Goal: Task Accomplishment & Management: Complete application form

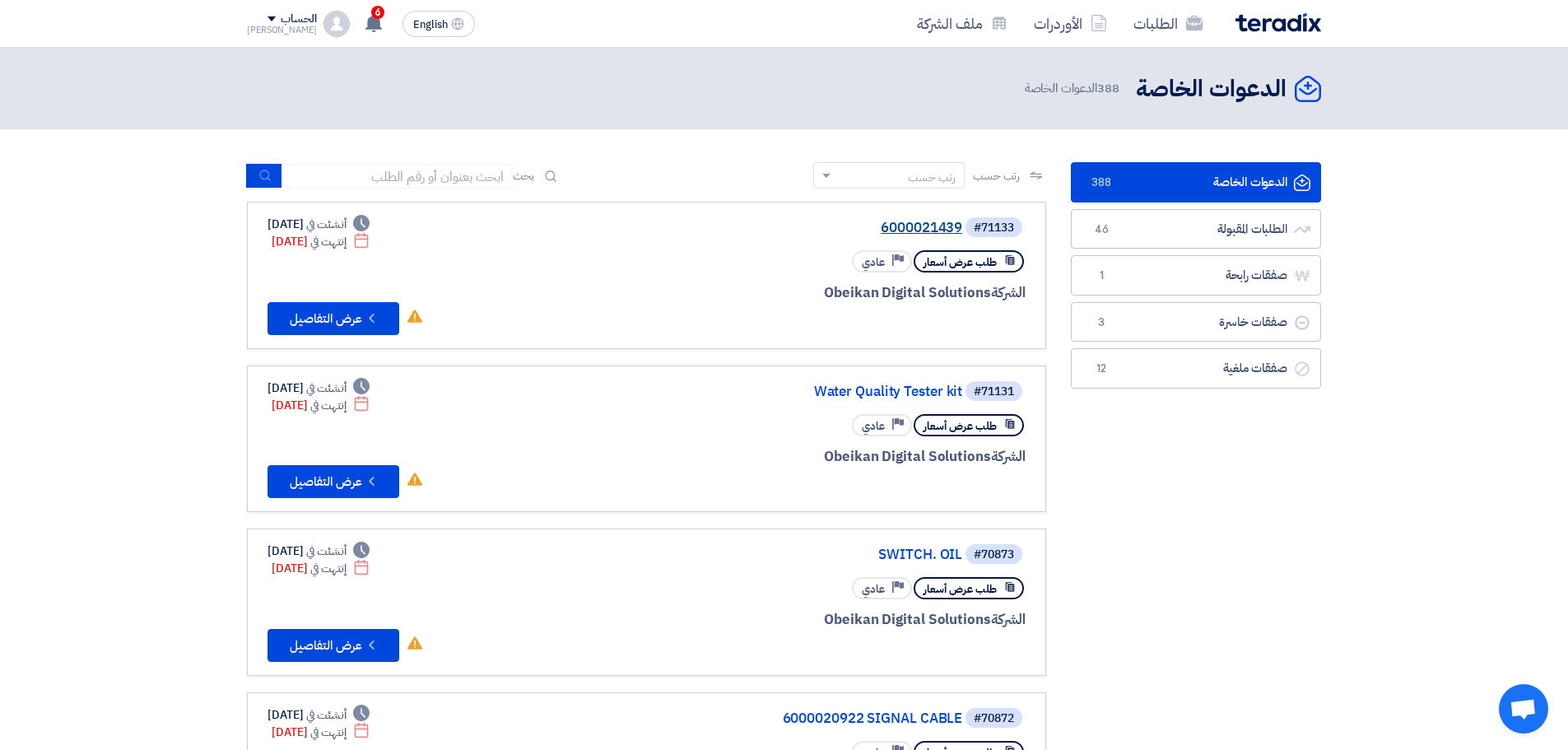
click at [900, 224] on link "6000021439" at bounding box center [797, 227] width 329 height 15
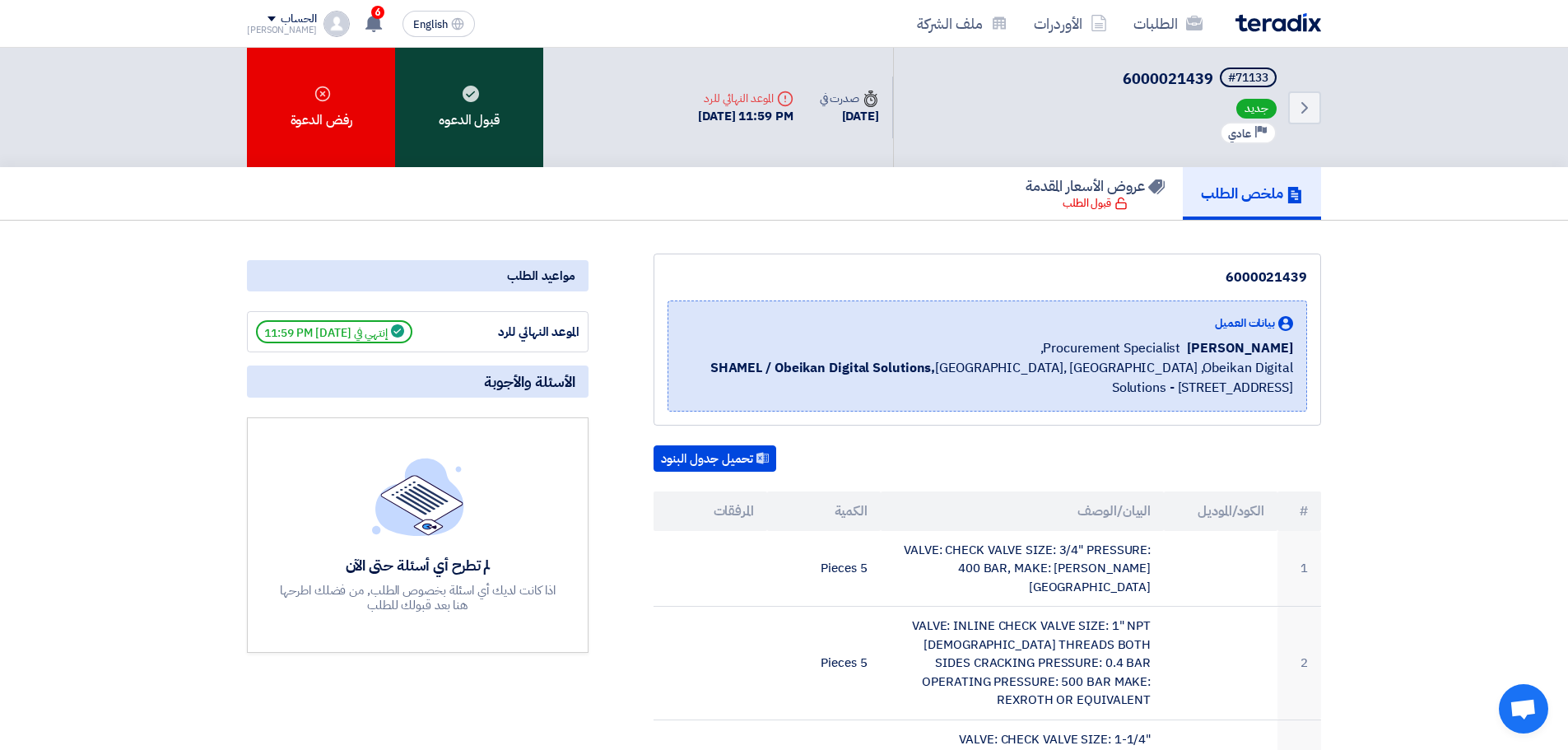
click at [472, 107] on div "قبول الدعوه" at bounding box center [469, 107] width 148 height 119
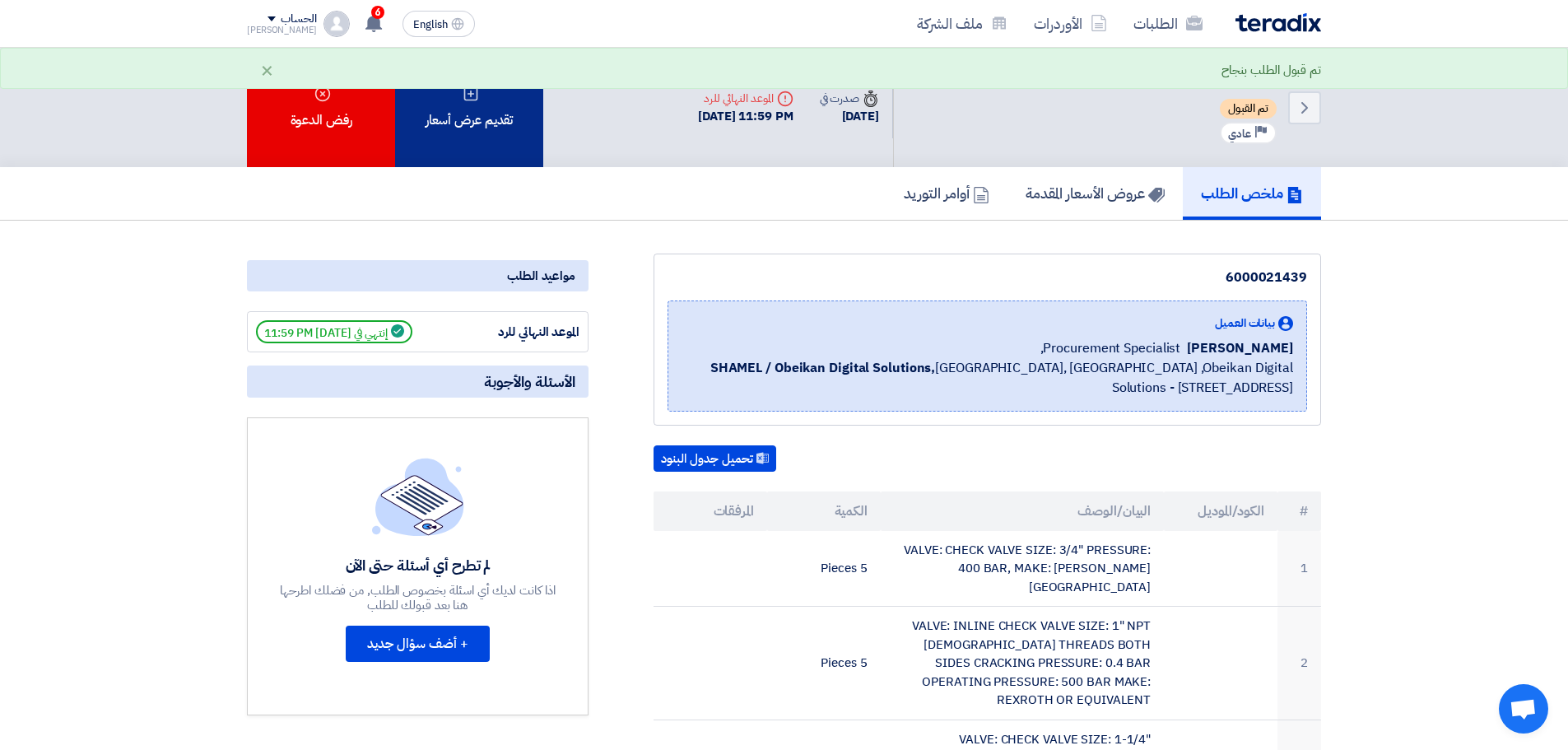
click at [519, 109] on div "تقديم عرض أسعار" at bounding box center [469, 107] width 148 height 119
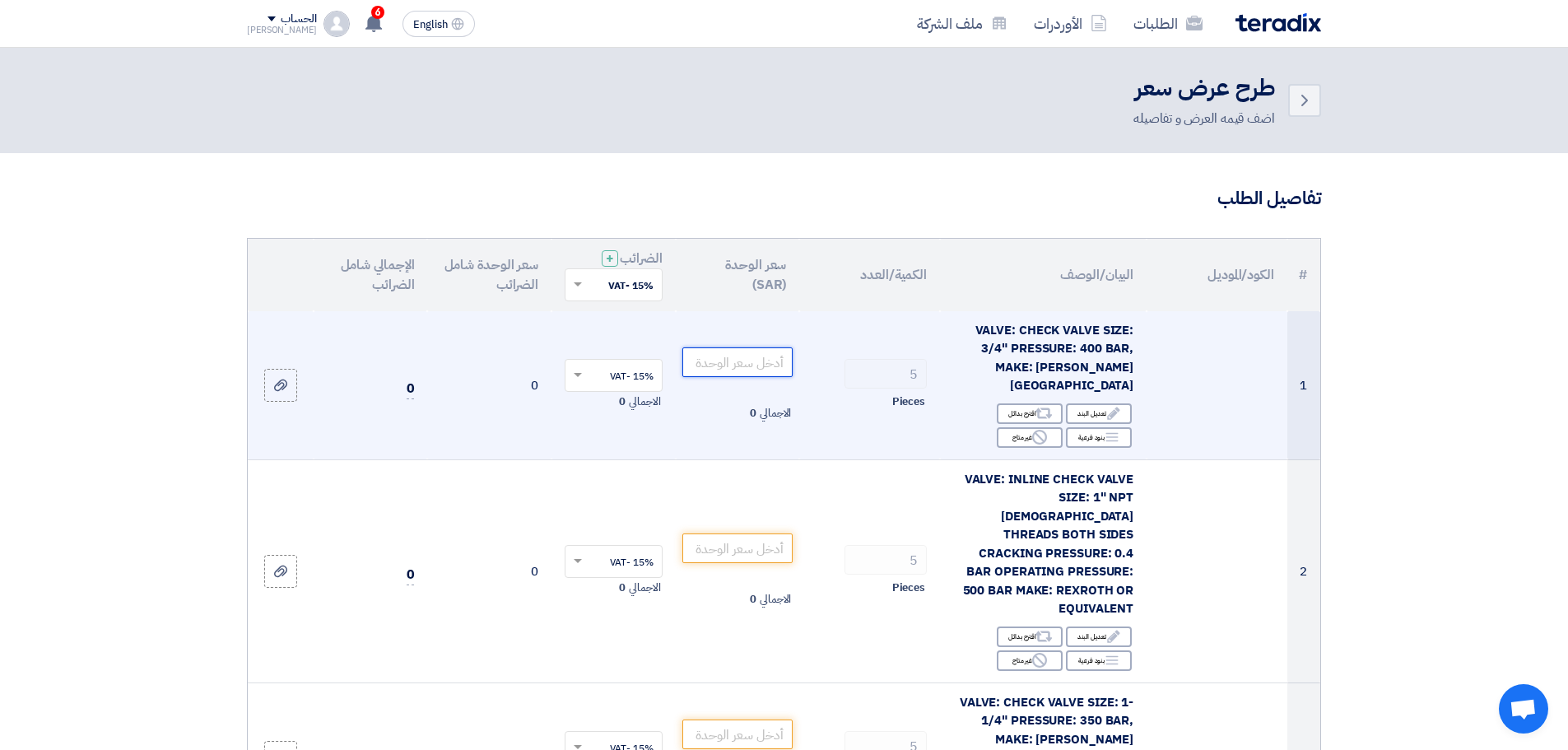
click at [733, 357] on input "number" at bounding box center [737, 362] width 111 height 29
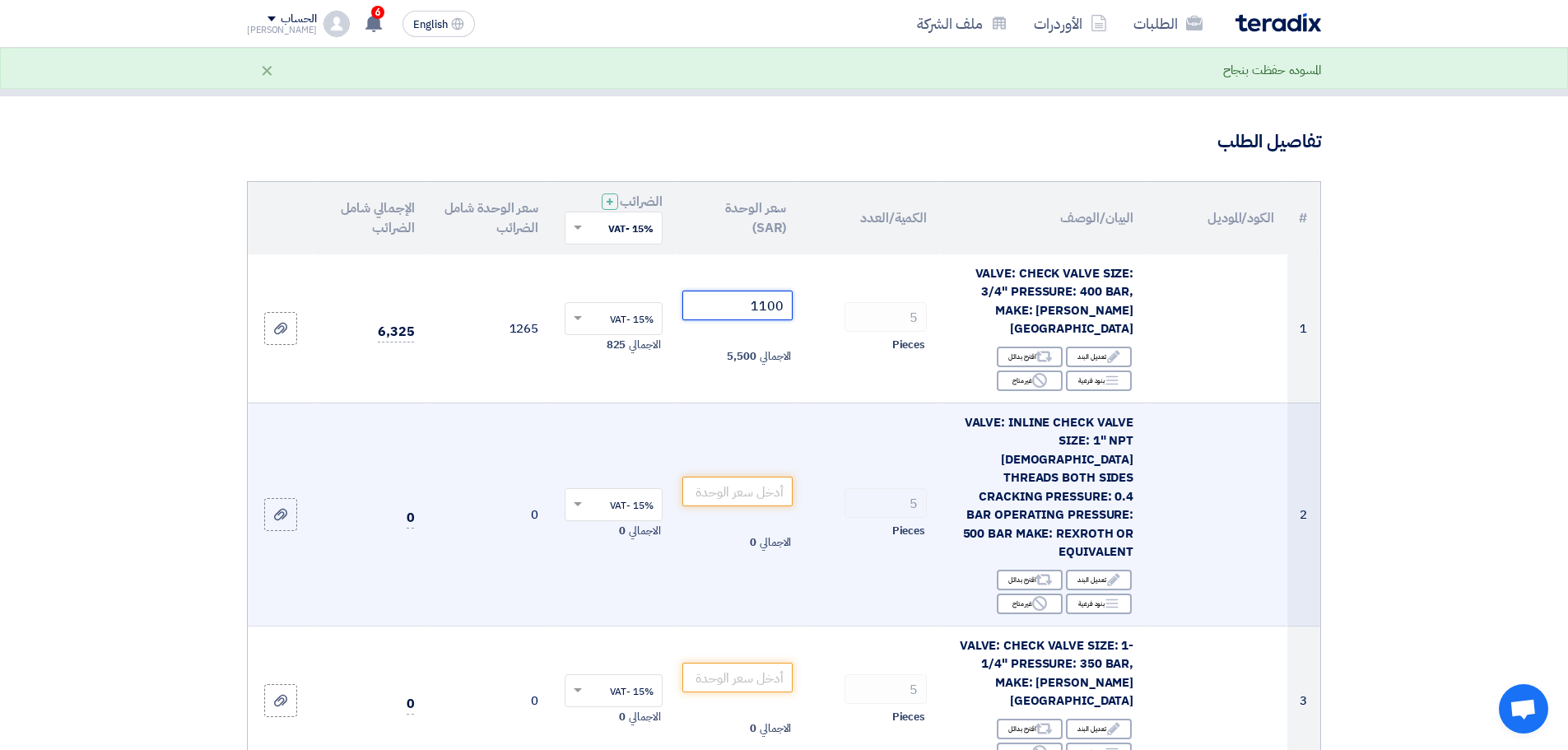
scroll to position [83, 0]
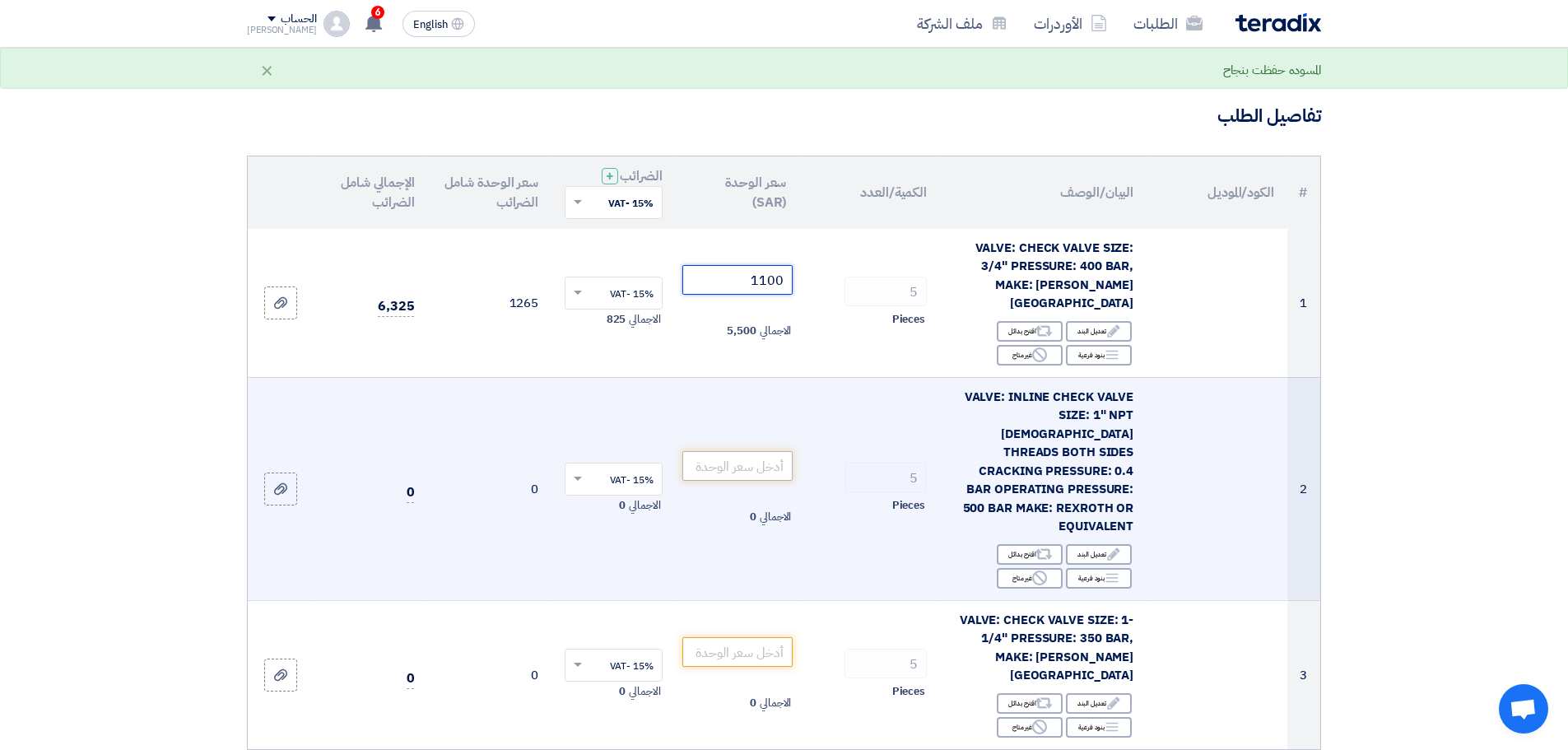
type input "1100"
click at [753, 451] on input "number" at bounding box center [737, 466] width 111 height 29
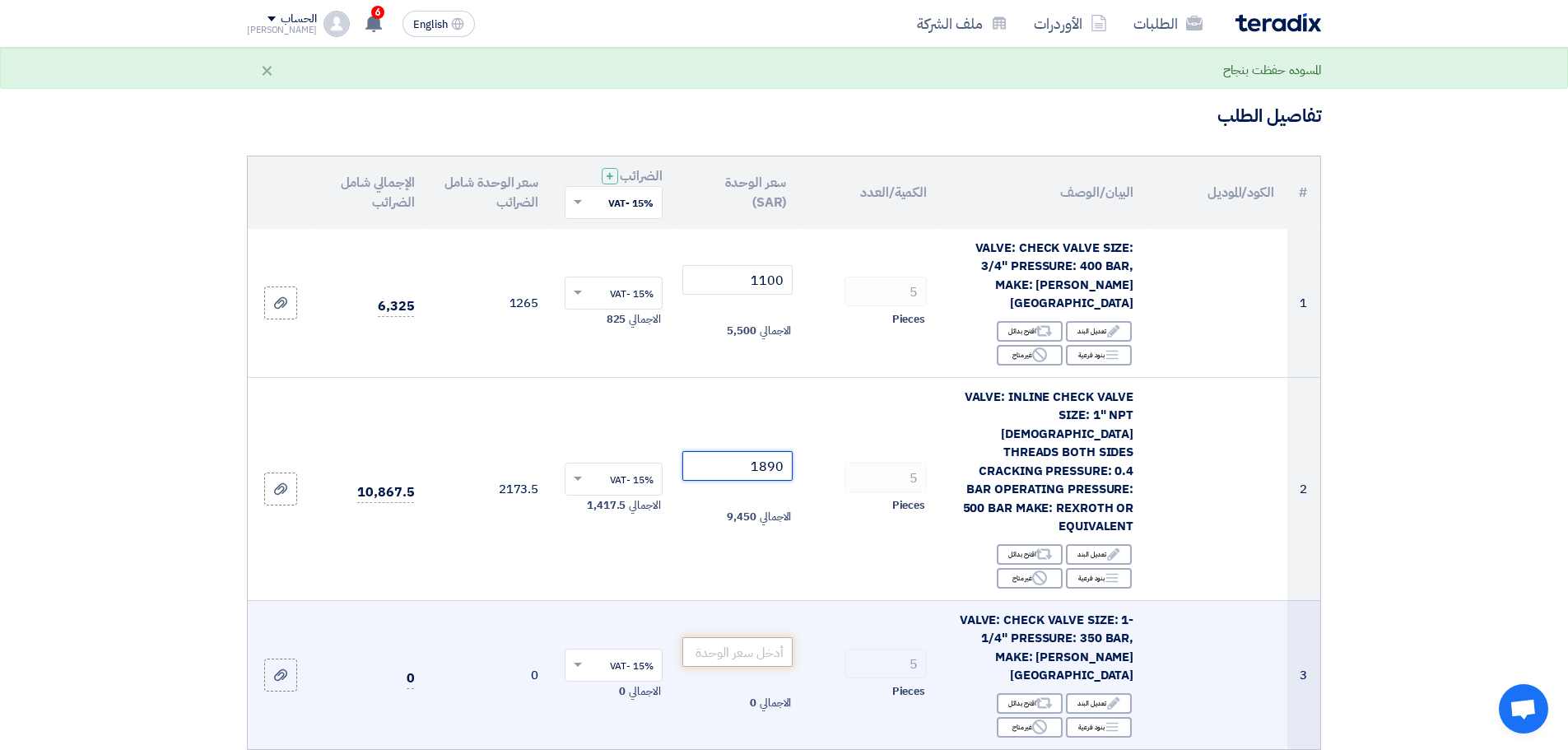
type input "1890"
click at [771, 637] on input "number" at bounding box center [737, 652] width 111 height 29
type input "235"
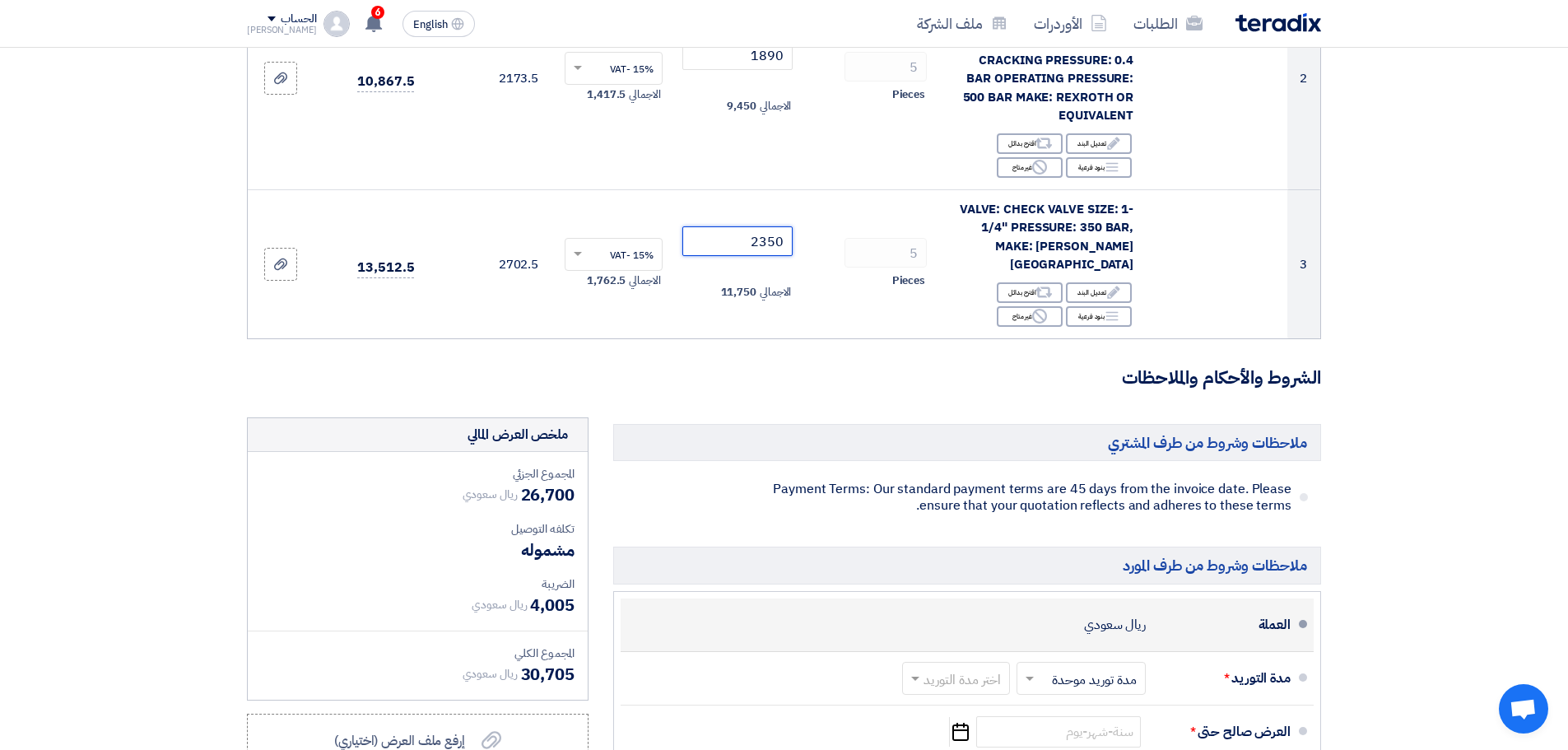
scroll to position [493, 0]
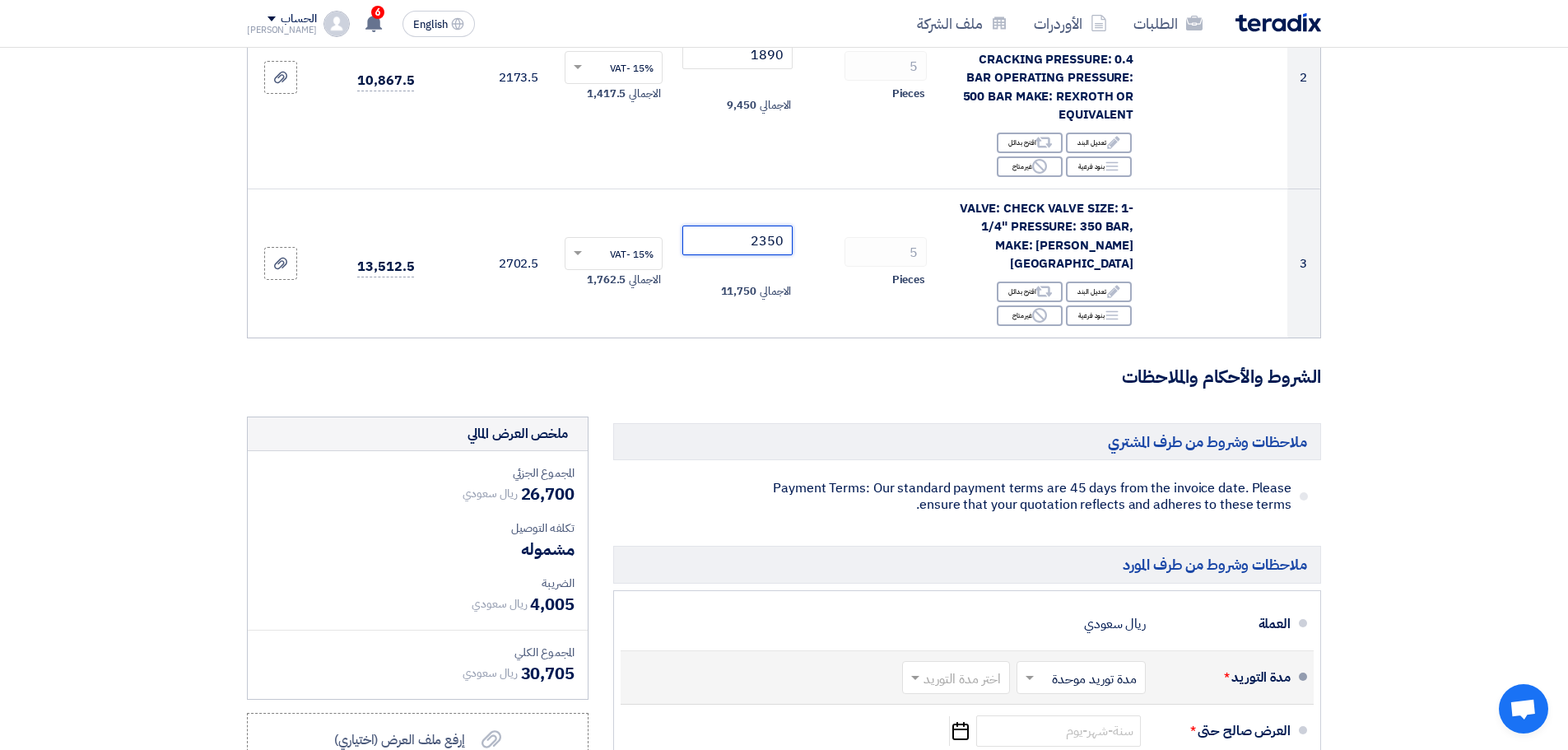
type input "2350"
click at [1097, 666] on input "text" at bounding box center [1077, 678] width 121 height 24
click at [911, 669] on span at bounding box center [913, 677] width 21 height 17
click at [984, 585] on span "4-6 اسبوع" at bounding box center [976, 595] width 56 height 20
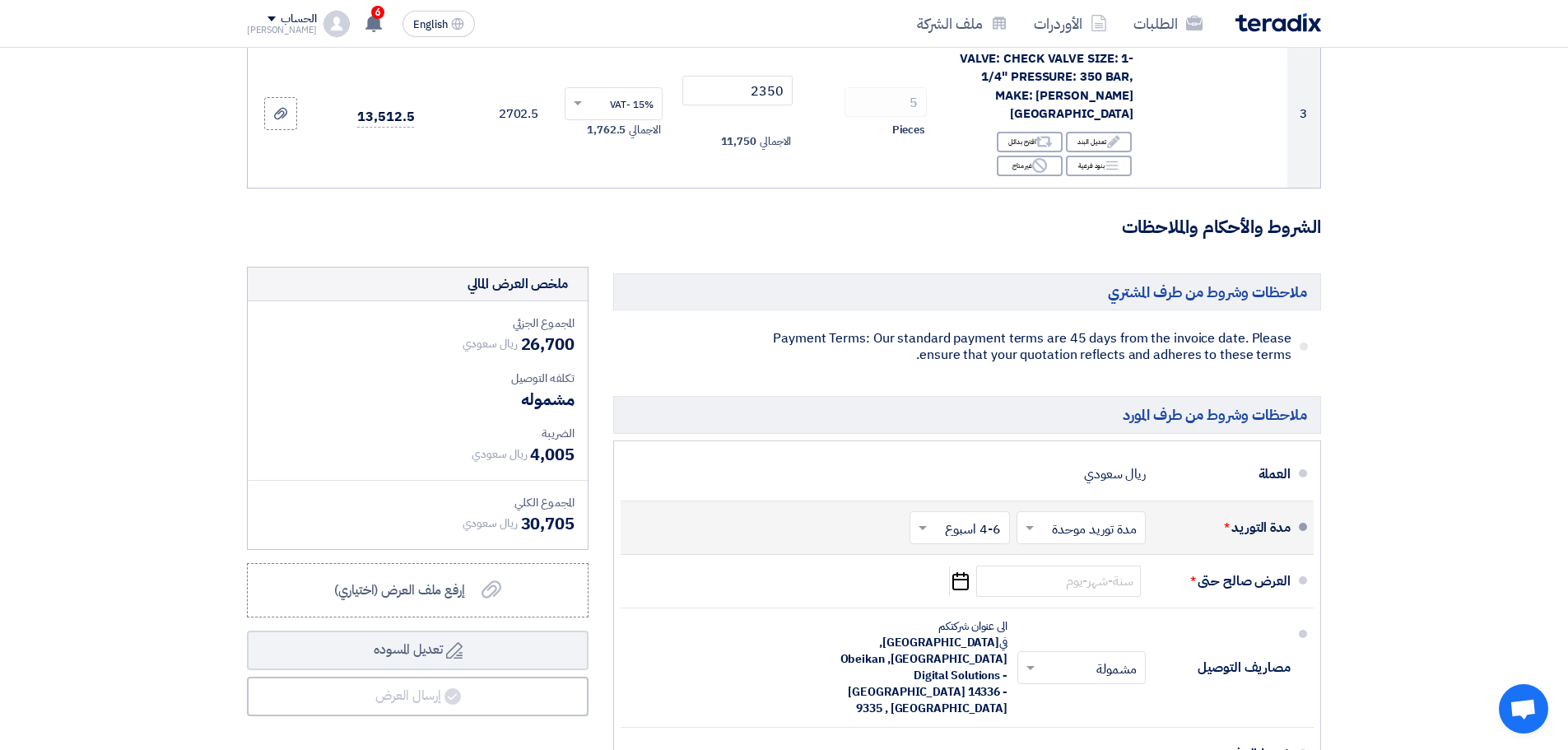
scroll to position [659, 0]
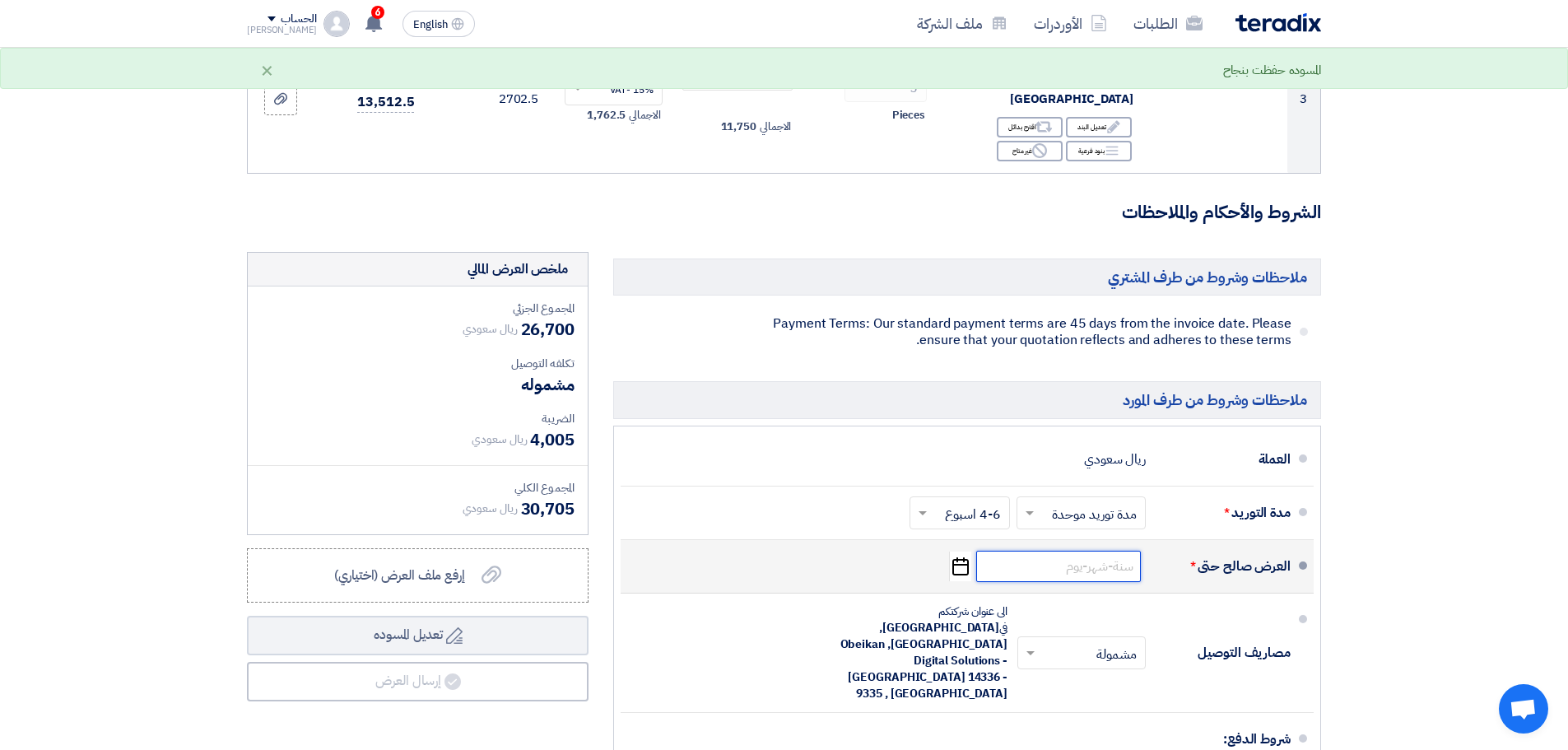
click at [1088, 550] on input at bounding box center [1058, 566] width 164 height 31
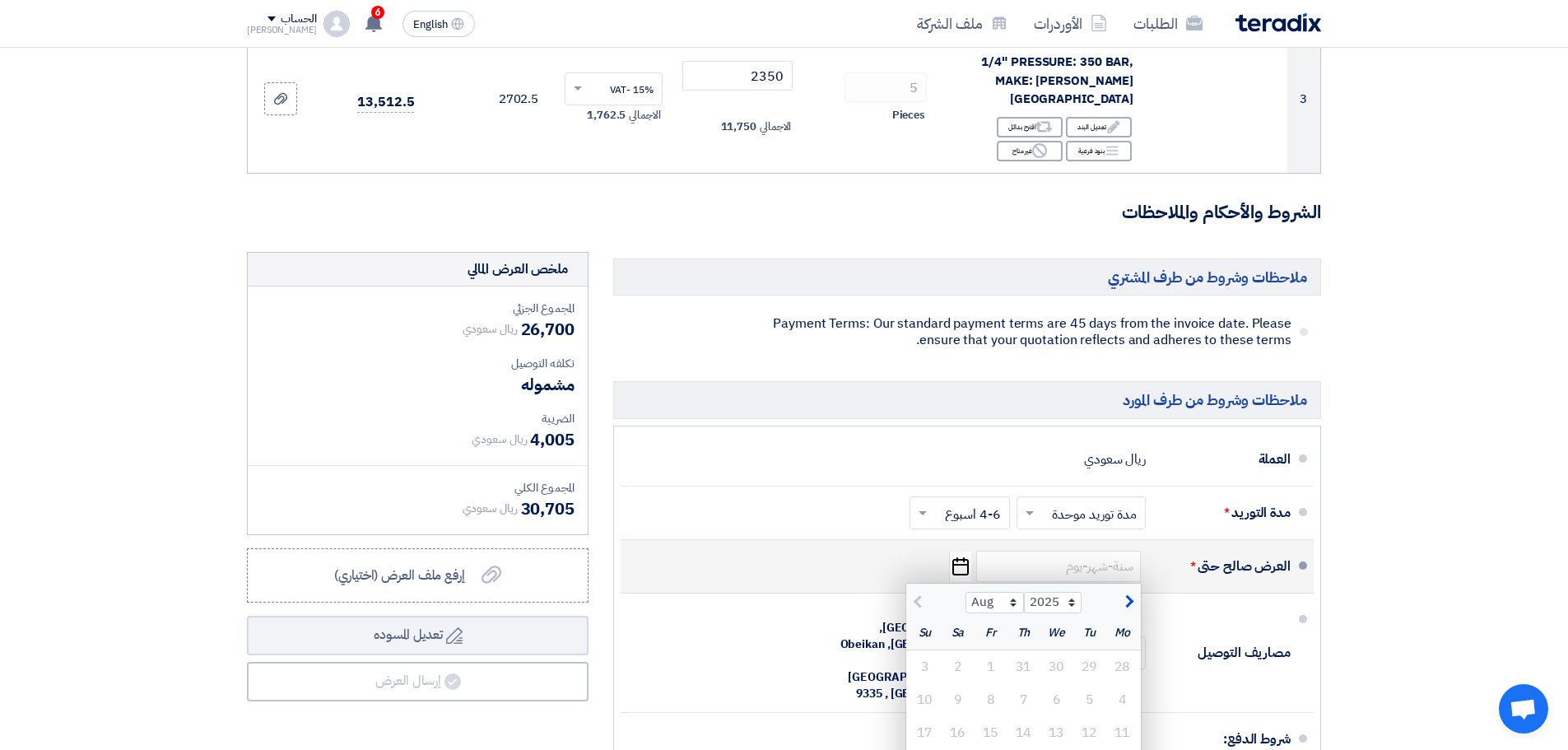
click at [1128, 593] on span "button" at bounding box center [1127, 602] width 9 height 18
select select "9"
click at [965, 683] on div "13" at bounding box center [958, 699] width 32 height 32
type input "[DATE]"
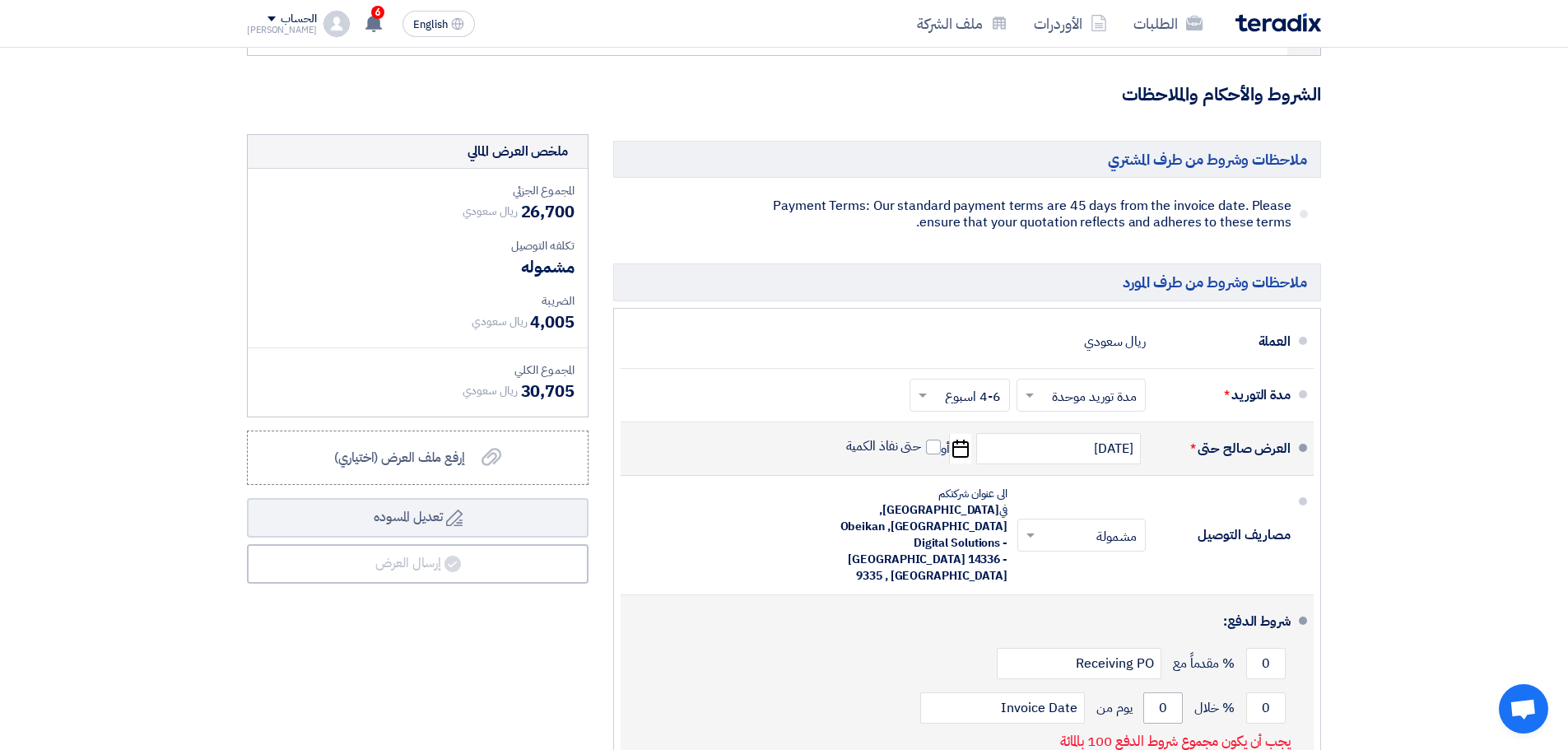
scroll to position [823, 0]
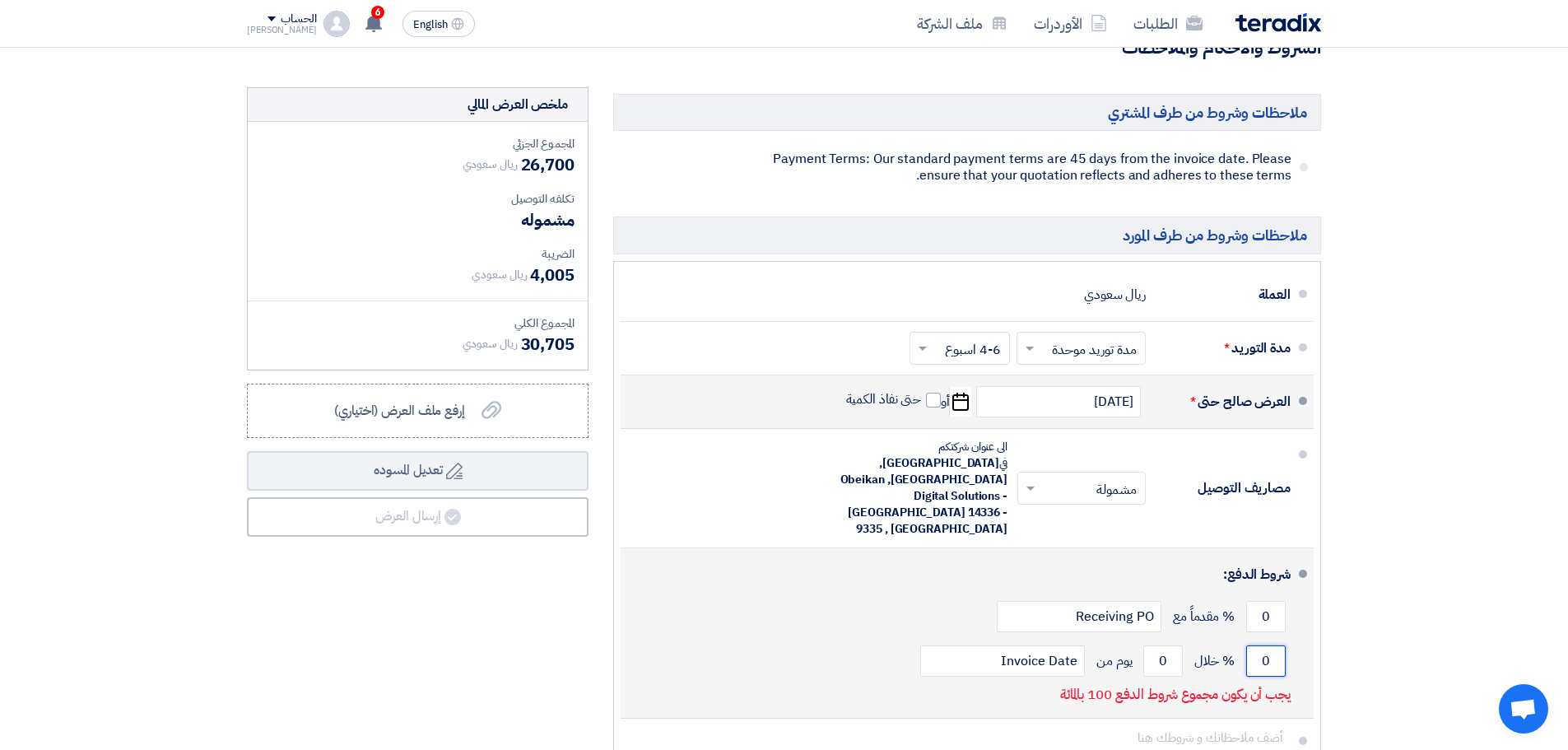
drag, startPoint x: 1257, startPoint y: 555, endPoint x: 1297, endPoint y: 556, distance: 40.0
click at [1297, 556] on li "شروط الدفع: 0 % مقدماً مع Receiving PO 0 % خلال 0 Invoice Date" at bounding box center [966, 633] width 693 height 170
type input "100"
drag, startPoint x: 1157, startPoint y: 555, endPoint x: 1177, endPoint y: 561, distance: 20.9
click at [1177, 645] on input "0" at bounding box center [1163, 661] width 39 height 31
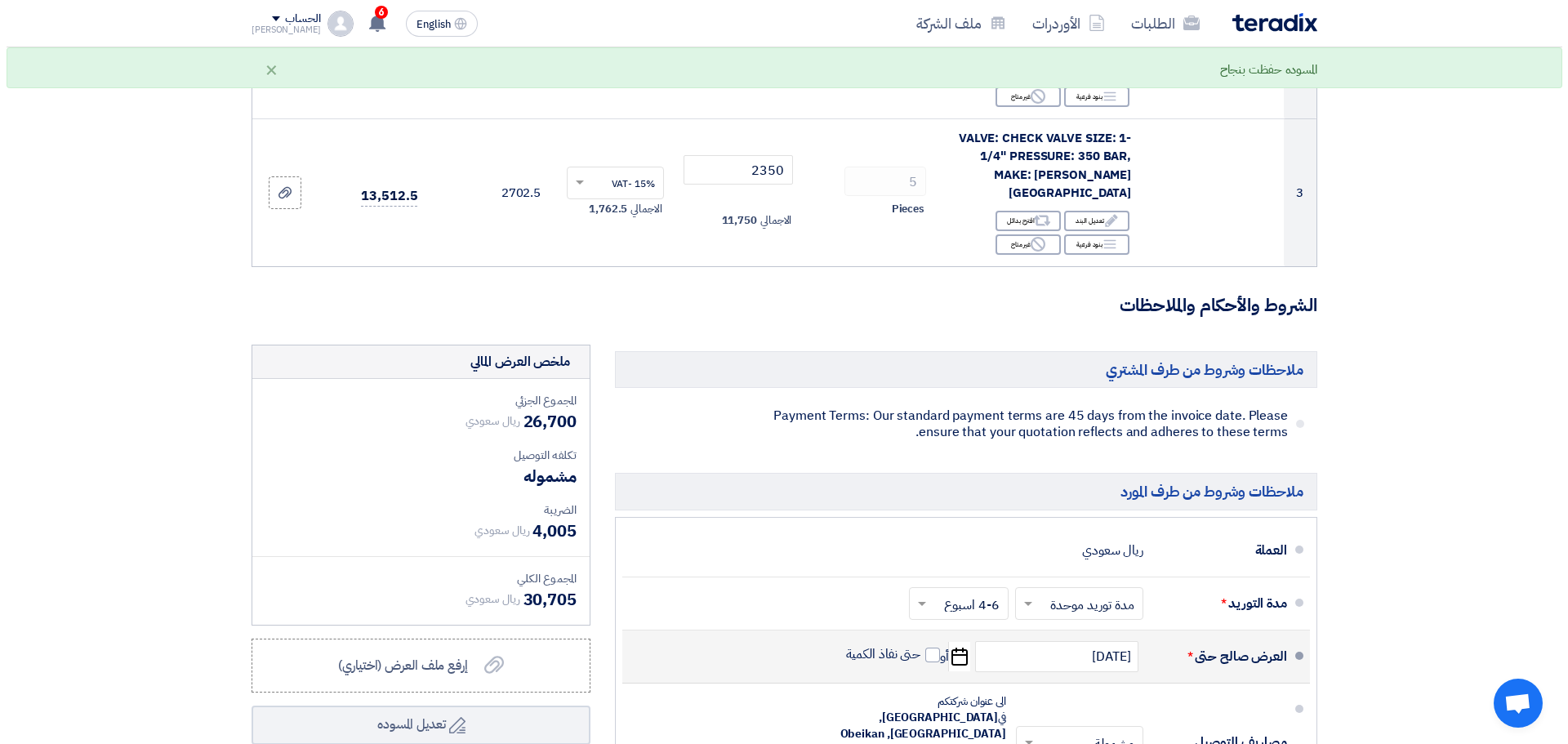
scroll to position [571, 0]
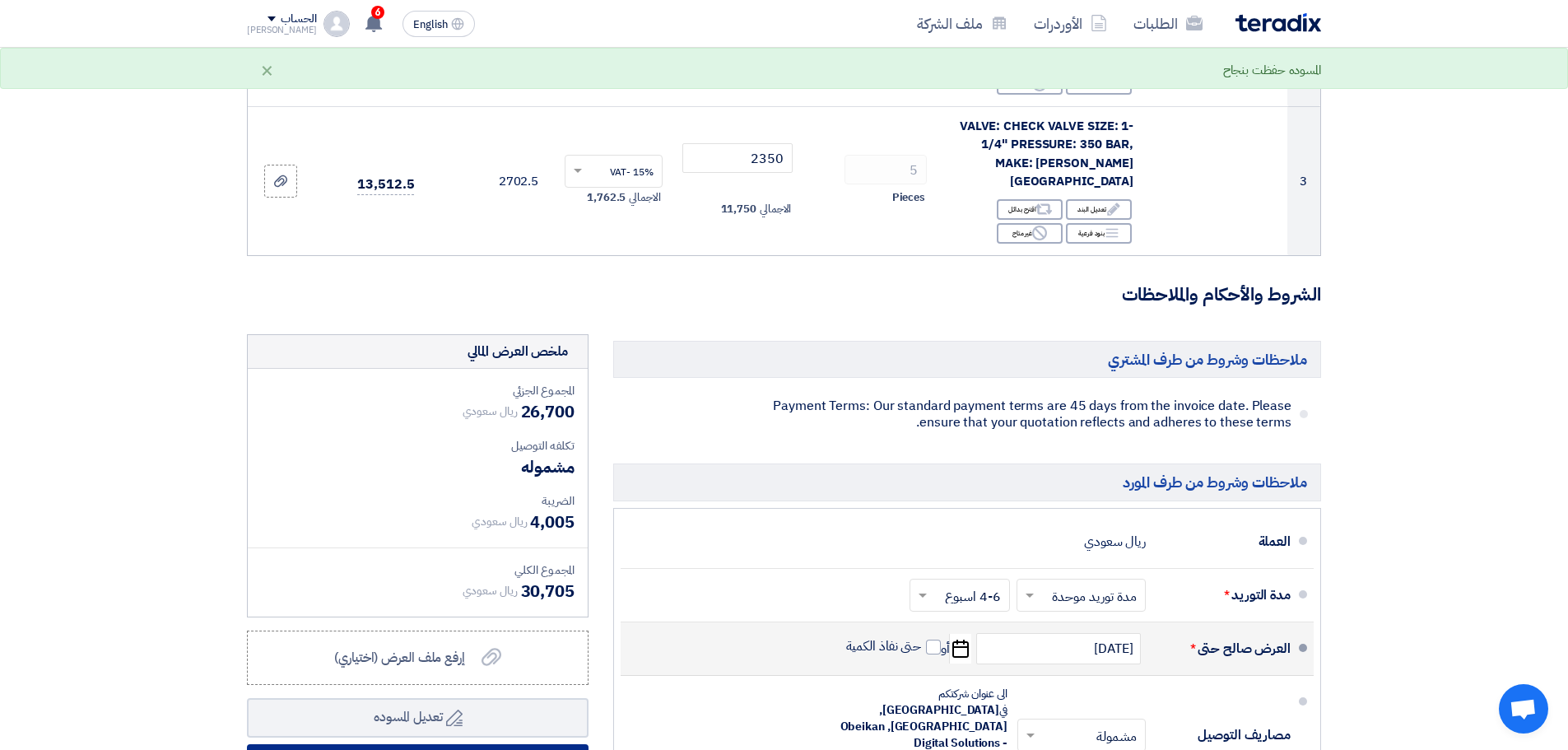
type input "45"
click at [494, 744] on button "إرسال العرض" at bounding box center [417, 764] width 341 height 39
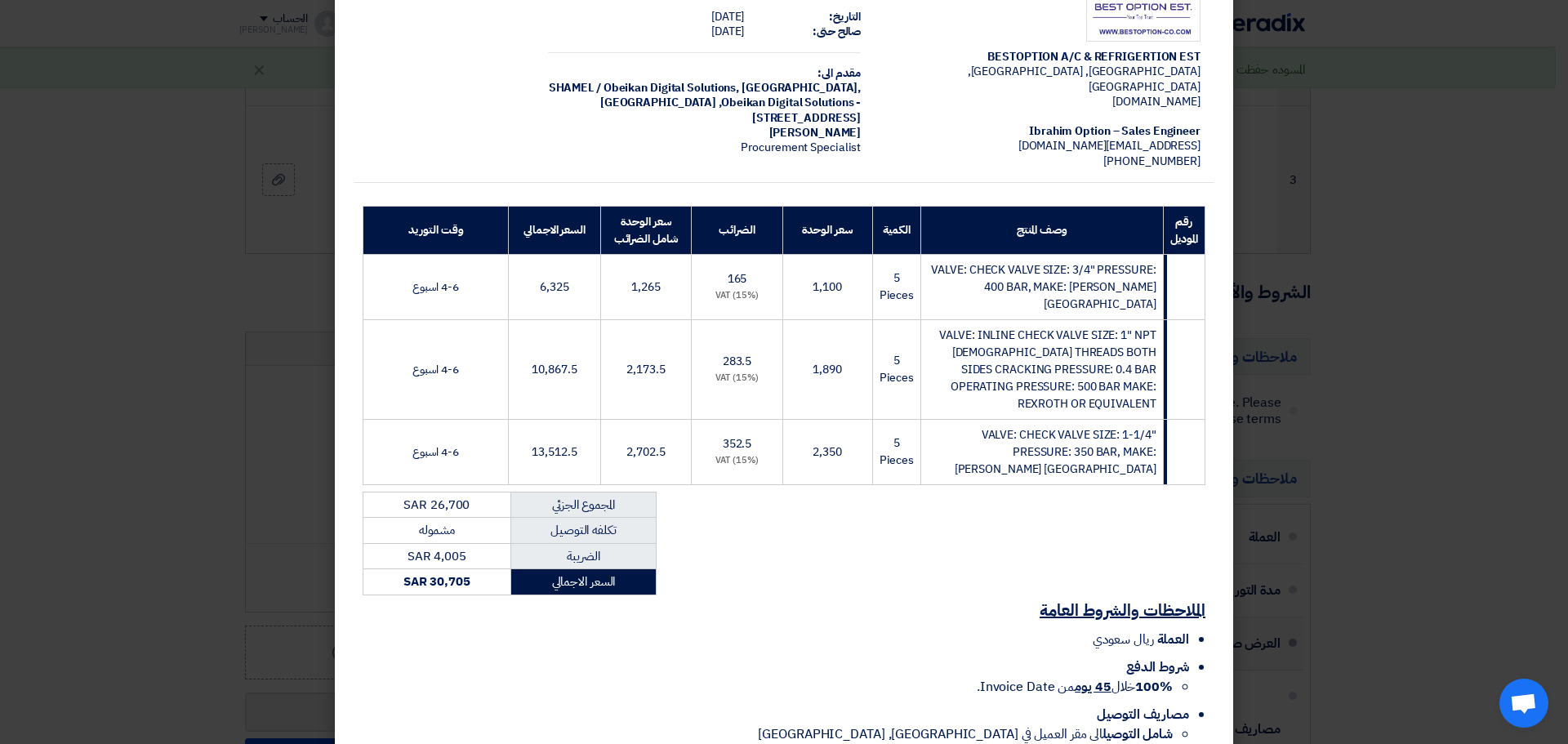
scroll to position [140, 0]
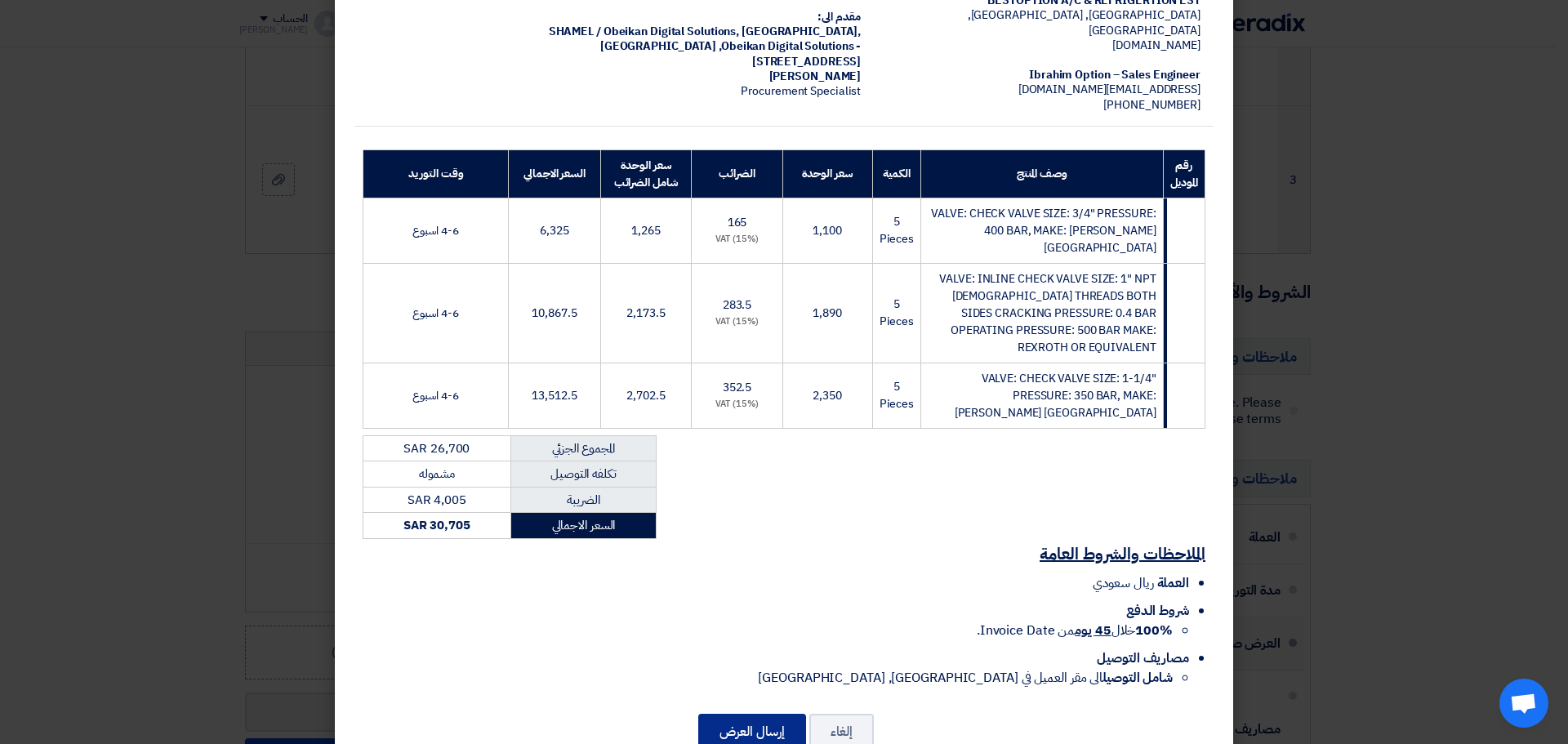
click at [755, 714] on button "إرسال العرض" at bounding box center [752, 731] width 108 height 36
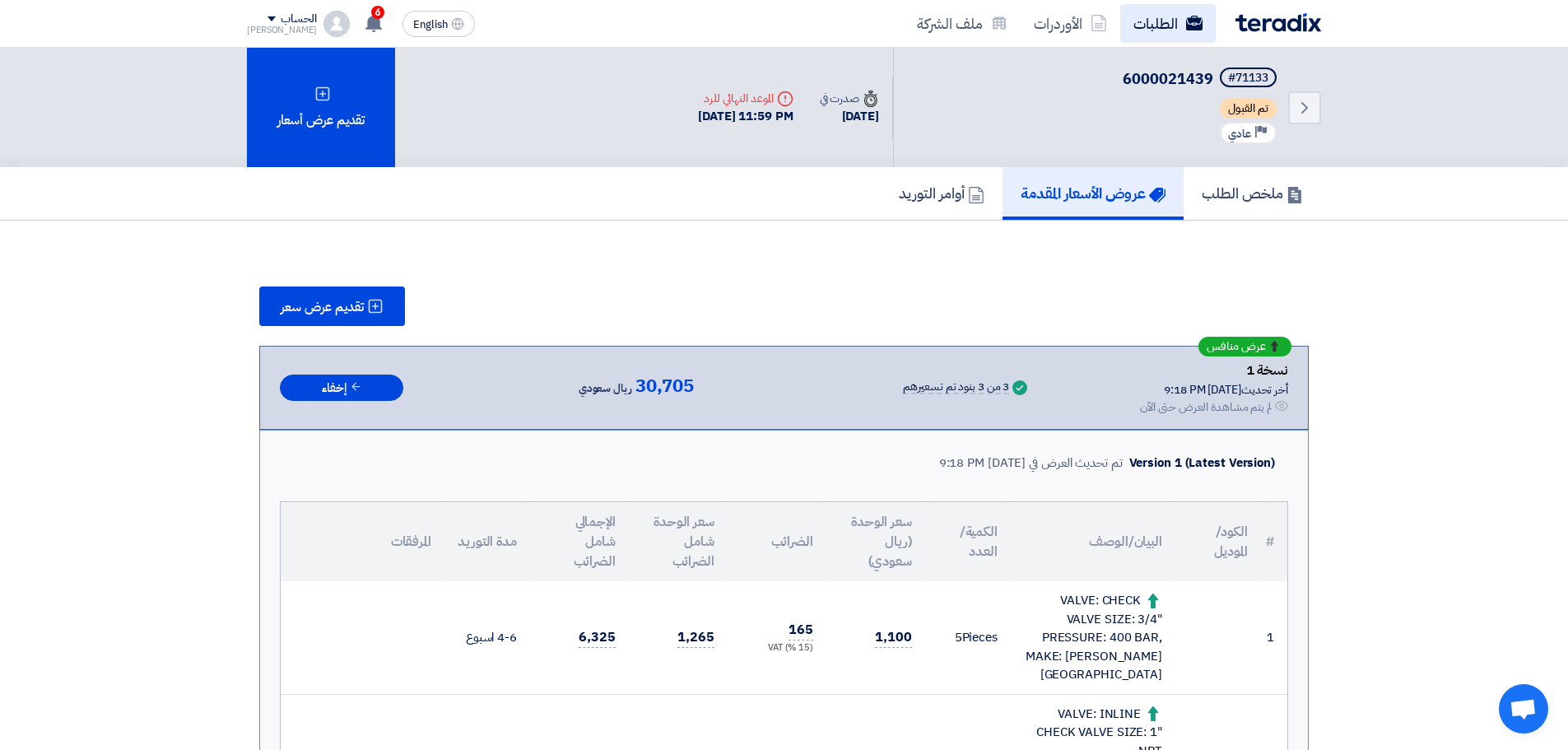
click at [1168, 27] on link "الطلبات" at bounding box center [1168, 23] width 95 height 38
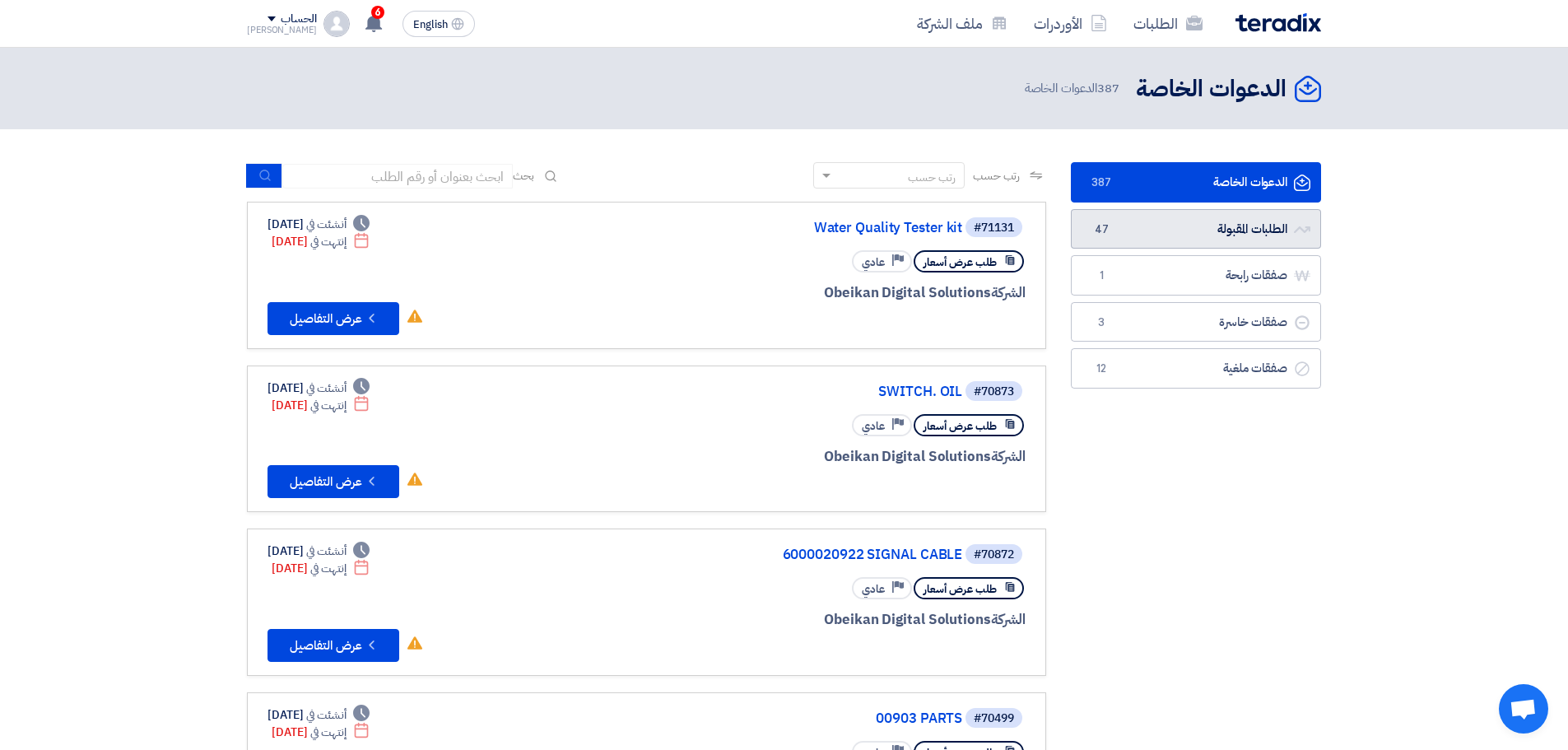
click at [1151, 235] on link "الطلبات المقبولة الطلبات المقبولة 47" at bounding box center [1195, 229] width 251 height 40
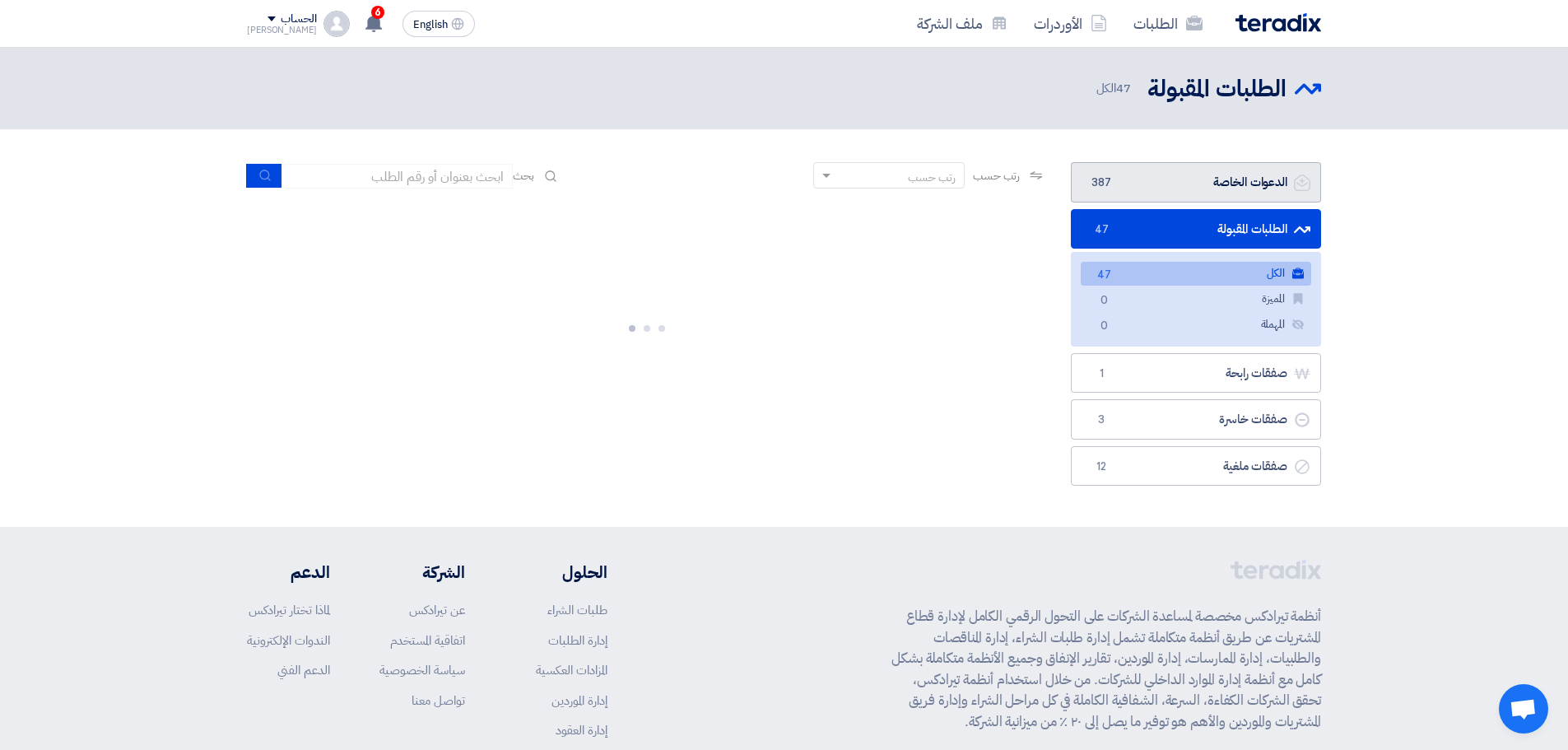
click at [1177, 184] on link "الدعوات الخاصة الدعوات الخاصة 387" at bounding box center [1195, 182] width 251 height 40
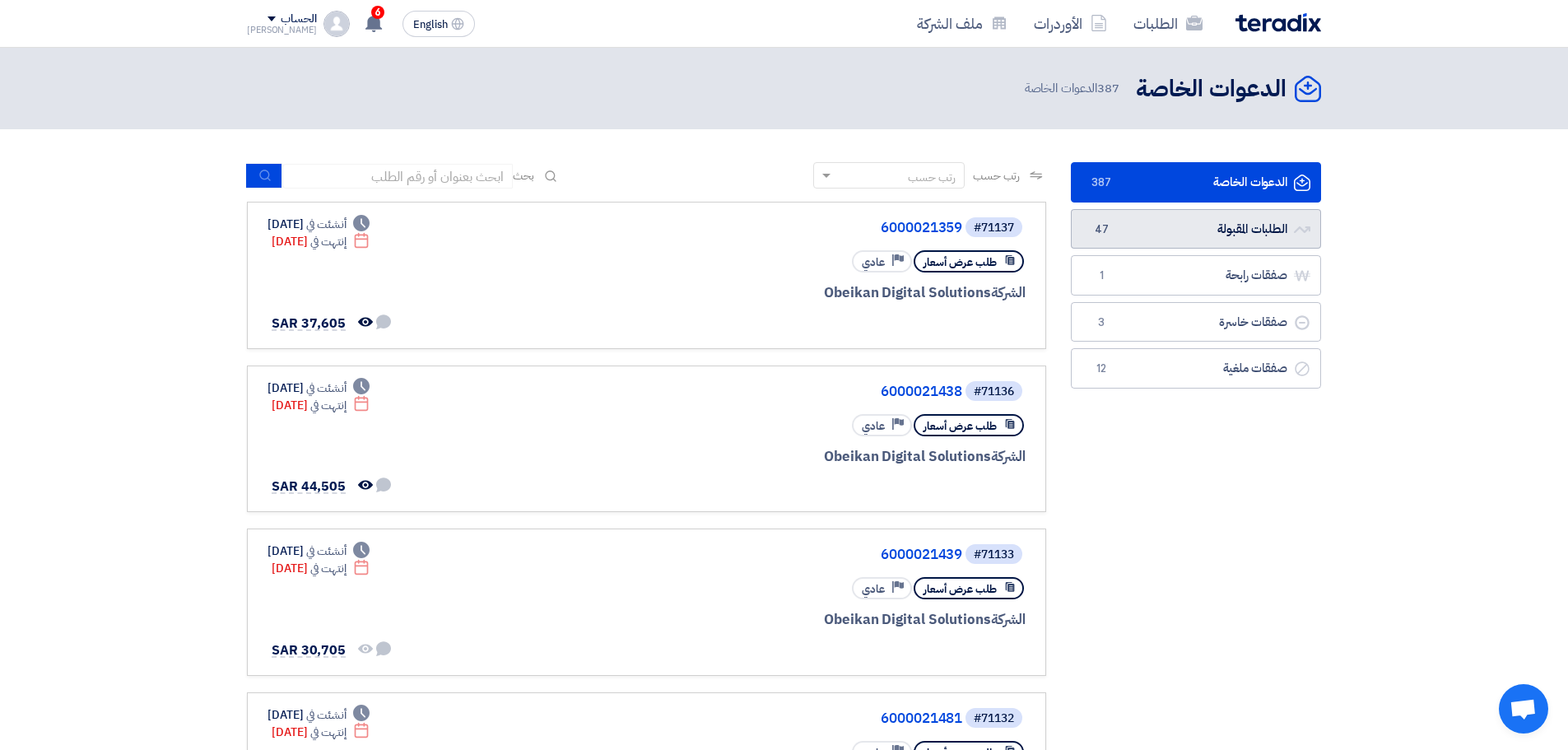
click at [1106, 226] on span "47" at bounding box center [1101, 229] width 20 height 17
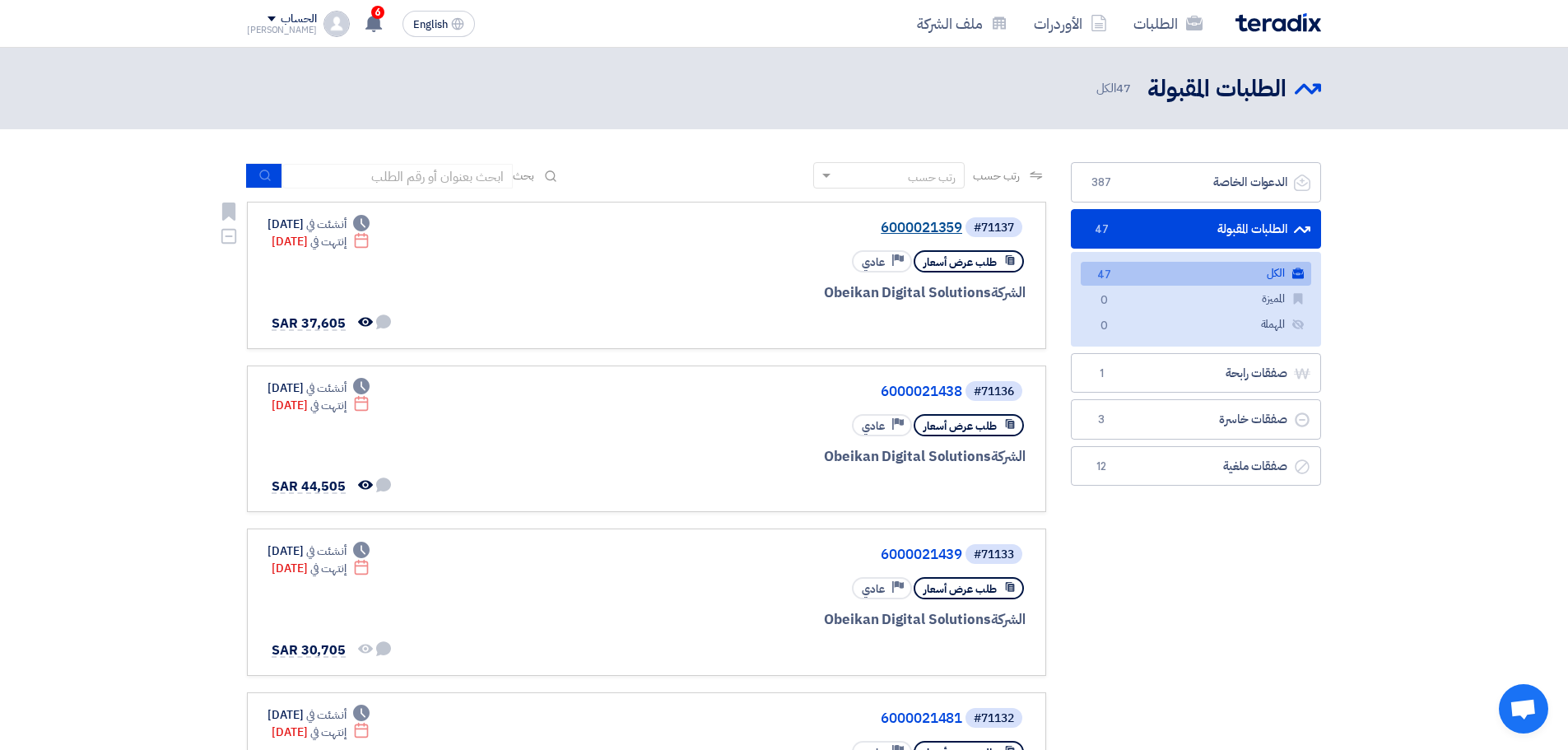
click at [920, 230] on link "6000021359" at bounding box center [797, 227] width 329 height 15
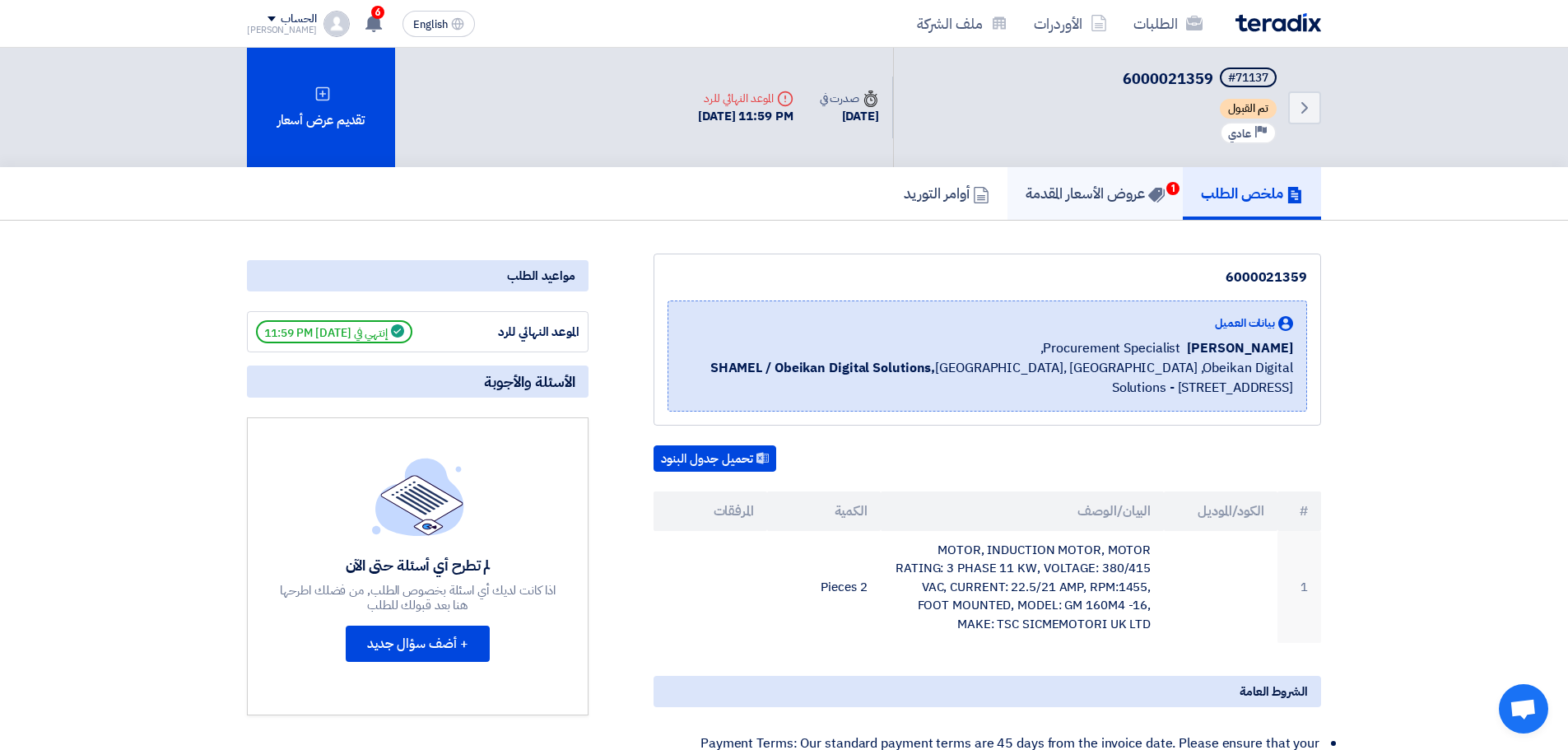
click at [1090, 190] on h5 "عروض الأسعار المقدمة 1" at bounding box center [1095, 193] width 140 height 19
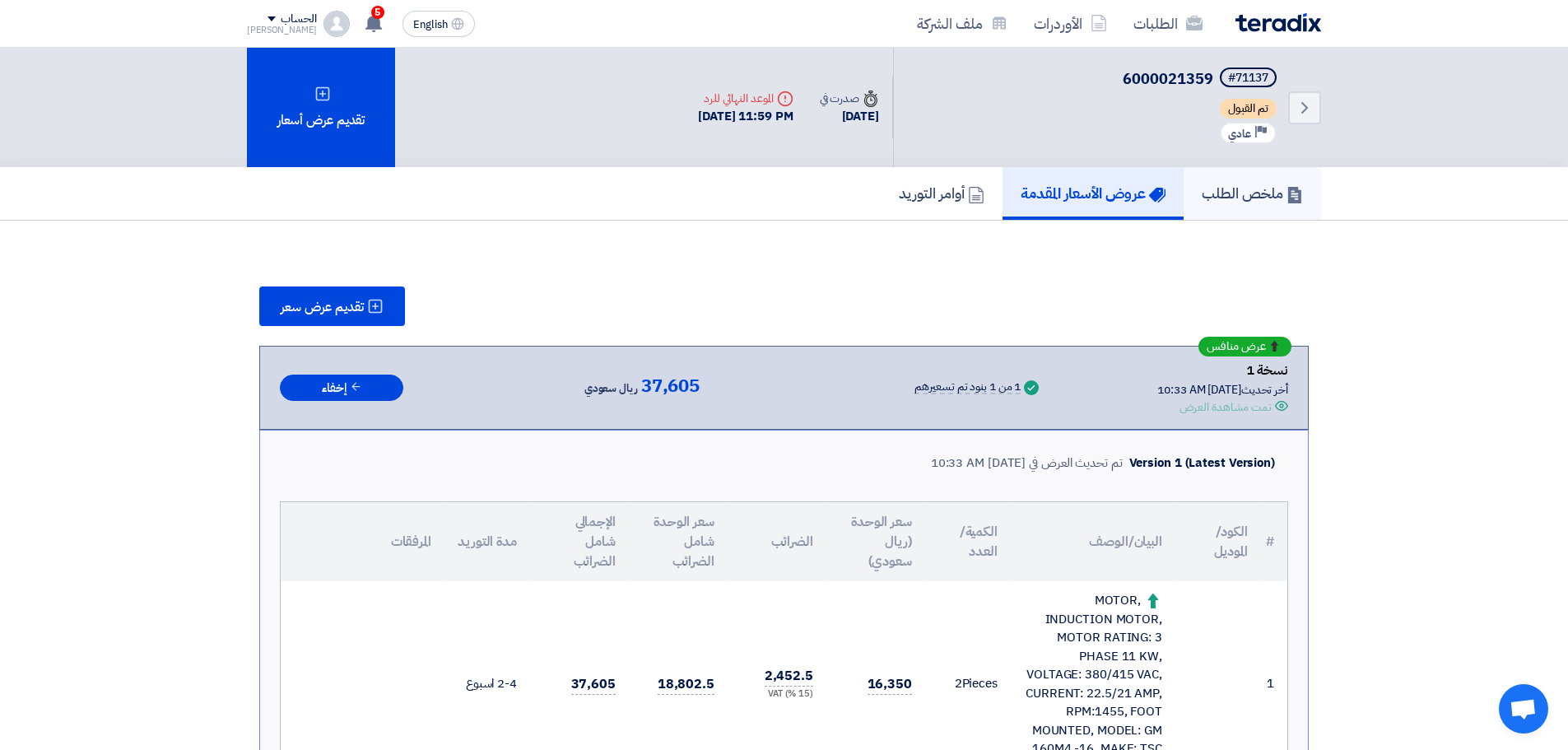
click at [1231, 185] on h5 "ملخص الطلب" at bounding box center [1251, 193] width 101 height 19
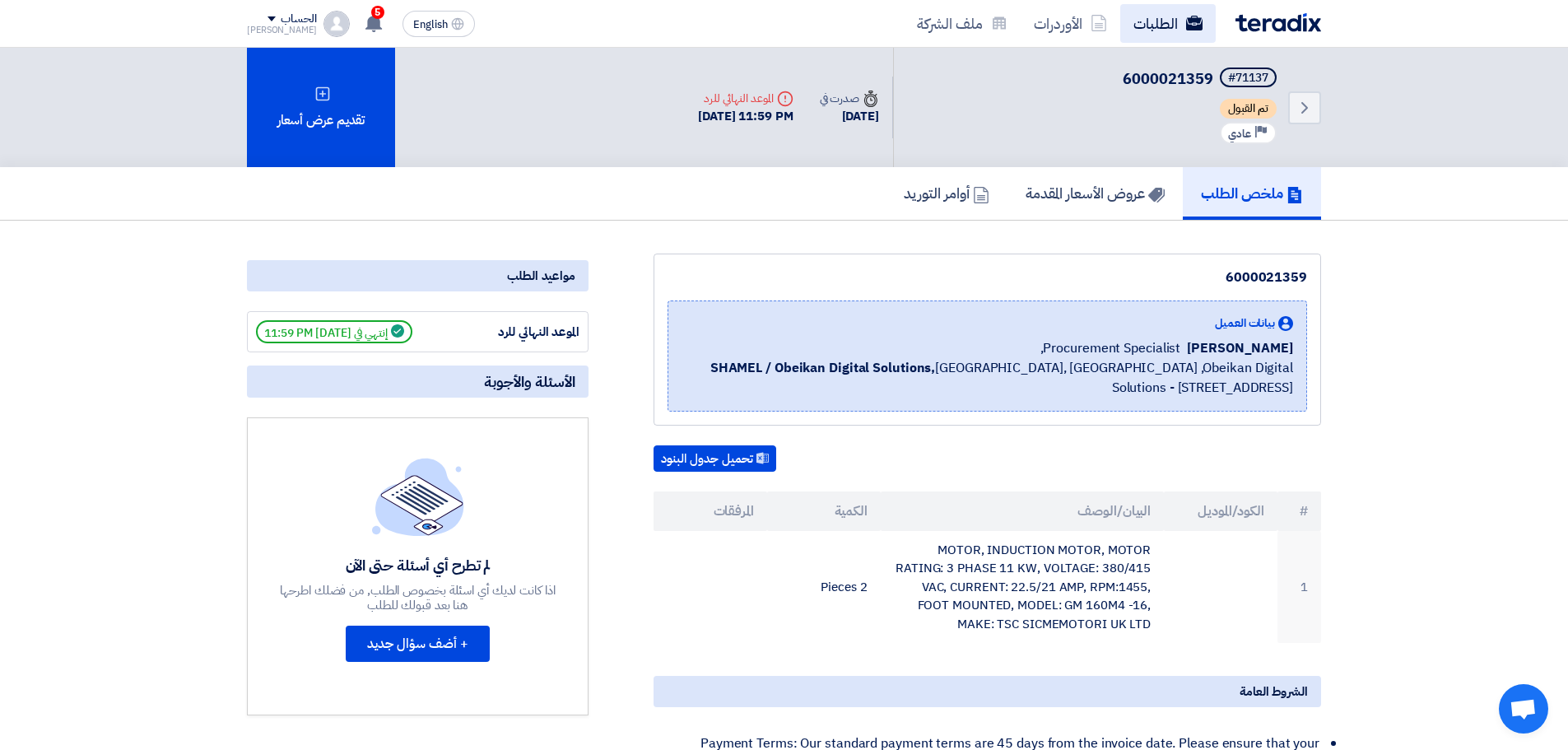
click at [1186, 32] on link "الطلبات" at bounding box center [1168, 23] width 95 height 38
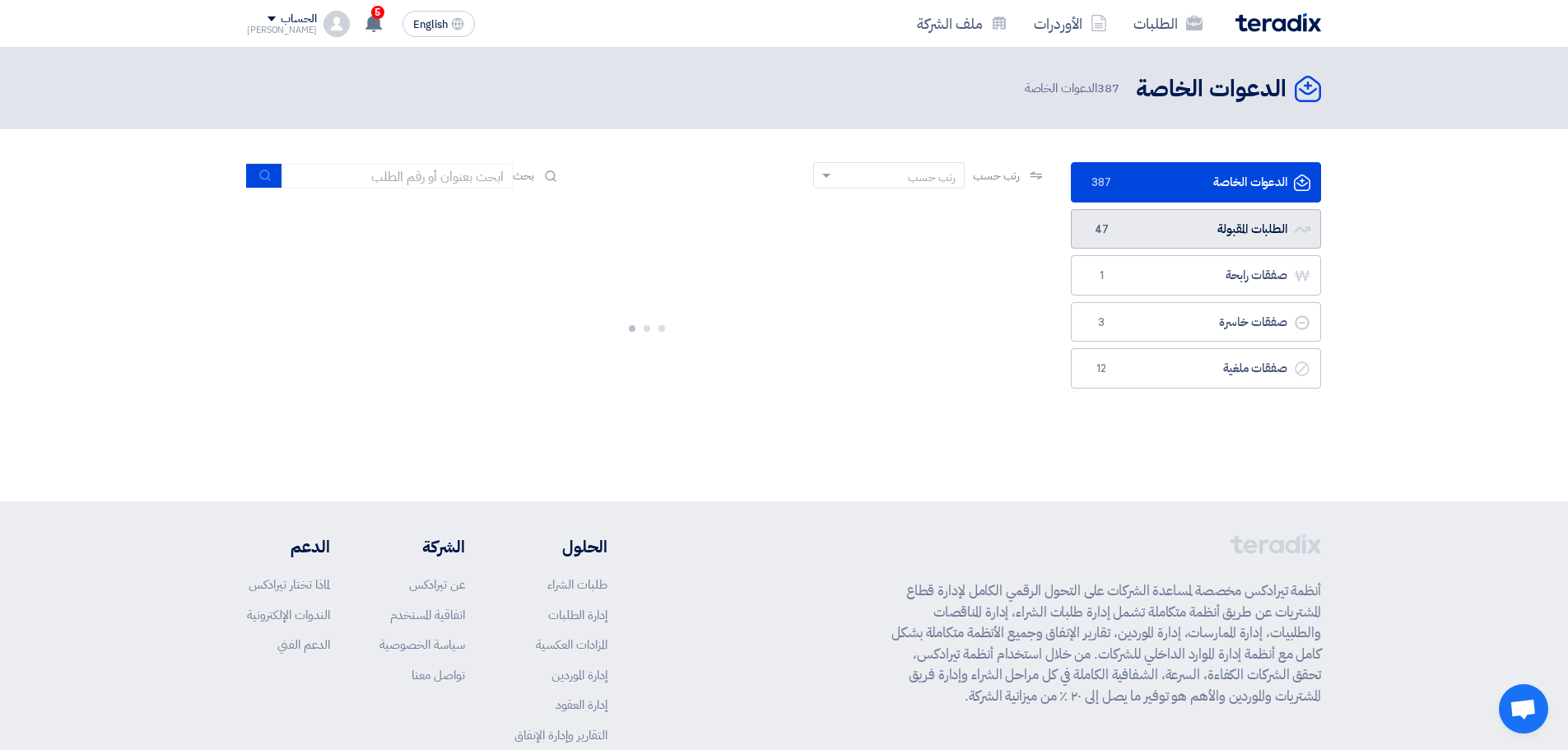
click at [1176, 230] on link "الطلبات المقبولة الطلبات المقبولة 47" at bounding box center [1195, 229] width 251 height 40
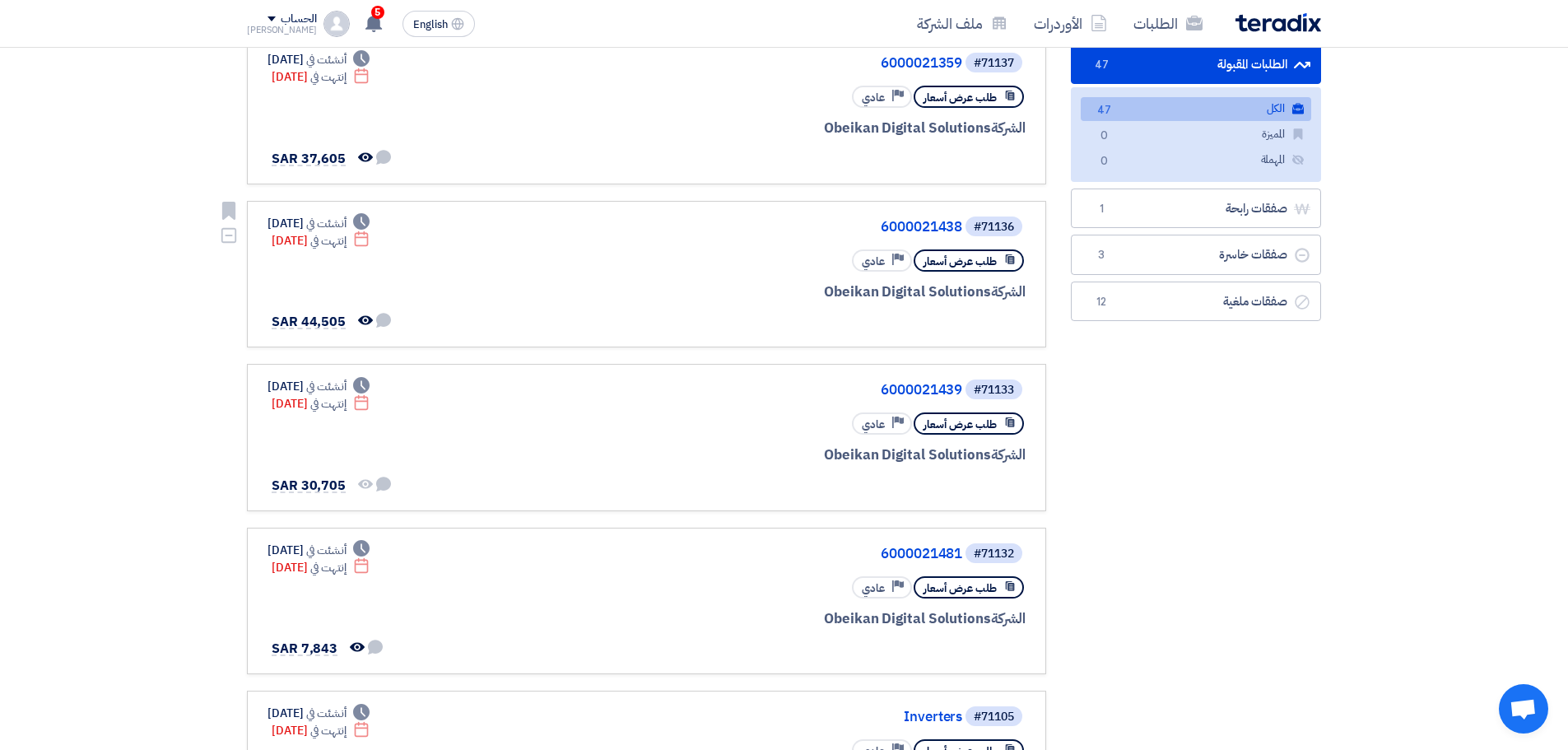
scroll to position [83, 0]
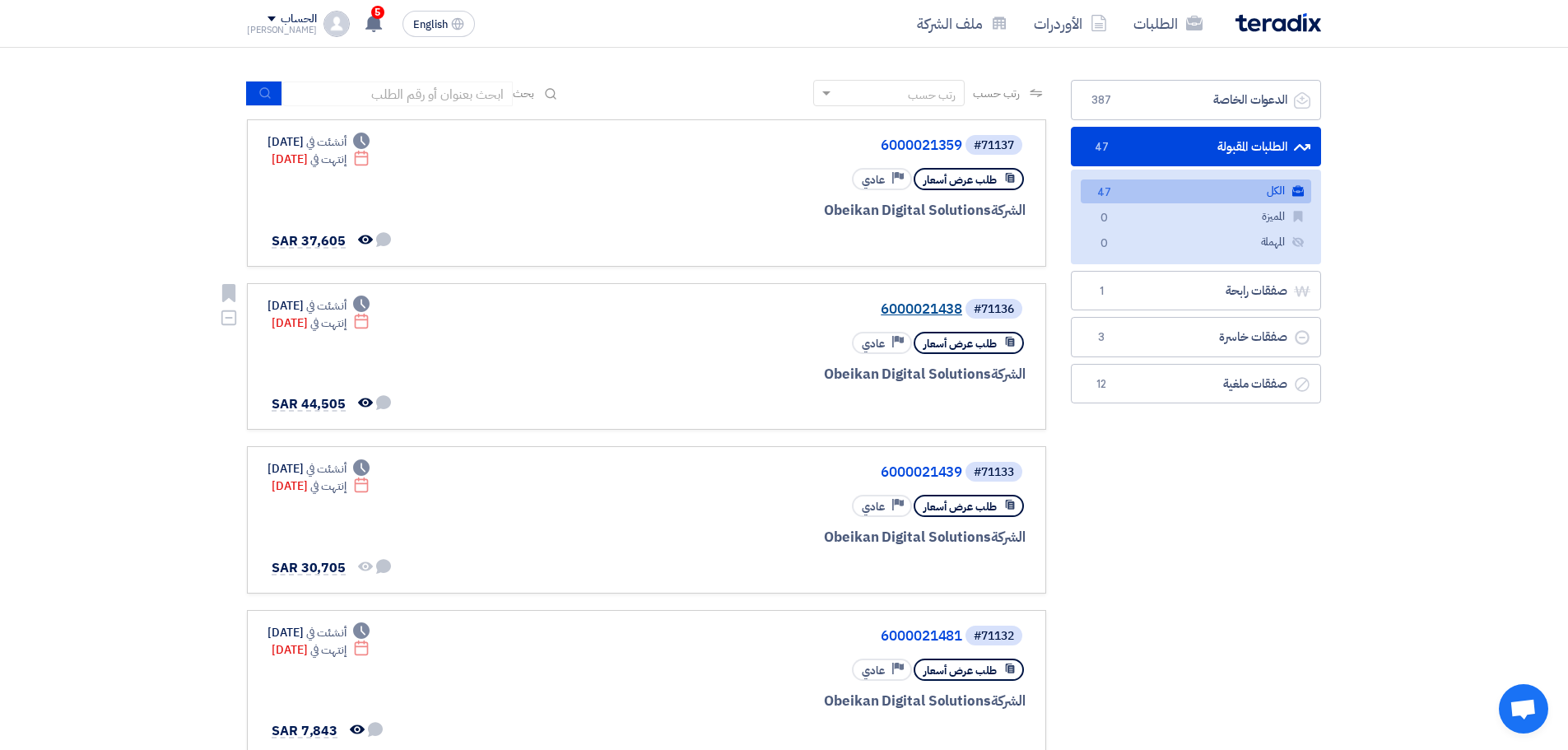
click at [930, 306] on link "6000021438" at bounding box center [797, 309] width 329 height 15
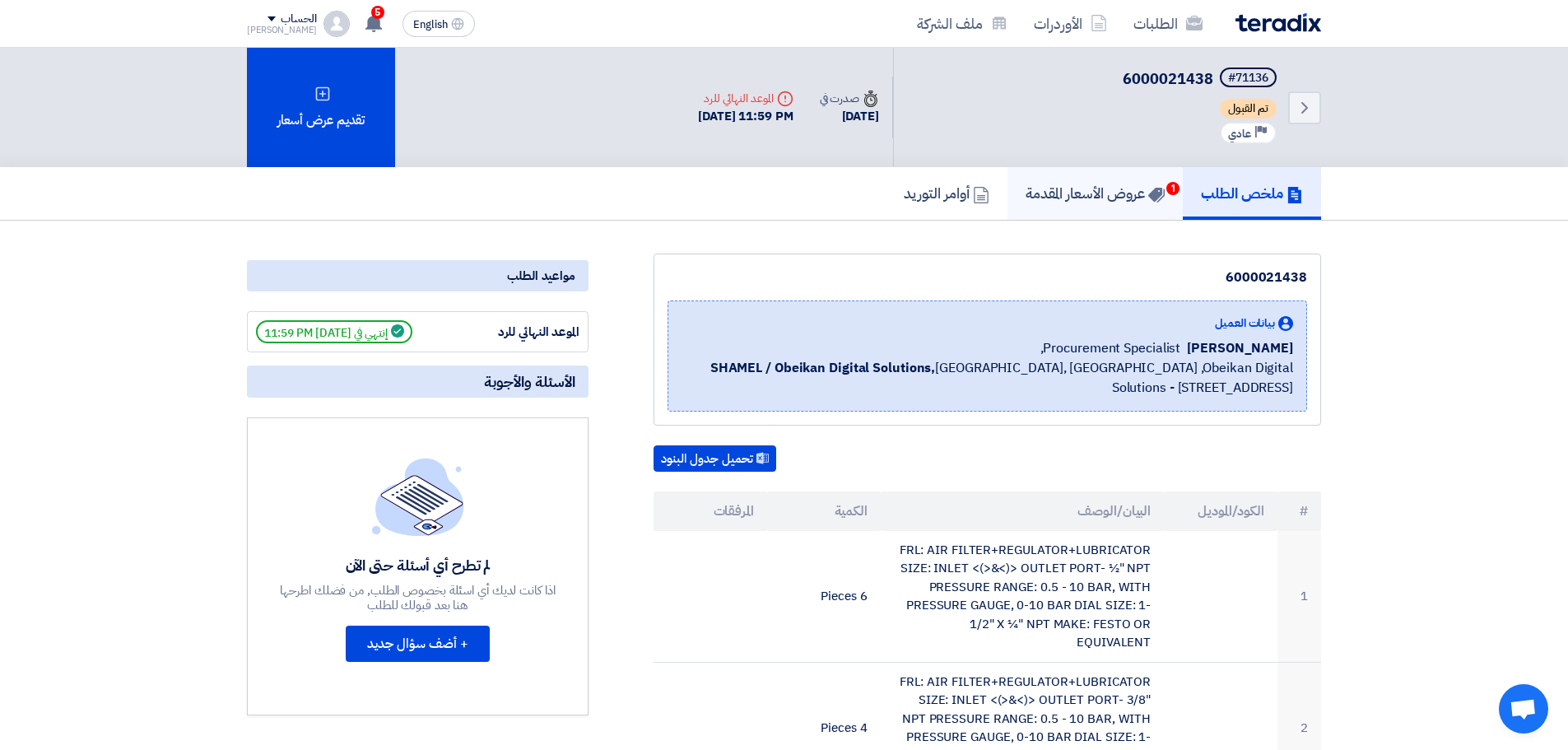
click at [1168, 189] on span "1" at bounding box center [1172, 188] width 13 height 13
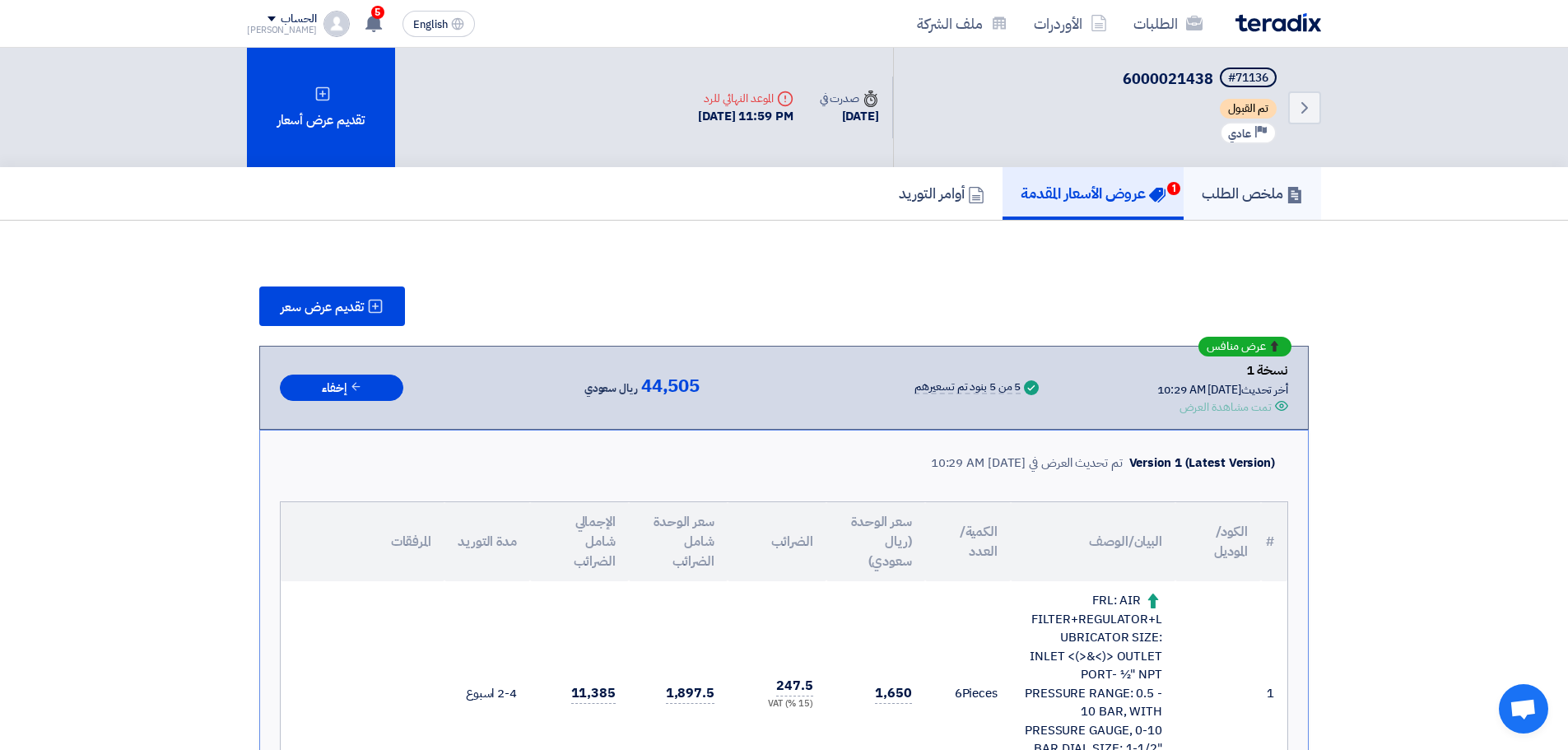
click at [1246, 186] on h5 "ملخص الطلب" at bounding box center [1251, 193] width 101 height 19
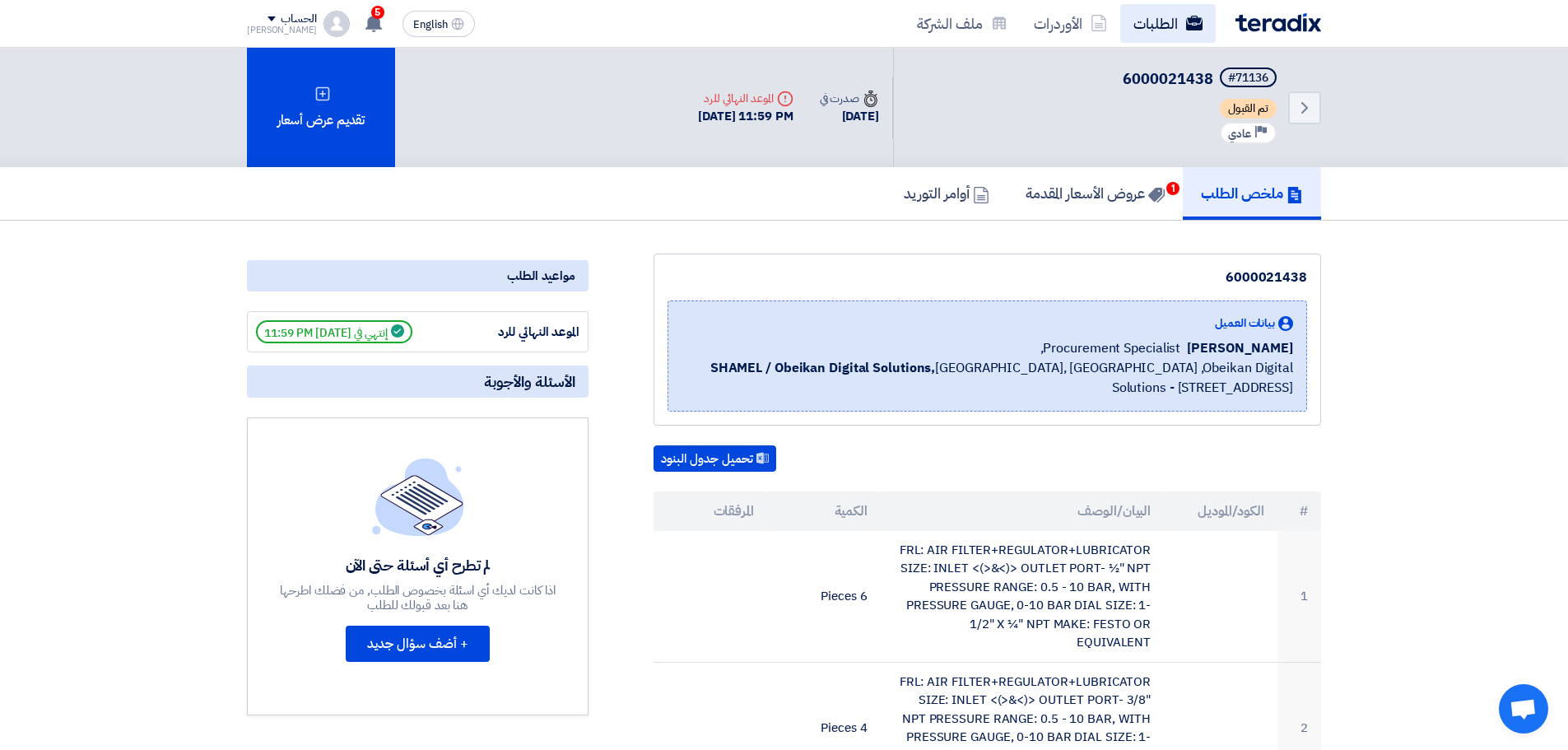
click at [1157, 29] on link "الطلبات" at bounding box center [1168, 23] width 95 height 38
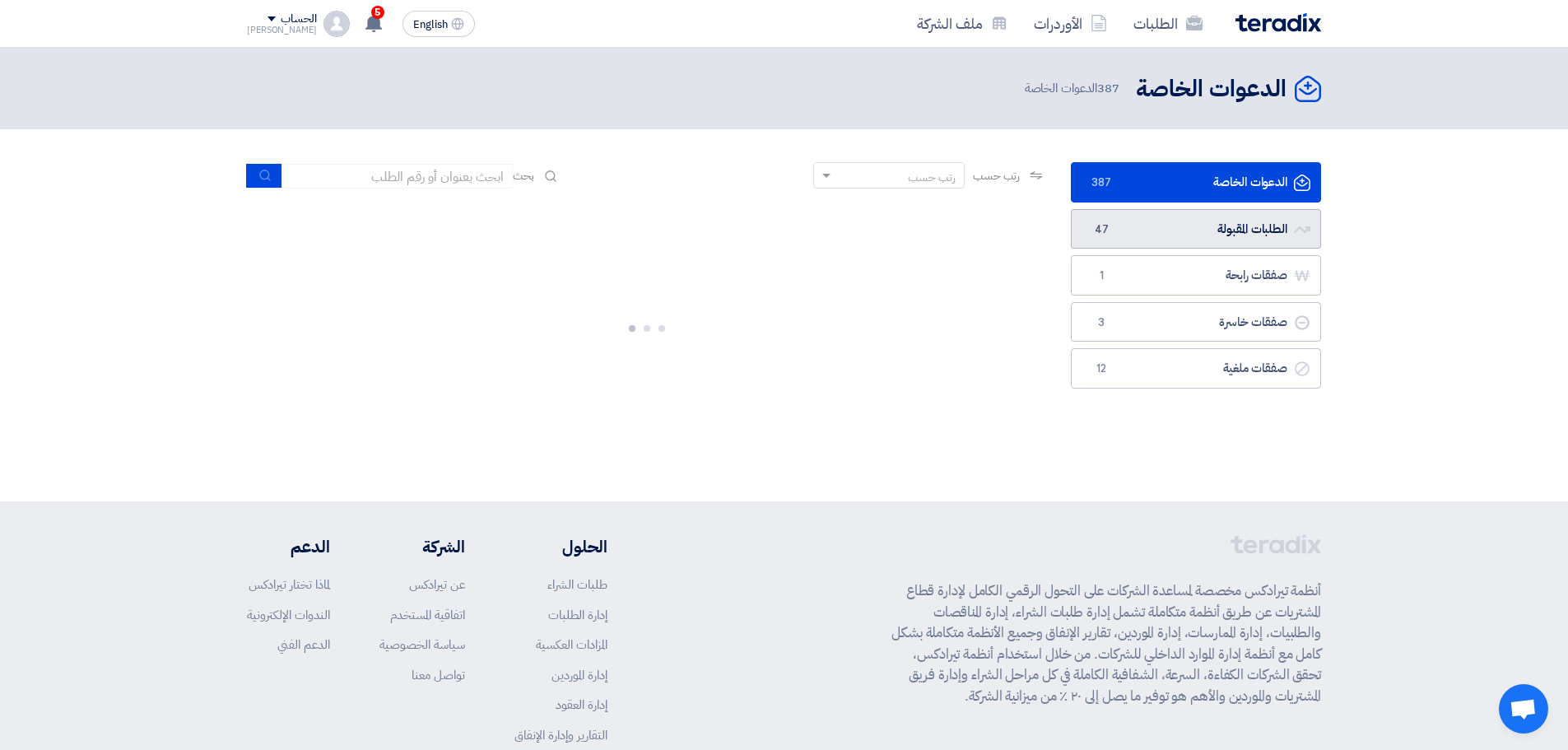
click at [1187, 233] on link "الطلبات المقبولة الطلبات المقبولة 47" at bounding box center [1195, 229] width 251 height 40
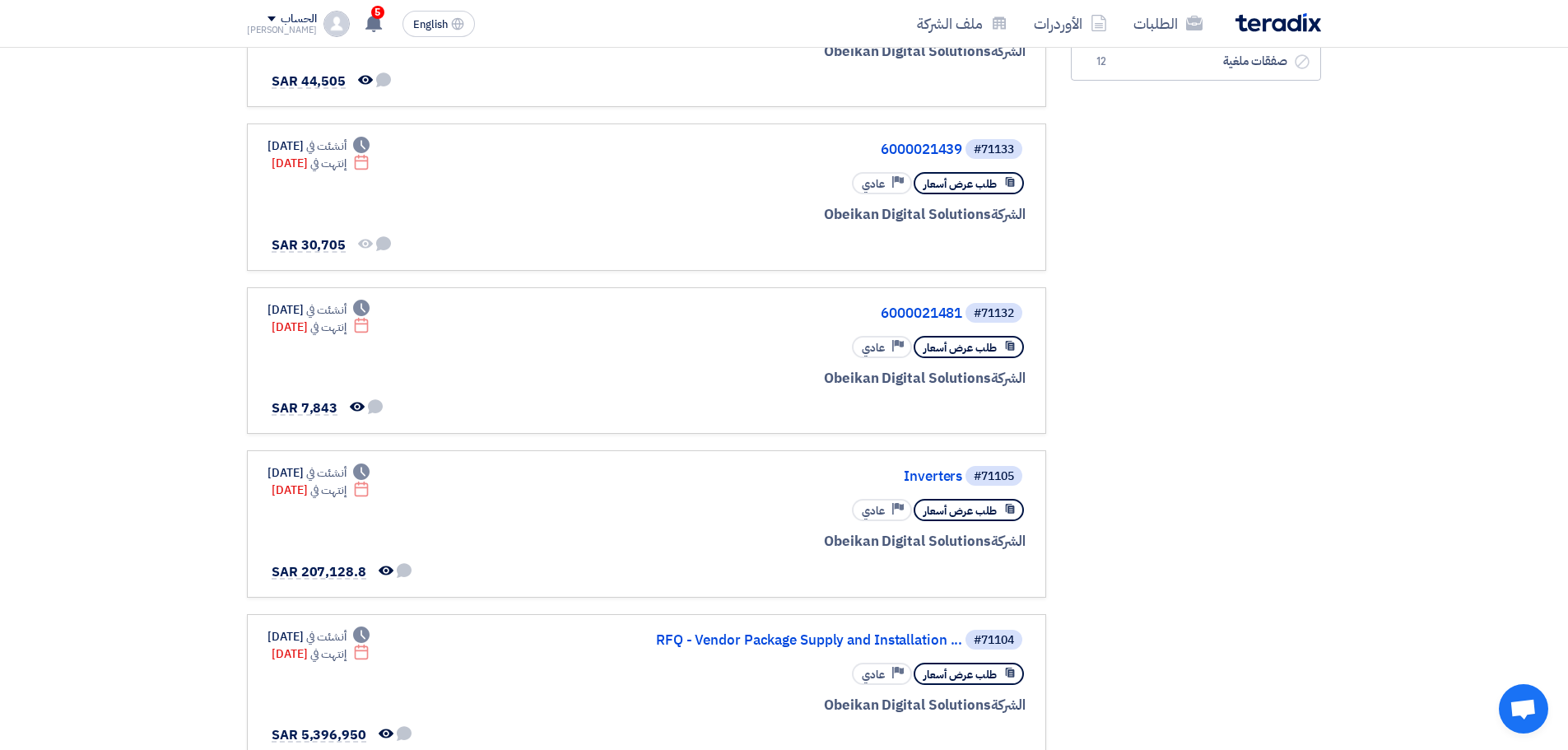
scroll to position [493, 0]
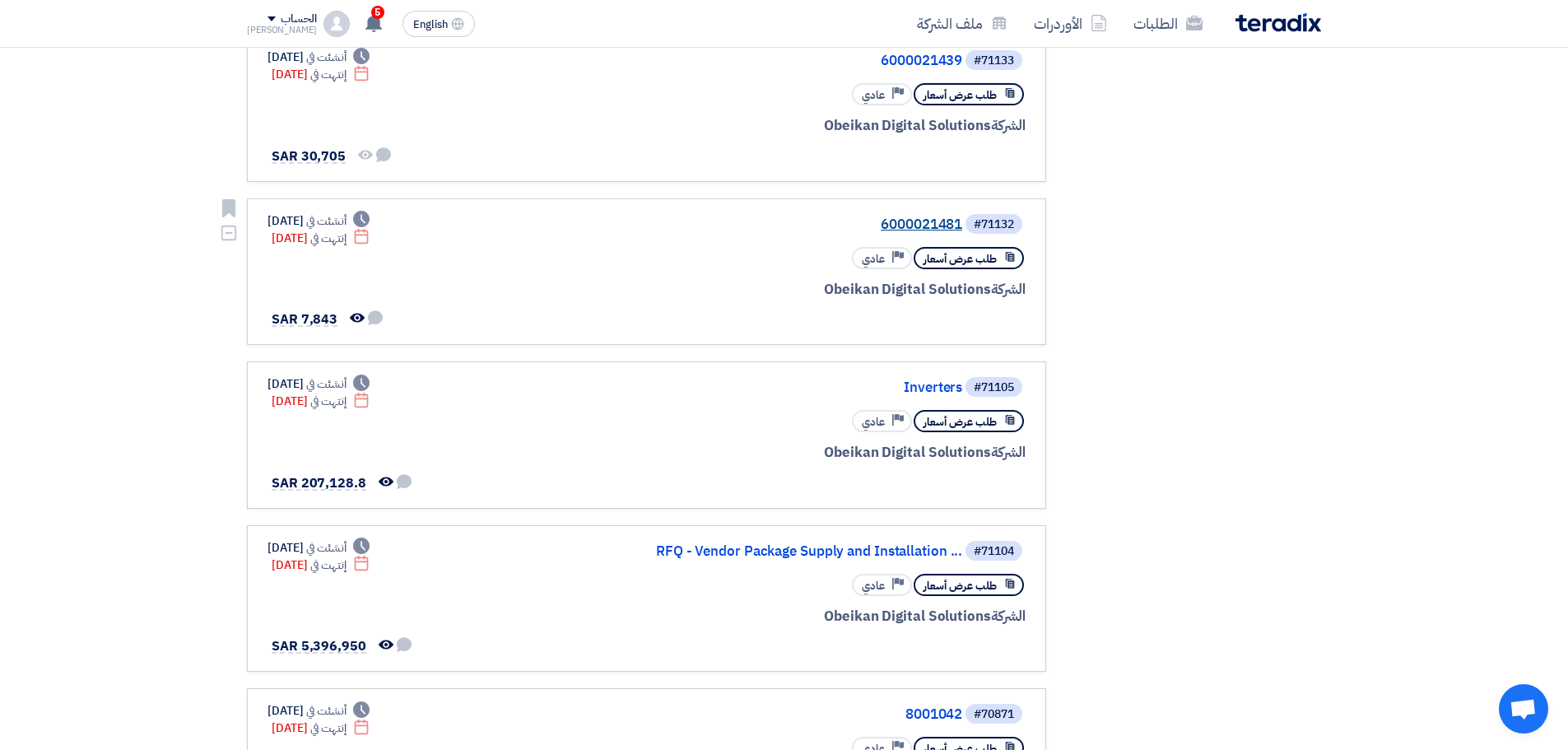
click at [918, 217] on link "6000021481" at bounding box center [797, 224] width 329 height 15
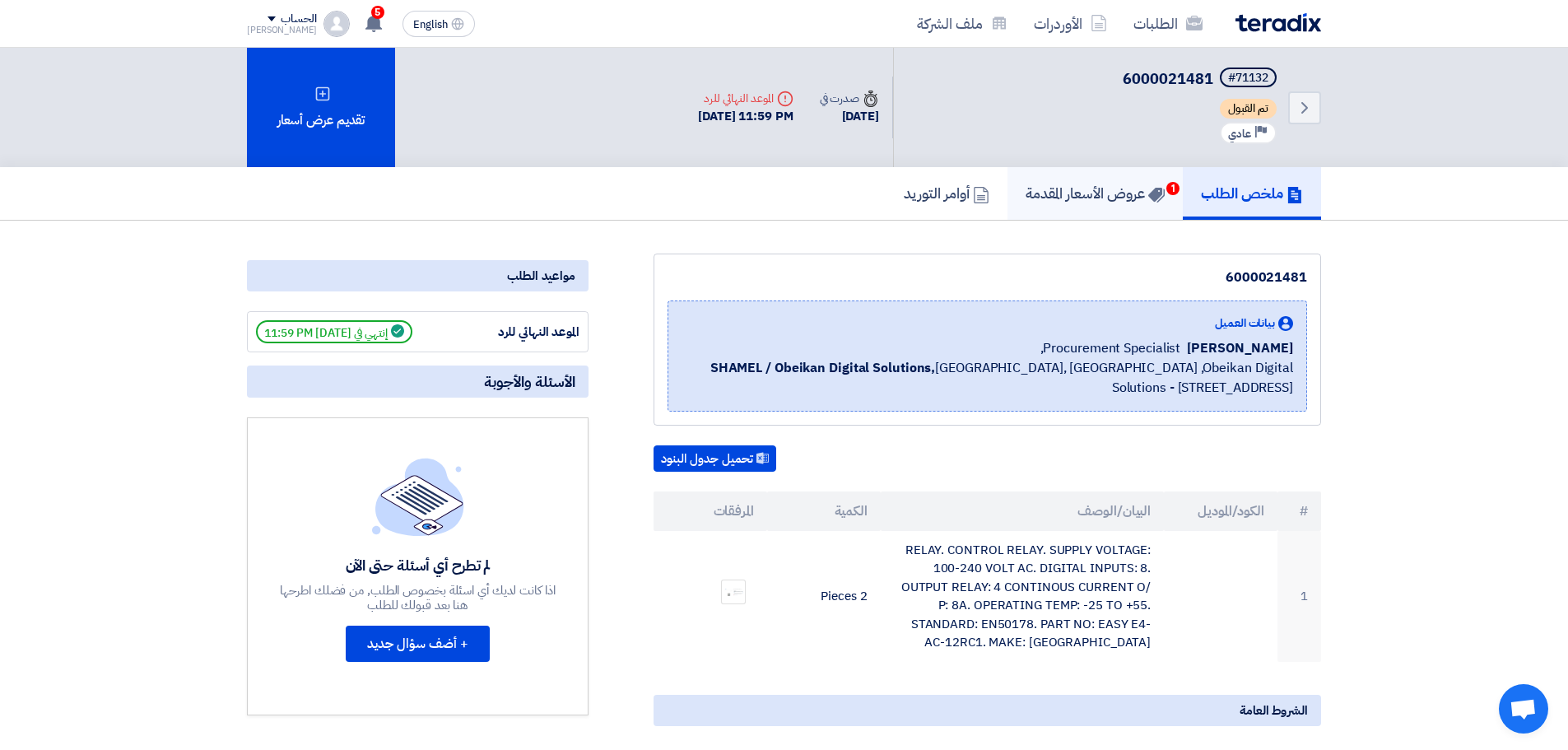
click at [1109, 185] on h5 "عروض الأسعار المقدمة 1" at bounding box center [1095, 193] width 140 height 19
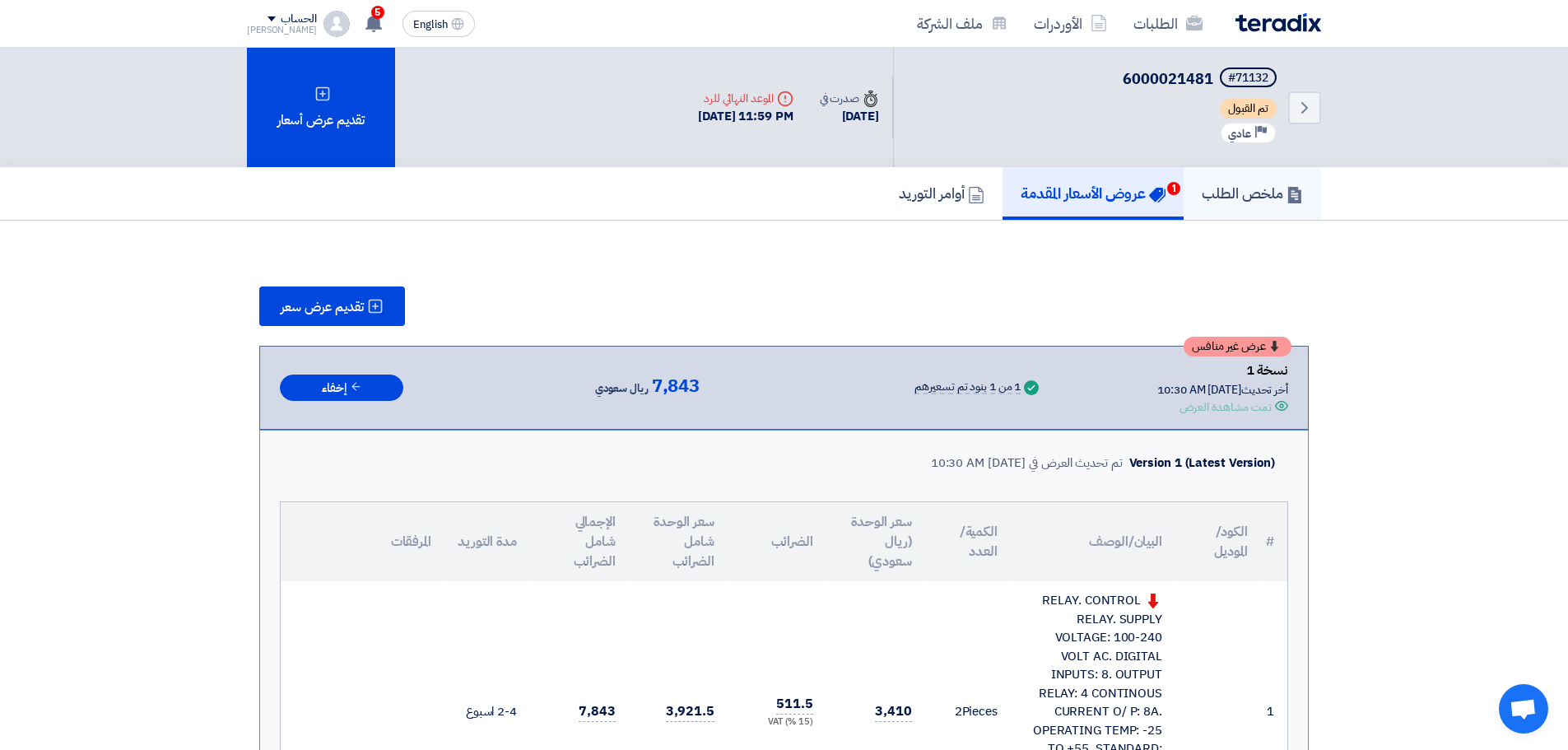
click at [1243, 181] on link "ملخص الطلب" at bounding box center [1252, 194] width 138 height 53
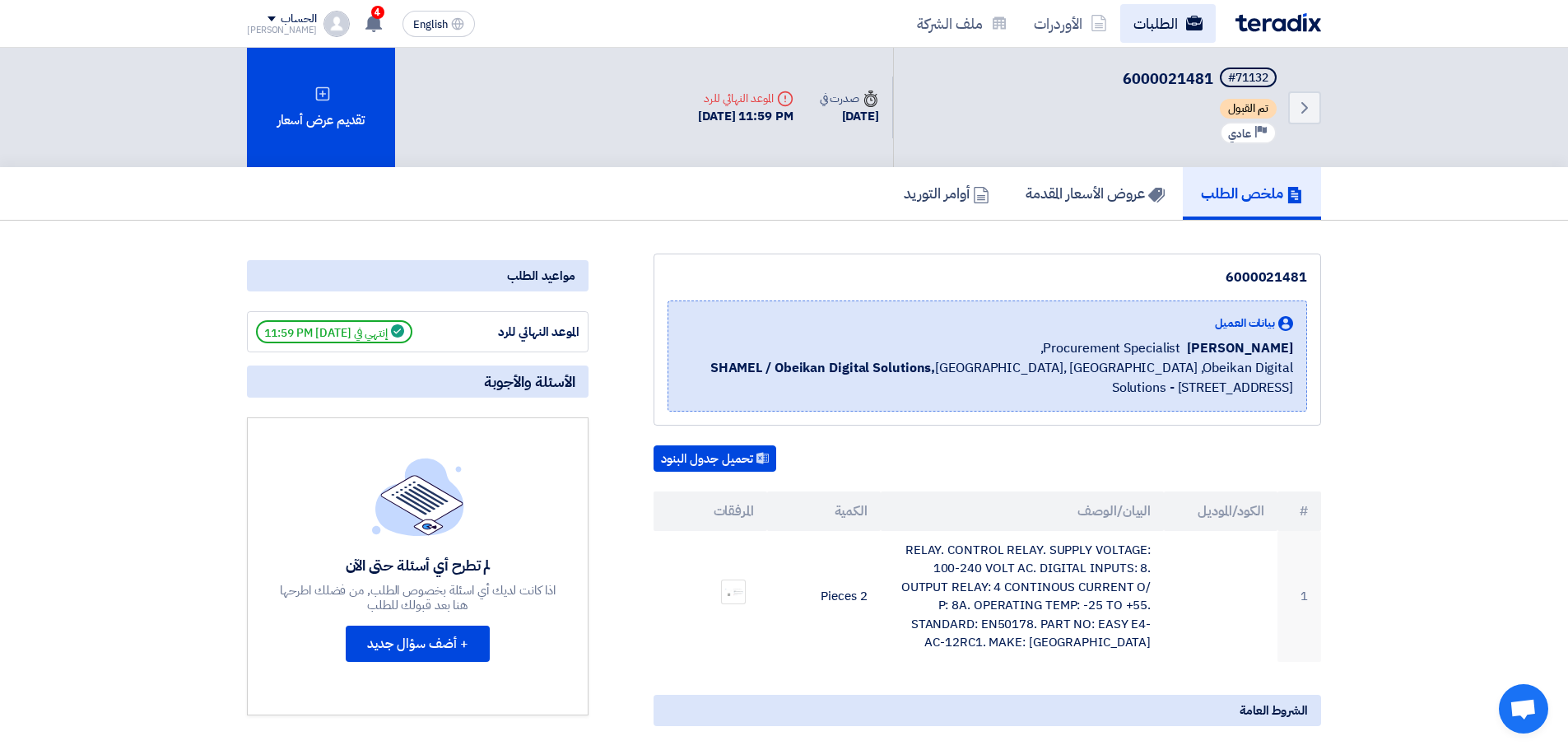
click at [1173, 25] on link "الطلبات" at bounding box center [1168, 23] width 95 height 38
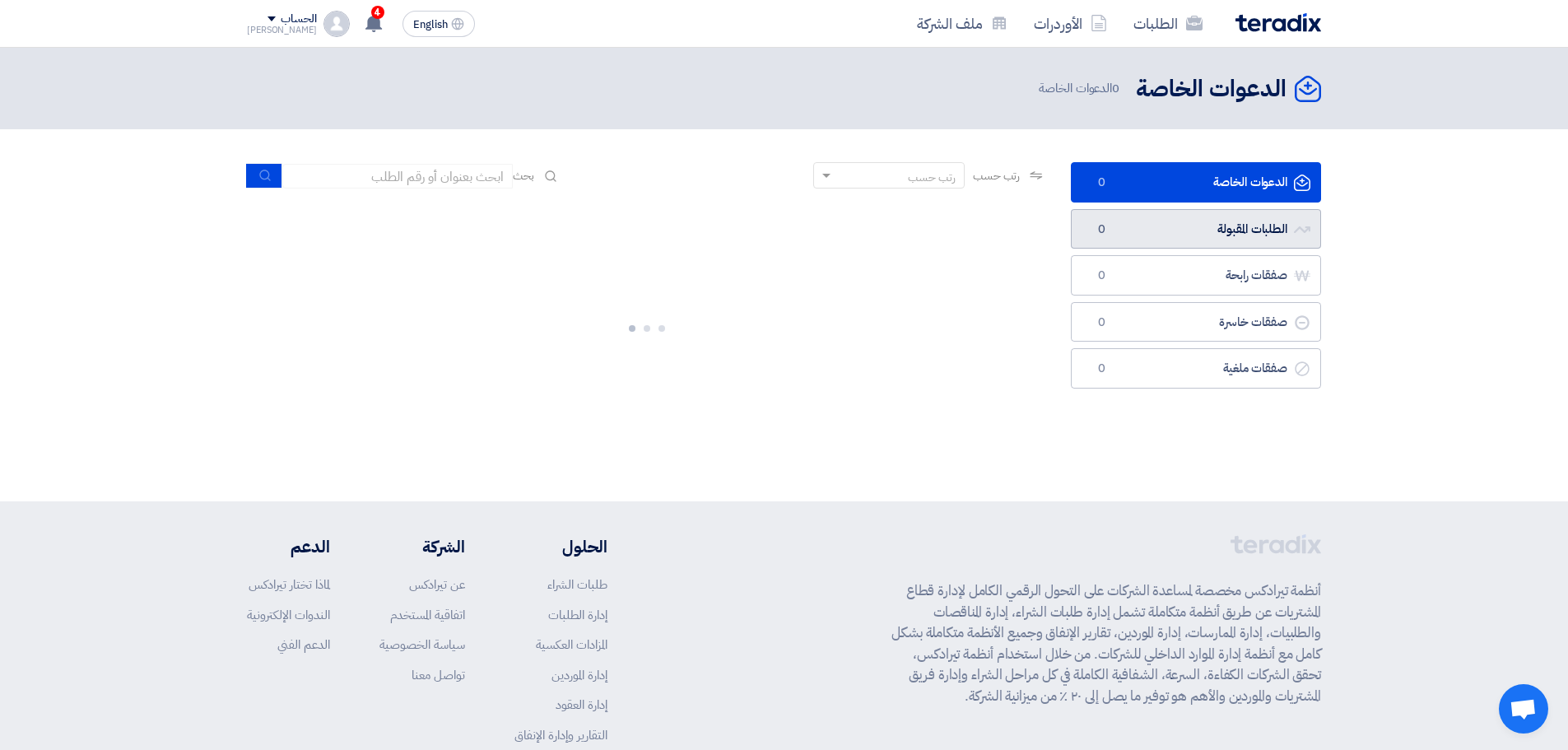
click at [1186, 235] on link "الطلبات المقبولة الطلبات المقبولة 0" at bounding box center [1195, 229] width 251 height 40
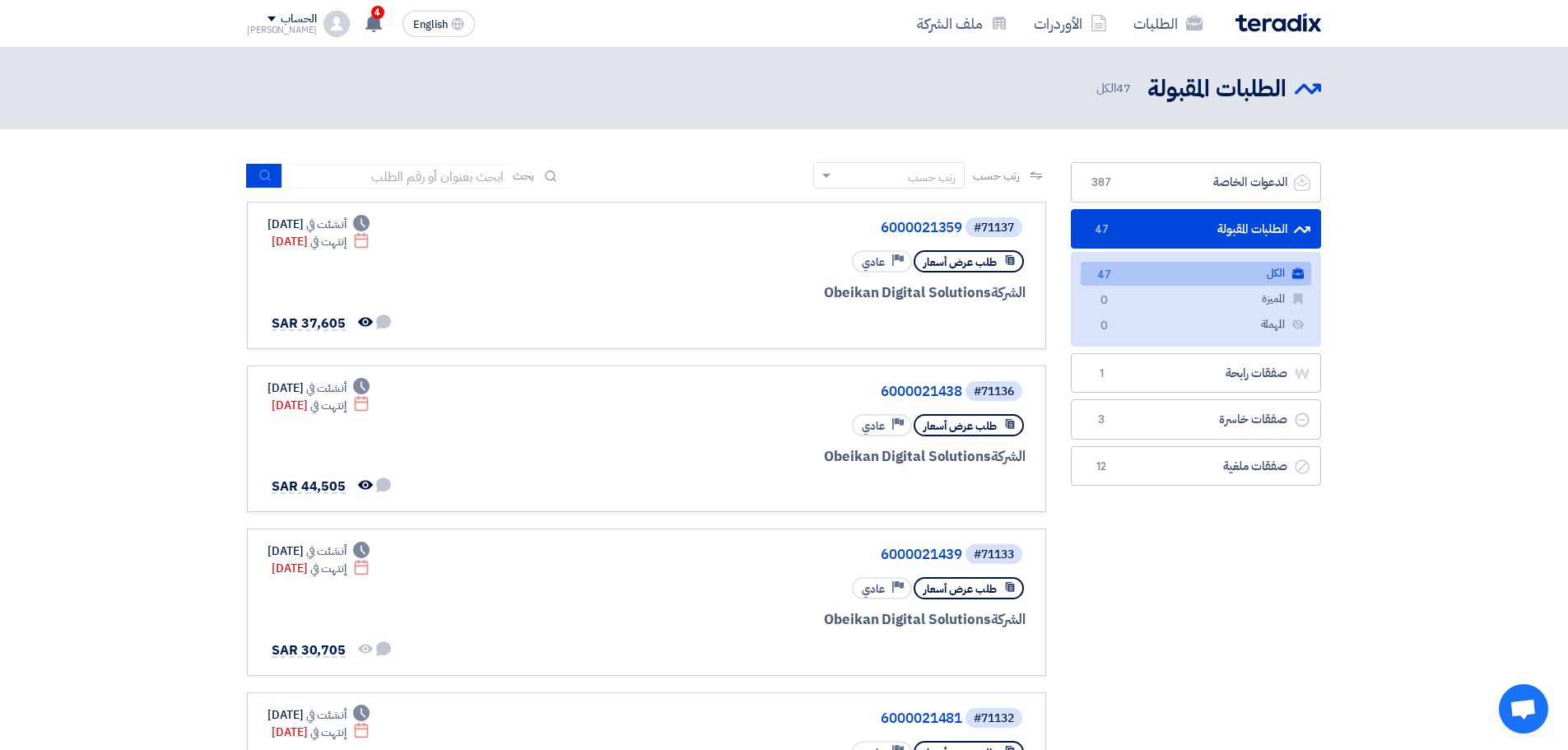
scroll to position [164, 0]
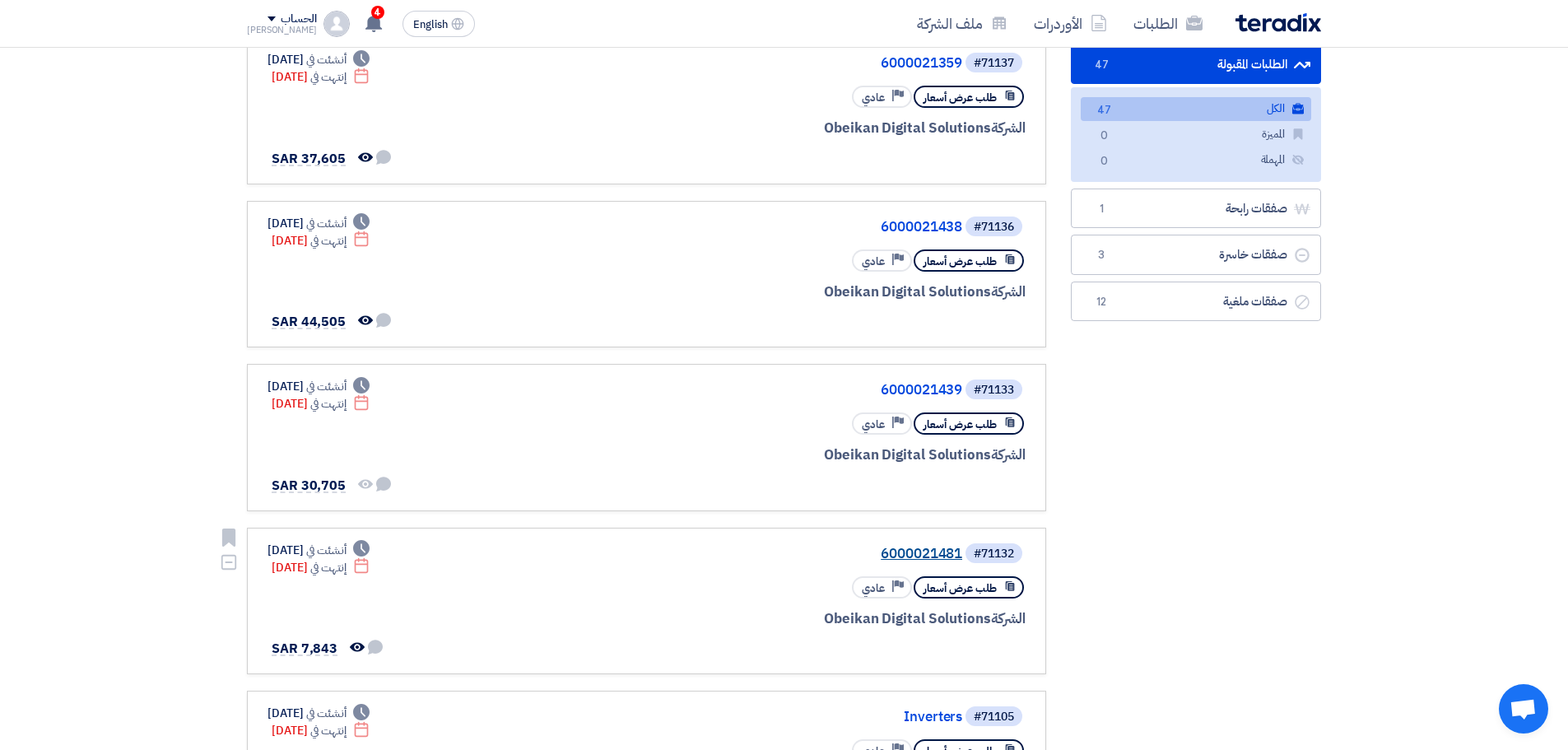
click at [903, 548] on link "6000021481" at bounding box center [797, 553] width 329 height 15
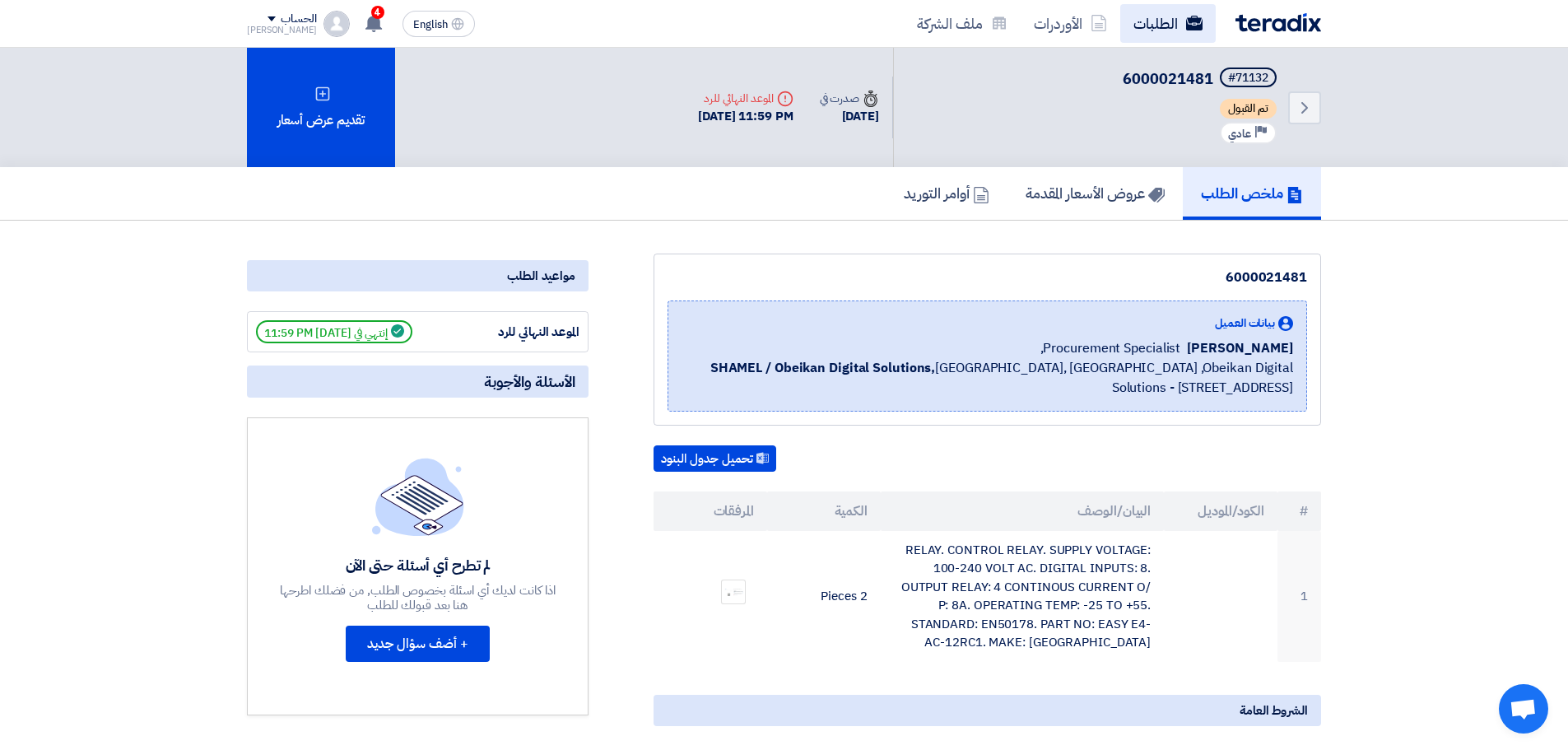
click at [1187, 33] on link "الطلبات" at bounding box center [1168, 23] width 95 height 38
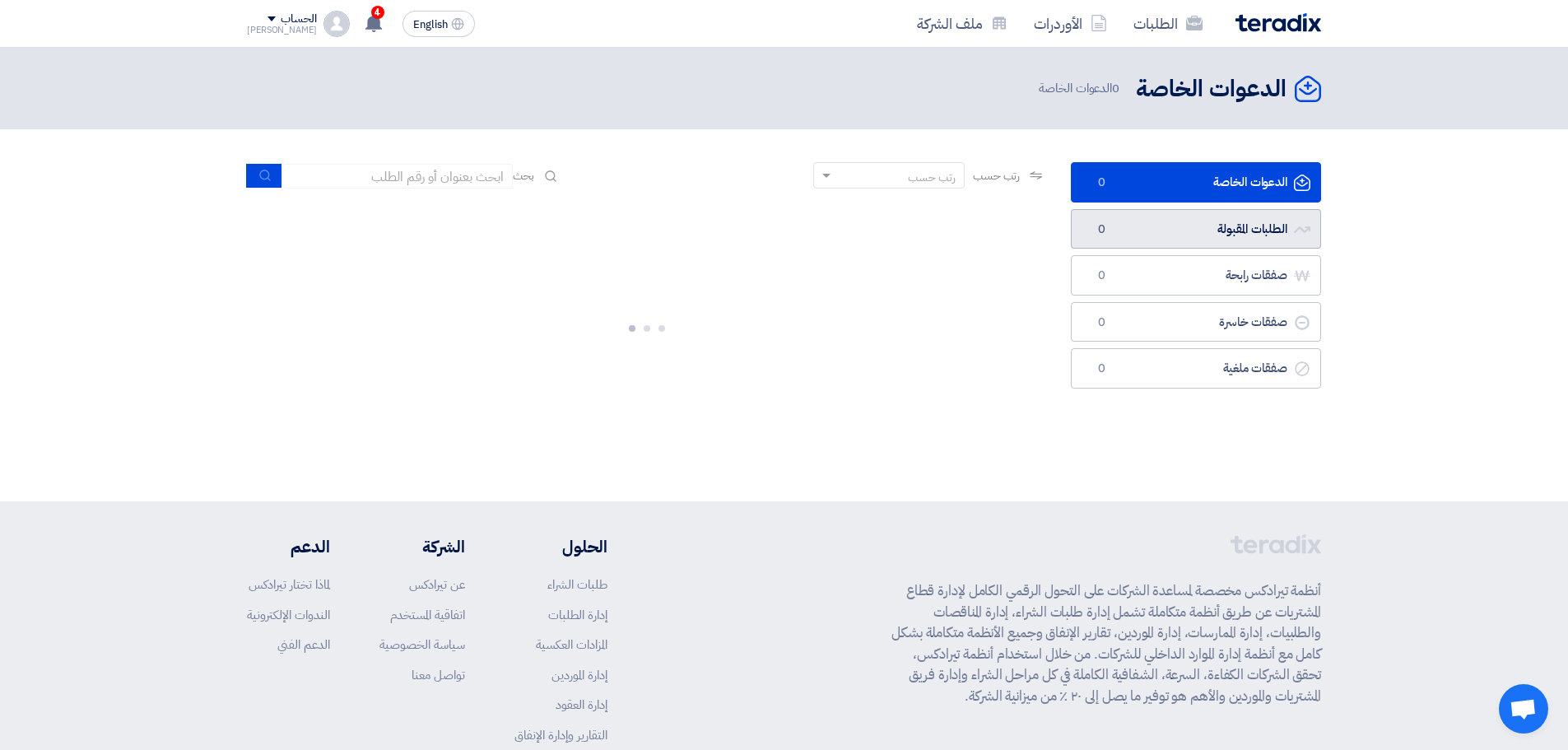
click at [1180, 230] on link "الطلبات المقبولة الطلبات المقبولة 0" at bounding box center [1195, 229] width 251 height 40
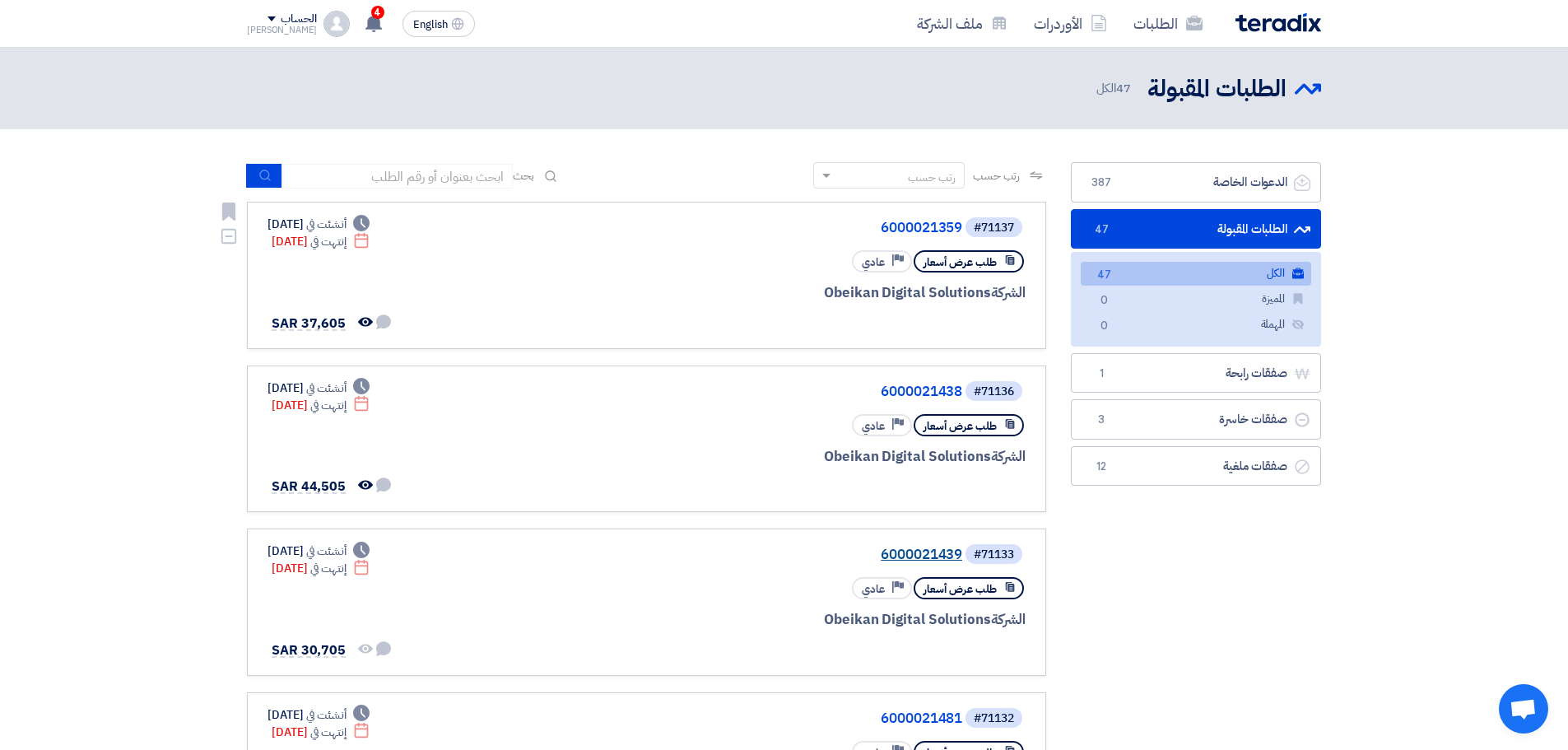
drag, startPoint x: 924, startPoint y: 223, endPoint x: 923, endPoint y: 554, distance: 331.0
click at [923, 554] on link "6000021439" at bounding box center [797, 554] width 329 height 15
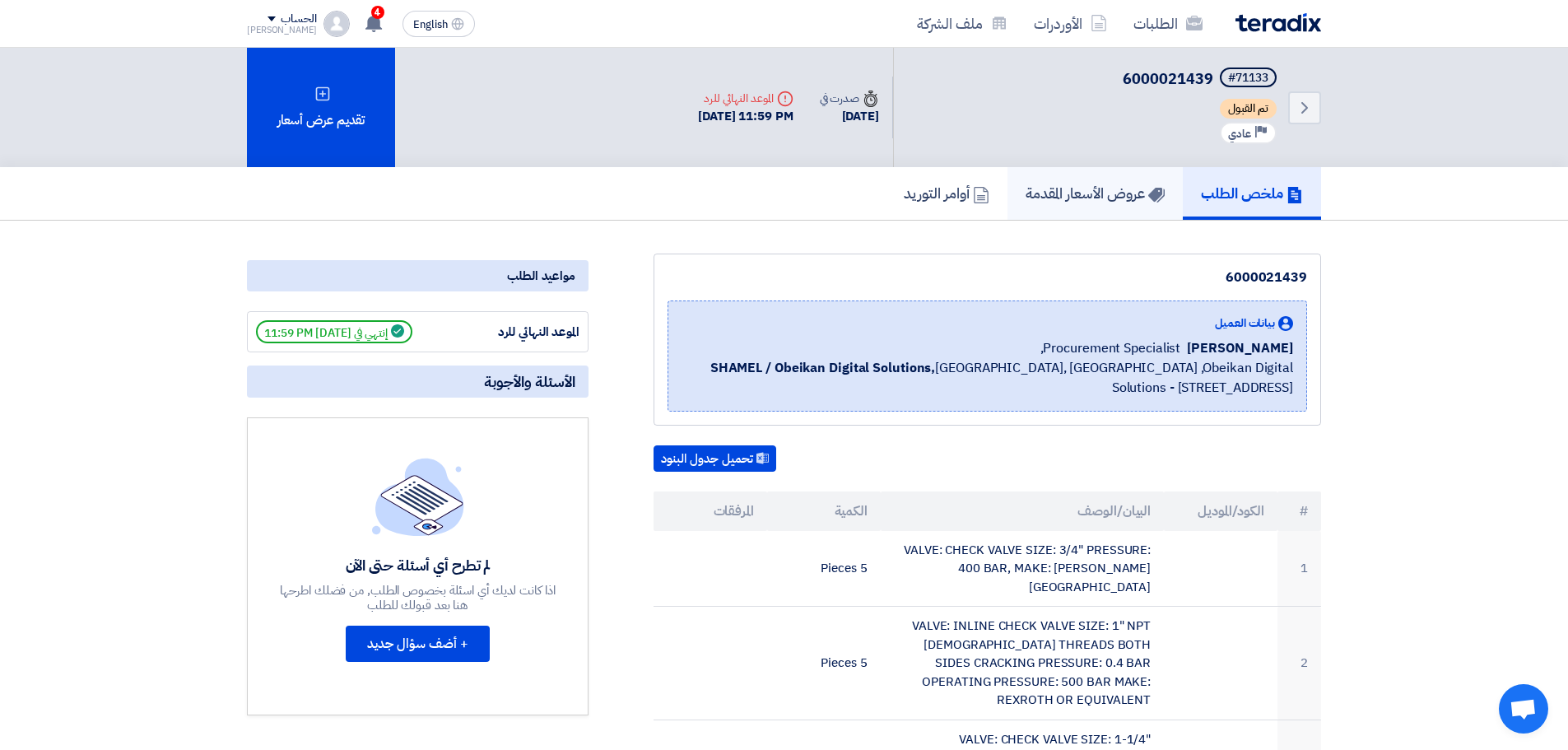
click at [1041, 185] on h5 "عروض الأسعار المقدمة" at bounding box center [1095, 193] width 140 height 19
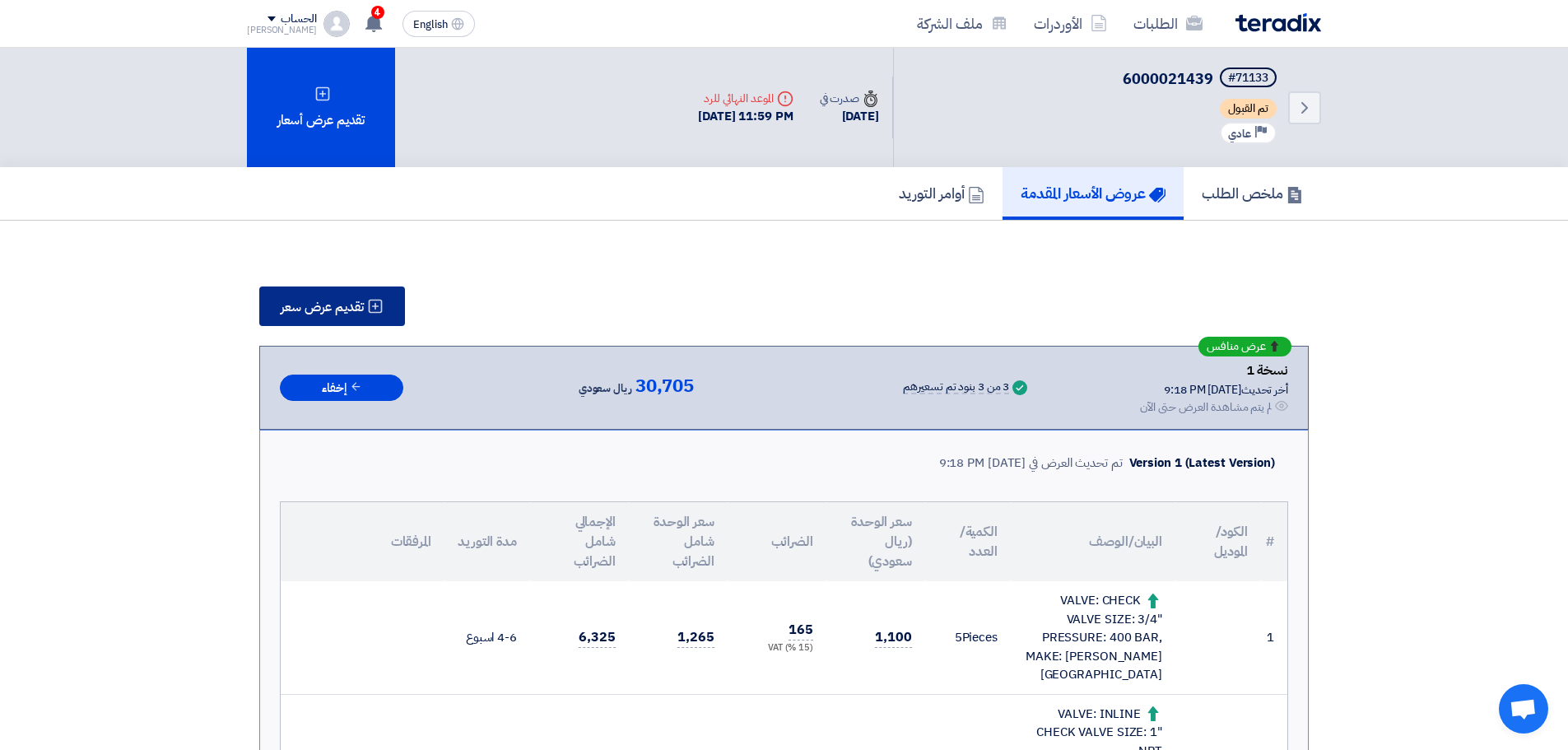
click at [354, 313] on span "تقديم عرض سعر" at bounding box center [322, 307] width 84 height 13
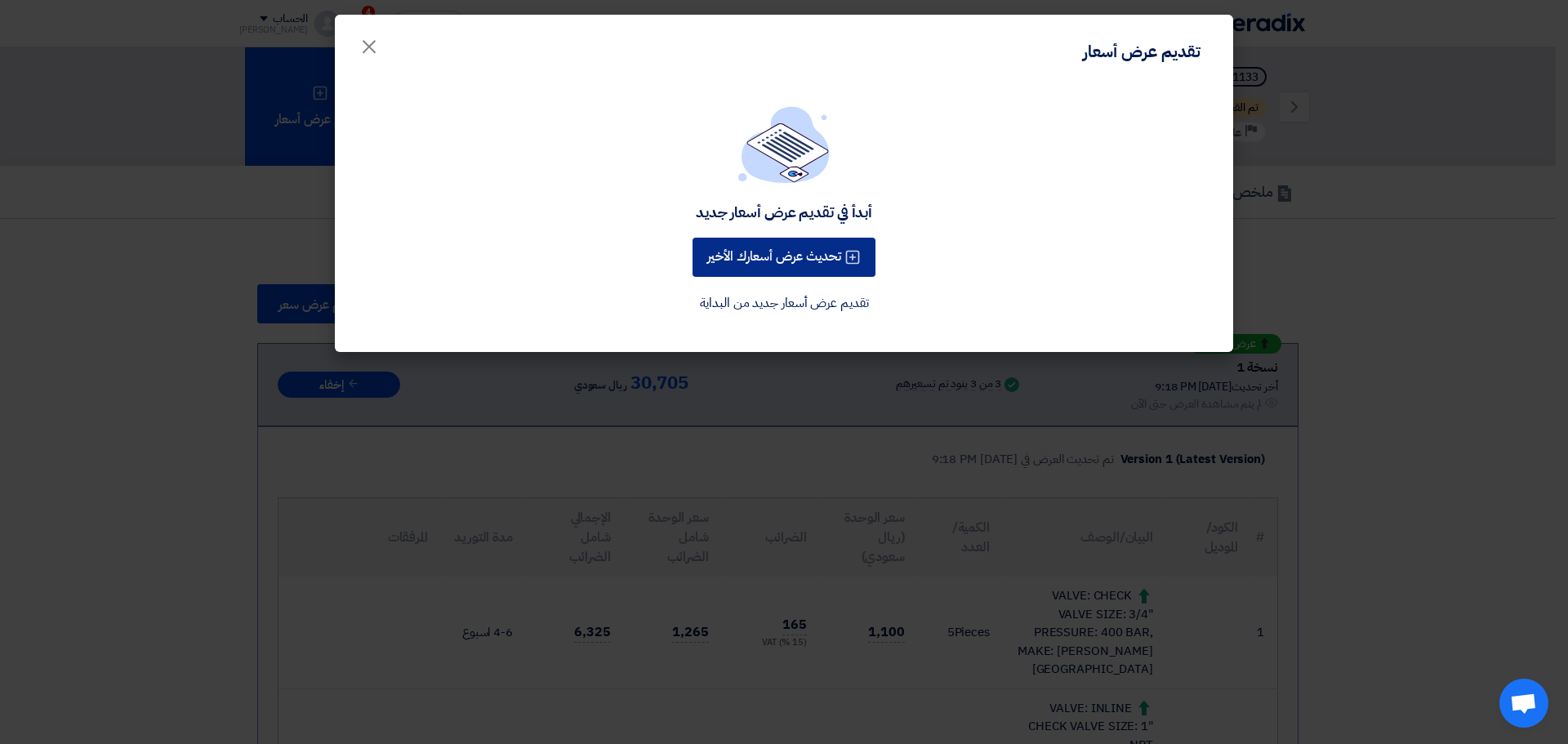
click at [782, 259] on button "تحديث عرض أسعارك الأخير" at bounding box center [784, 257] width 183 height 39
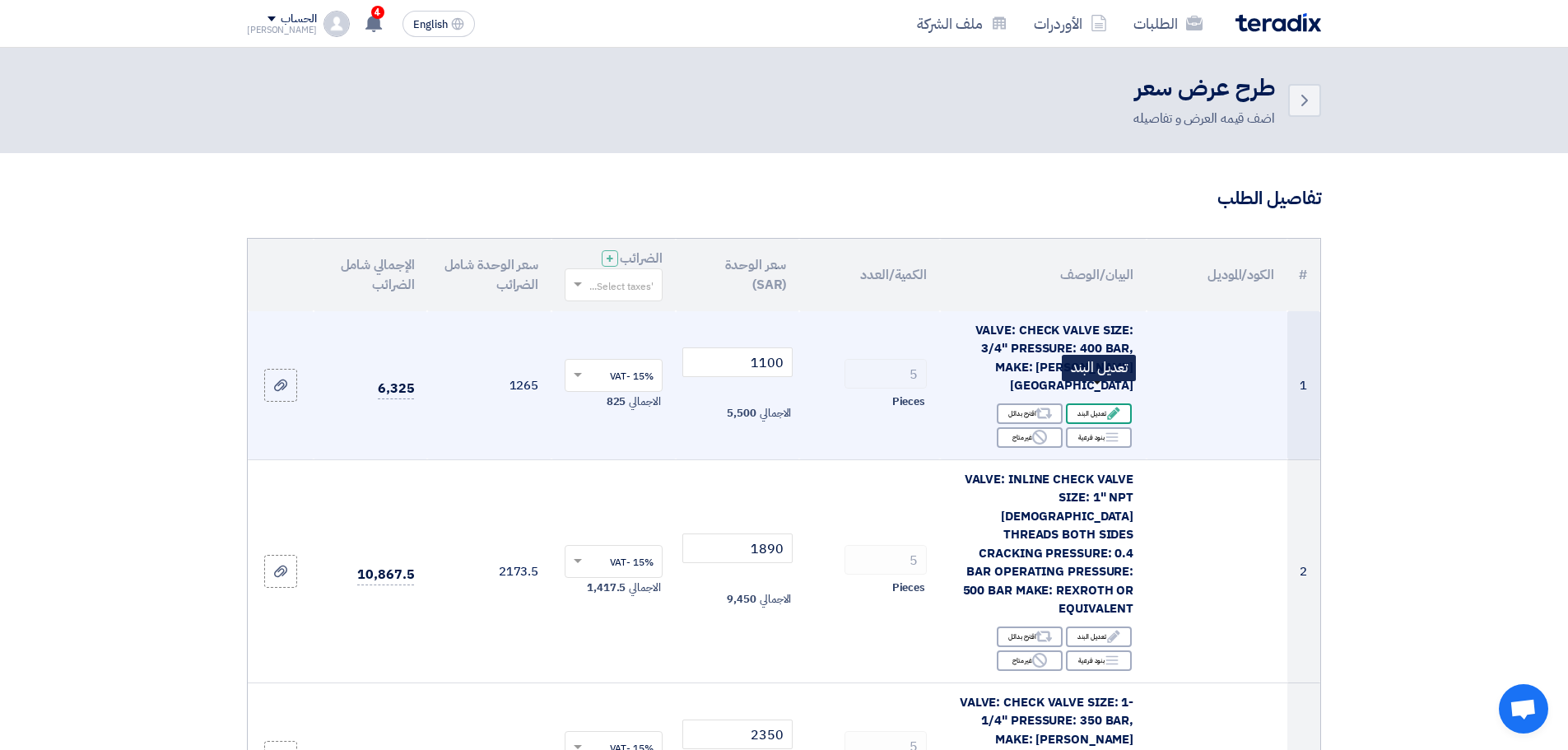
click at [1105, 403] on div "Edit تعديل البند" at bounding box center [1098, 413] width 66 height 21
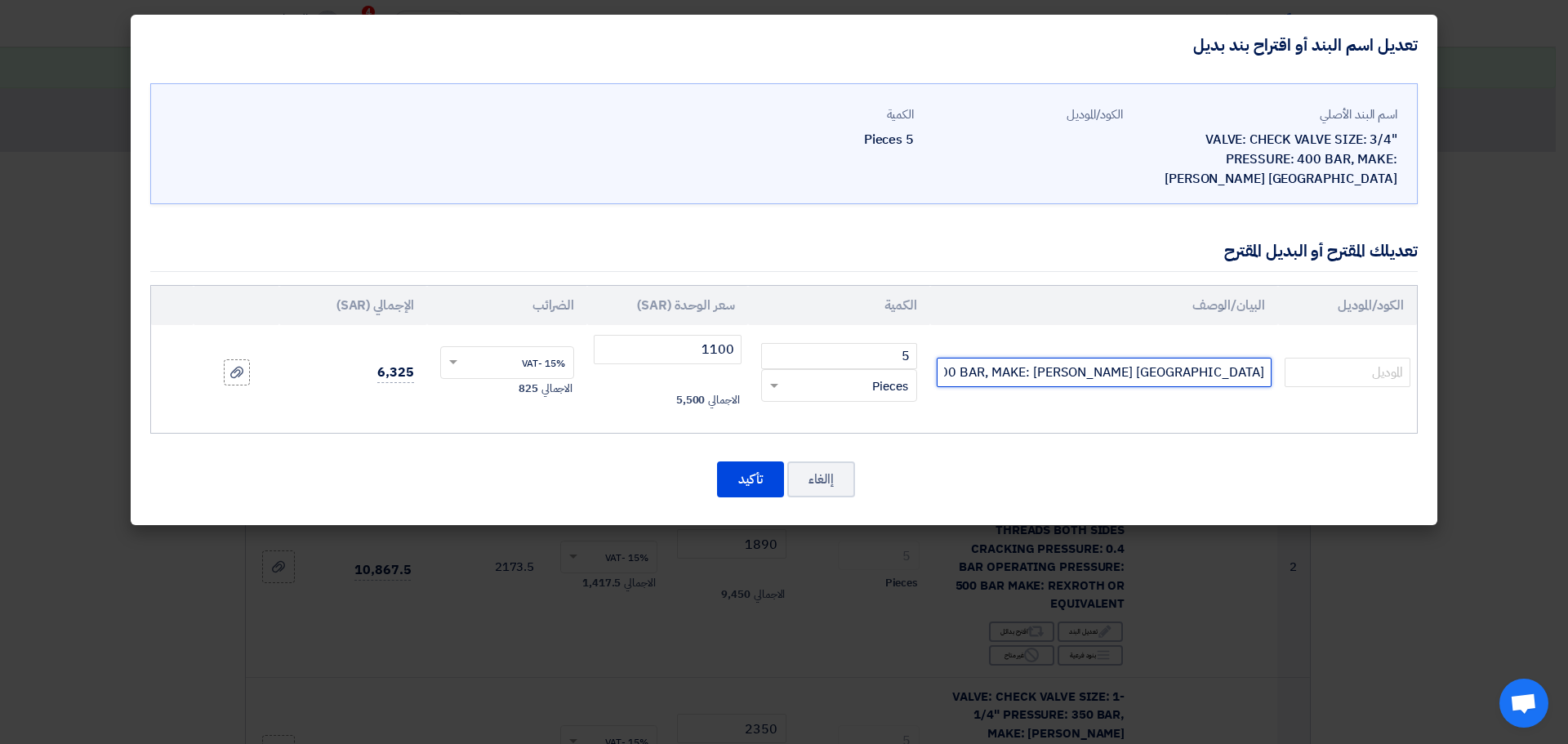
click at [1179, 358] on input "VALVE: CHECK VALVE SIZE: 3/4" PRESSURE: 400 BAR, MAKE: [PERSON_NAME] [GEOGRAPHI…" at bounding box center [1103, 372] width 334 height 29
drag, startPoint x: 1143, startPoint y: 357, endPoint x: 1282, endPoint y: 353, distance: 139.1
click at [1282, 353] on tr "VALVE: CHECK VALVE SIZE: 3/4" PRESSURE: 400 BAR, MAKE: [PERSON_NAME] [GEOGRAPHI…" at bounding box center [784, 372] width 1266 height 95
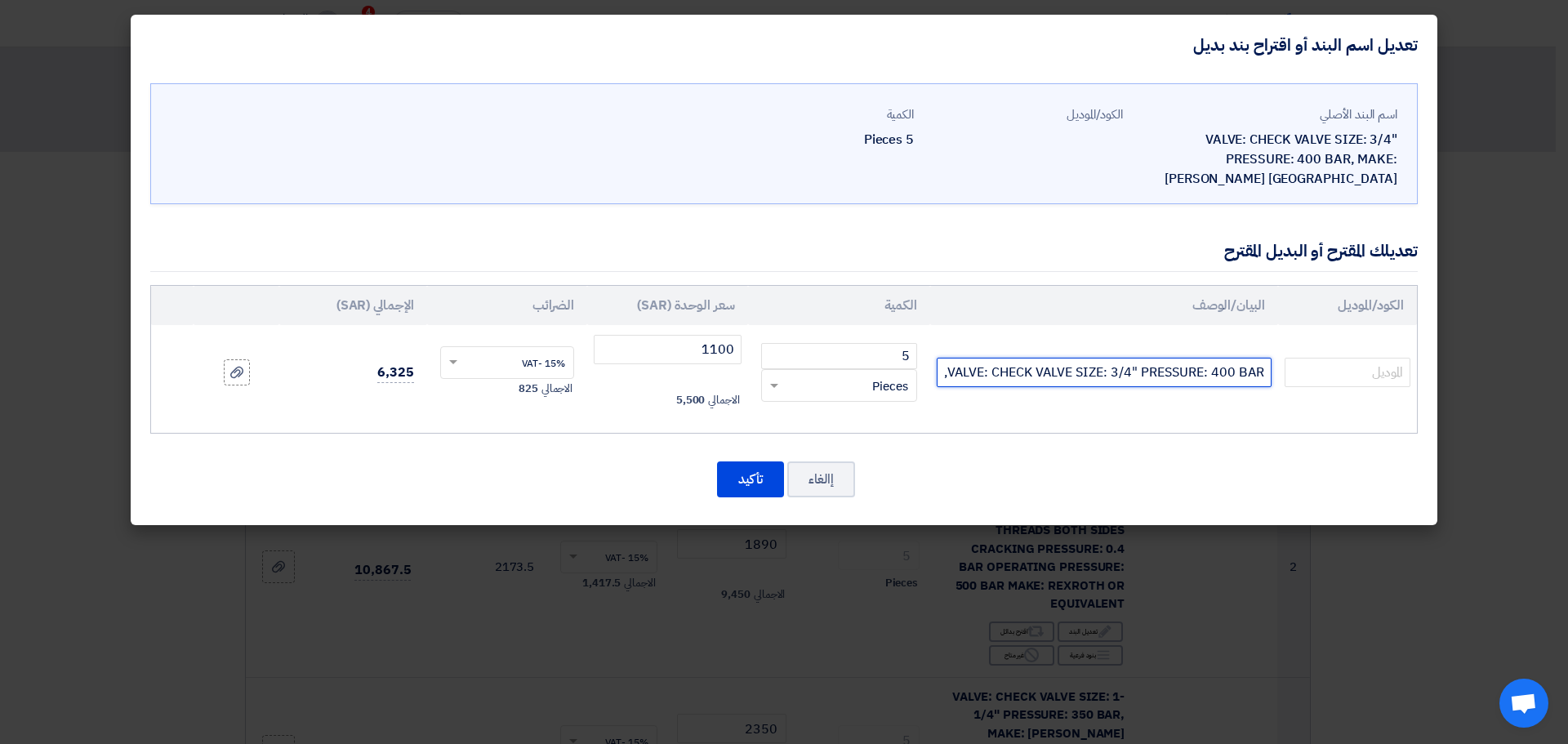
paste input "Check valve rexroth"
type input "VALVE: CHECK VALVE SIZE: 3/4" PRESSURE: 400 BAR, Check valve rexroth"
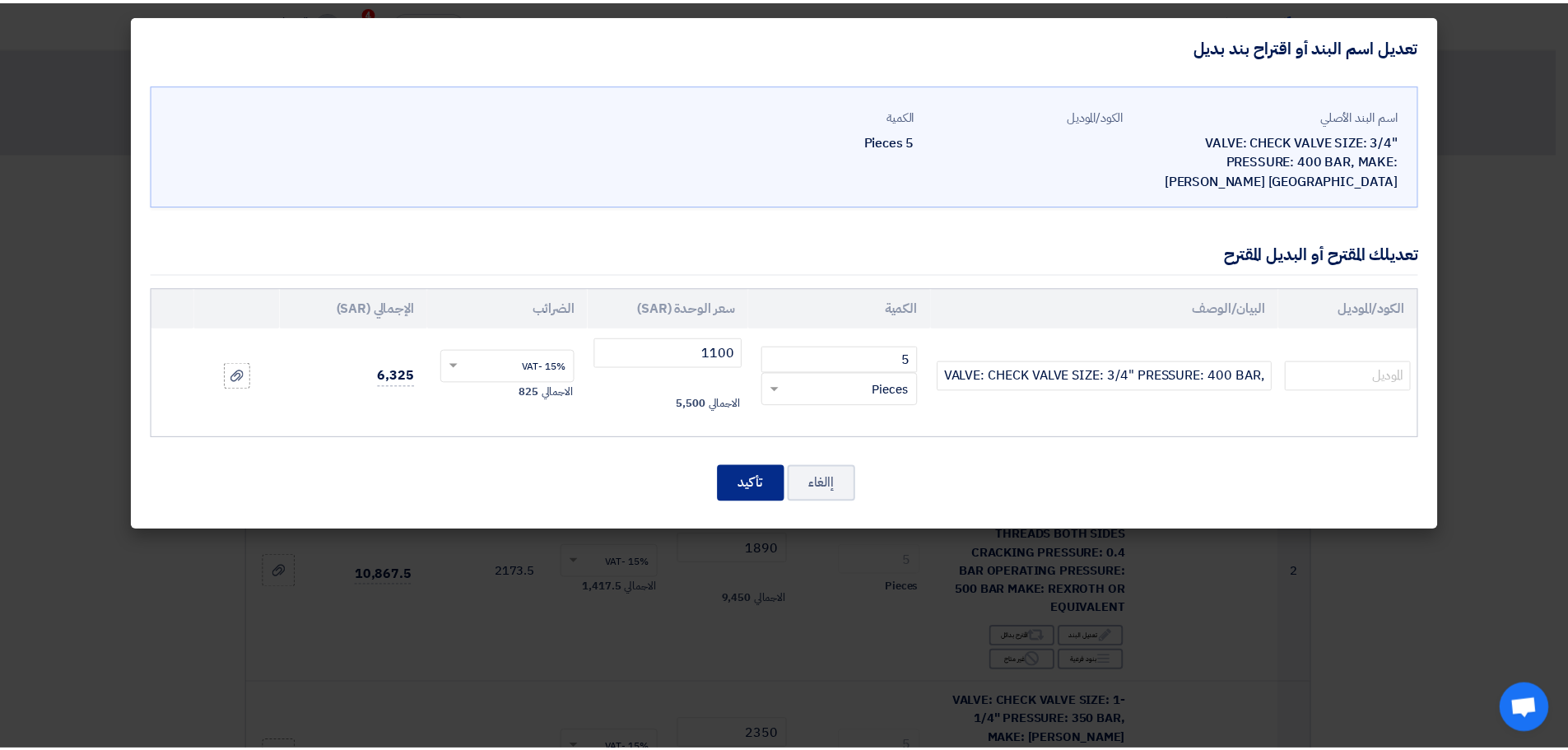
scroll to position [0, 0]
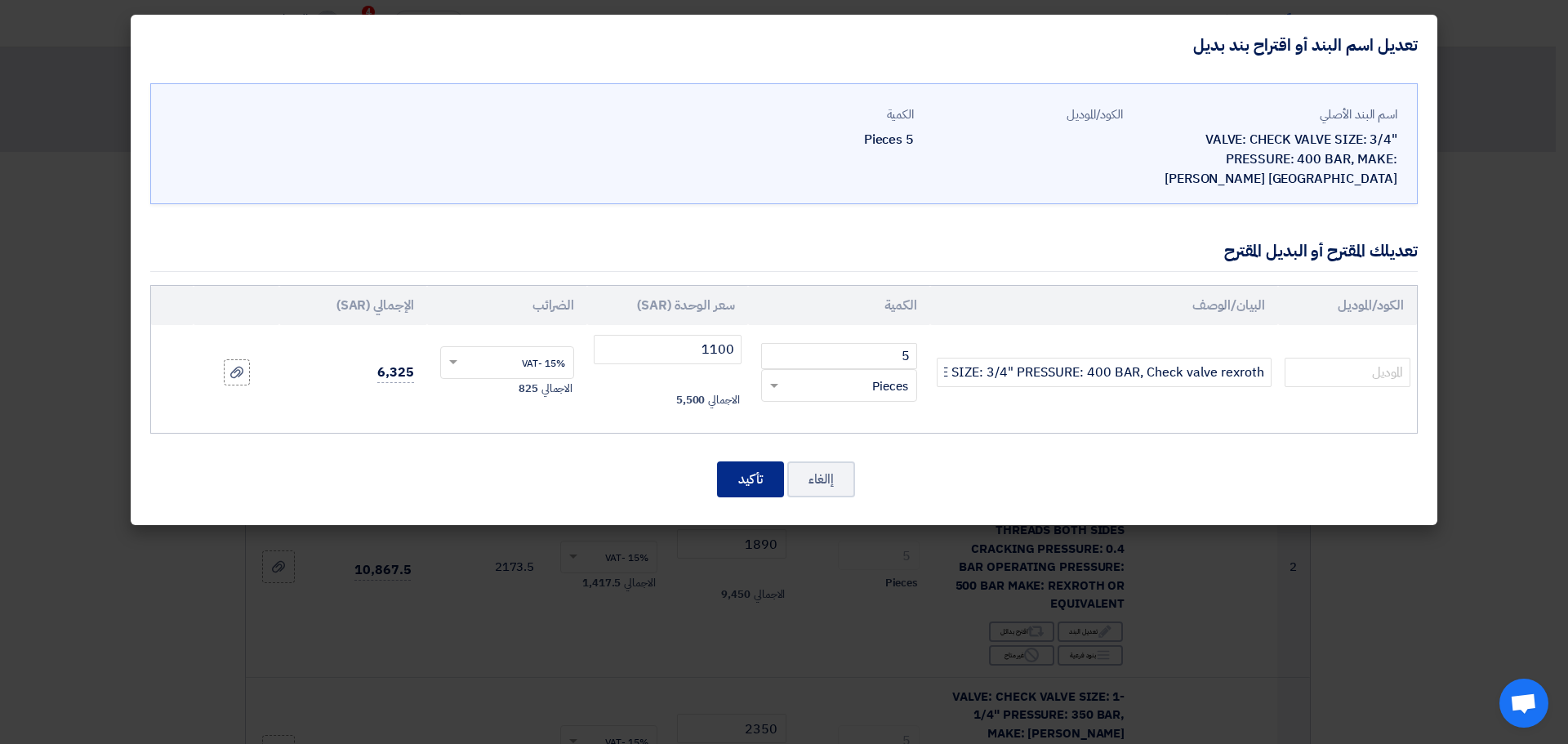
click at [757, 461] on button "تأكيد" at bounding box center [750, 479] width 67 height 36
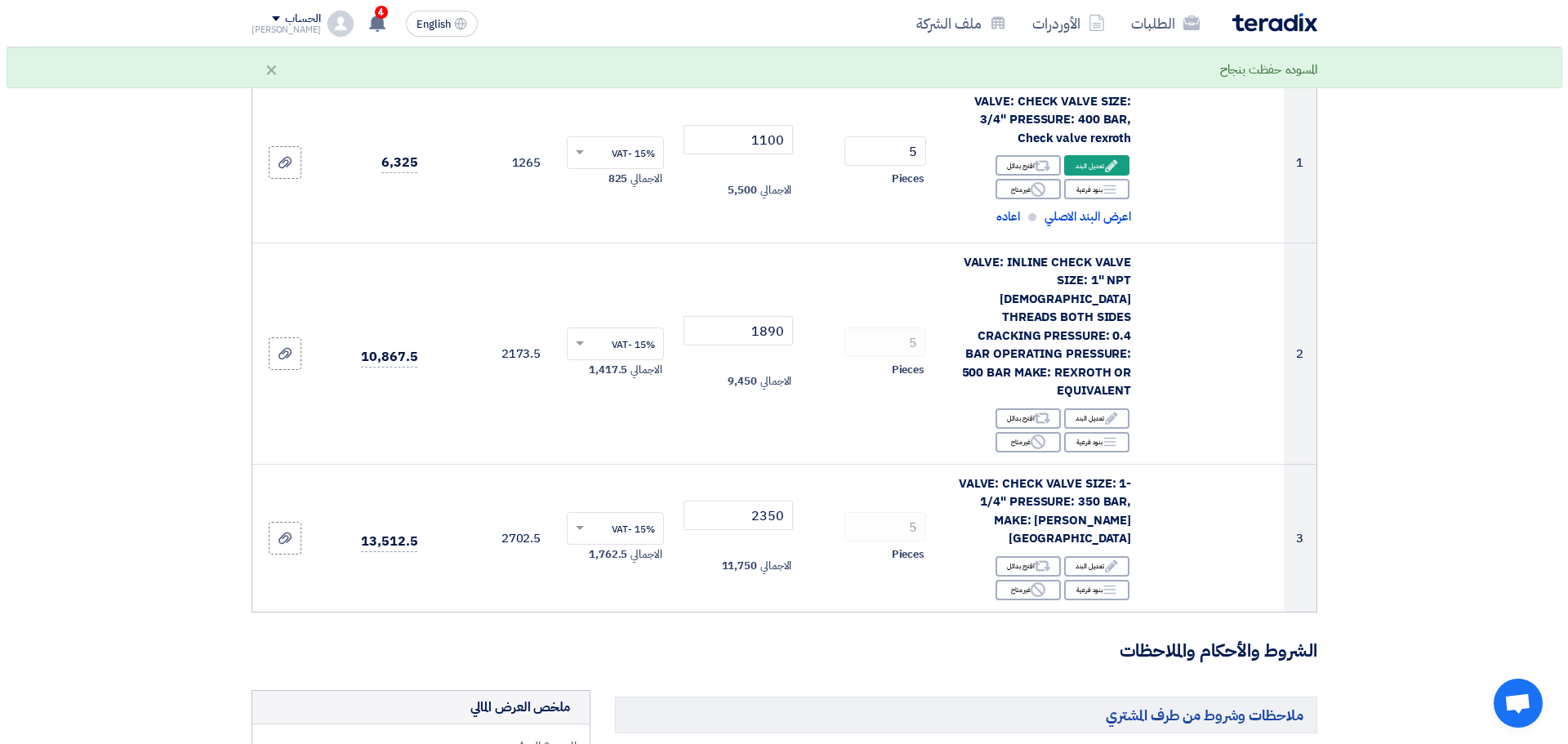
scroll to position [245, 0]
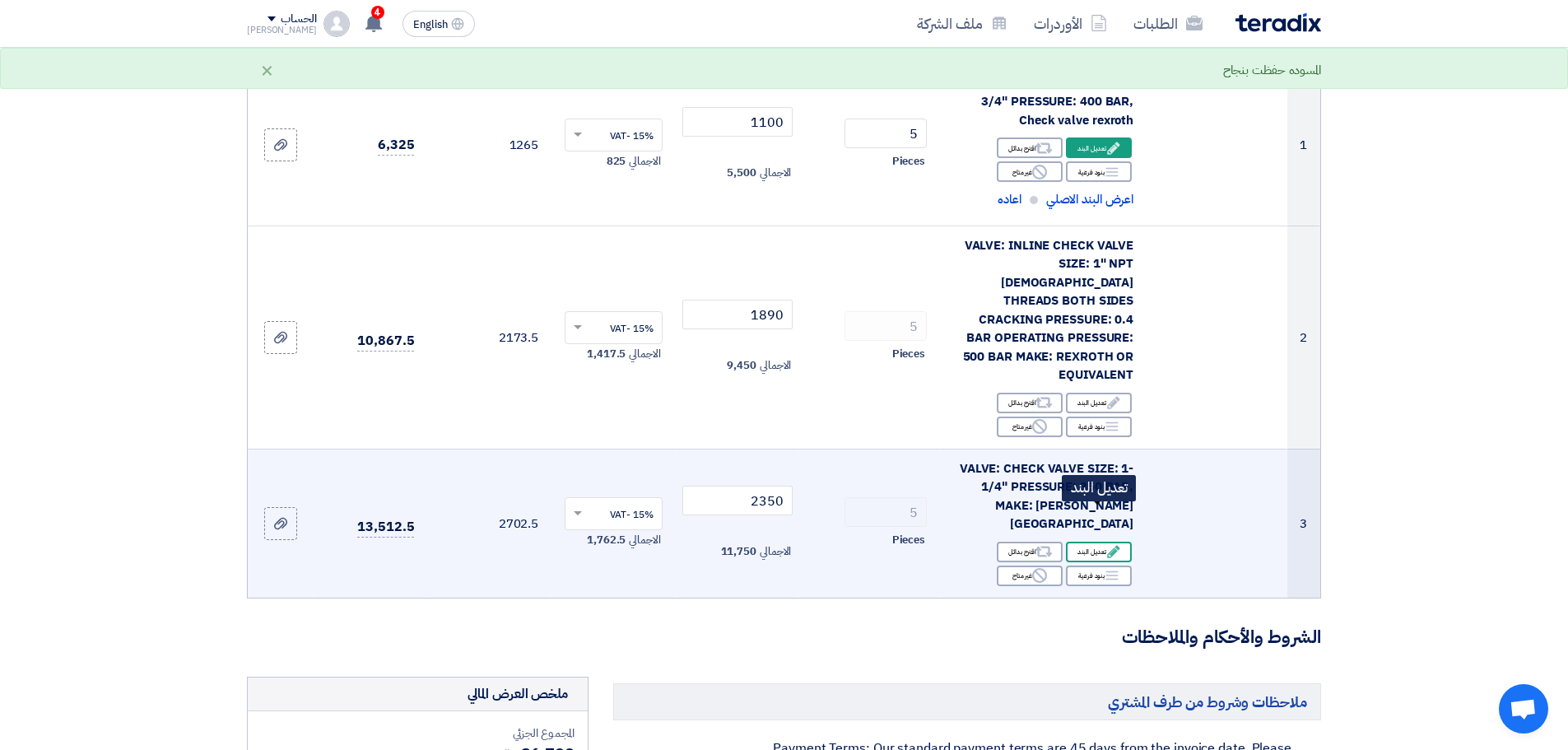
click at [1111, 546] on use at bounding box center [1113, 551] width 13 height 13
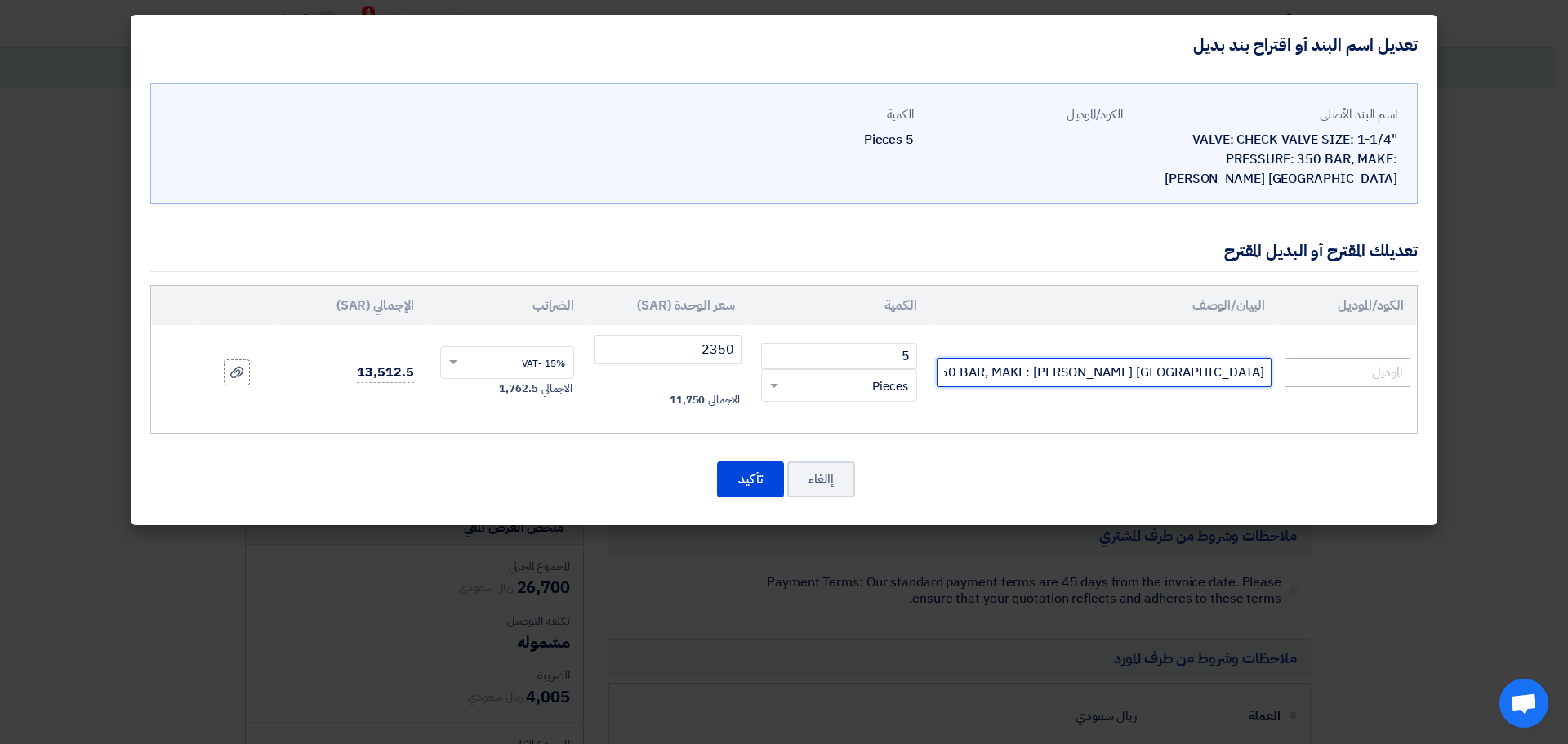
scroll to position [0, 1]
drag, startPoint x: 1185, startPoint y: 350, endPoint x: 1343, endPoint y: 349, distance: 158.0
click at [1343, 349] on tr "VALVE: CHECK VALVE SIZE: 1-1/4" PRESSURE: 350 BAR, MAKE: [PERSON_NAME] [GEOGRAP…" at bounding box center [784, 372] width 1266 height 95
paste input "Check valve rexroth"
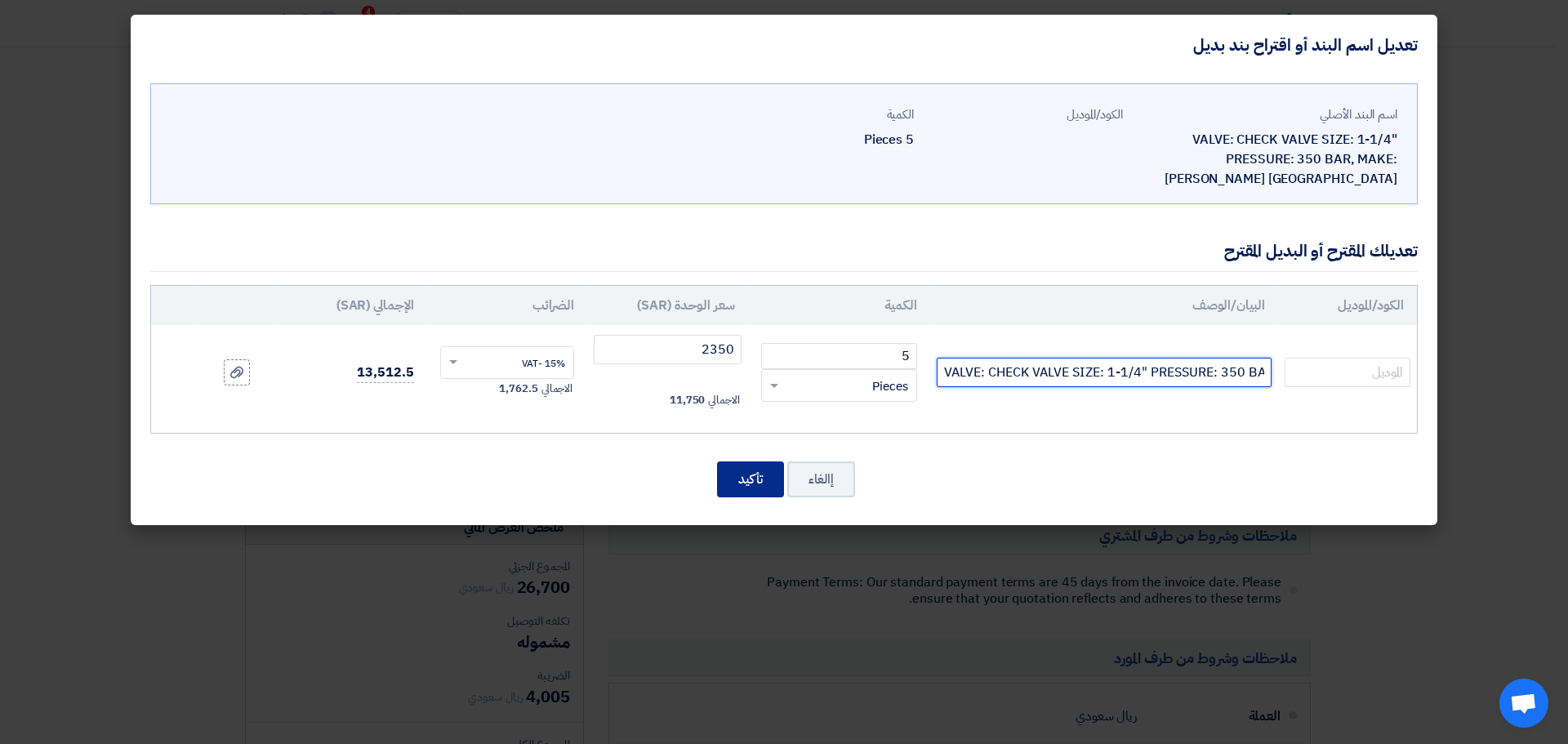
type input "VALVE: CHECK VALVE SIZE: 1-1/4" PRESSURE: 350 BAR, MAKE:Check valve rexroth"
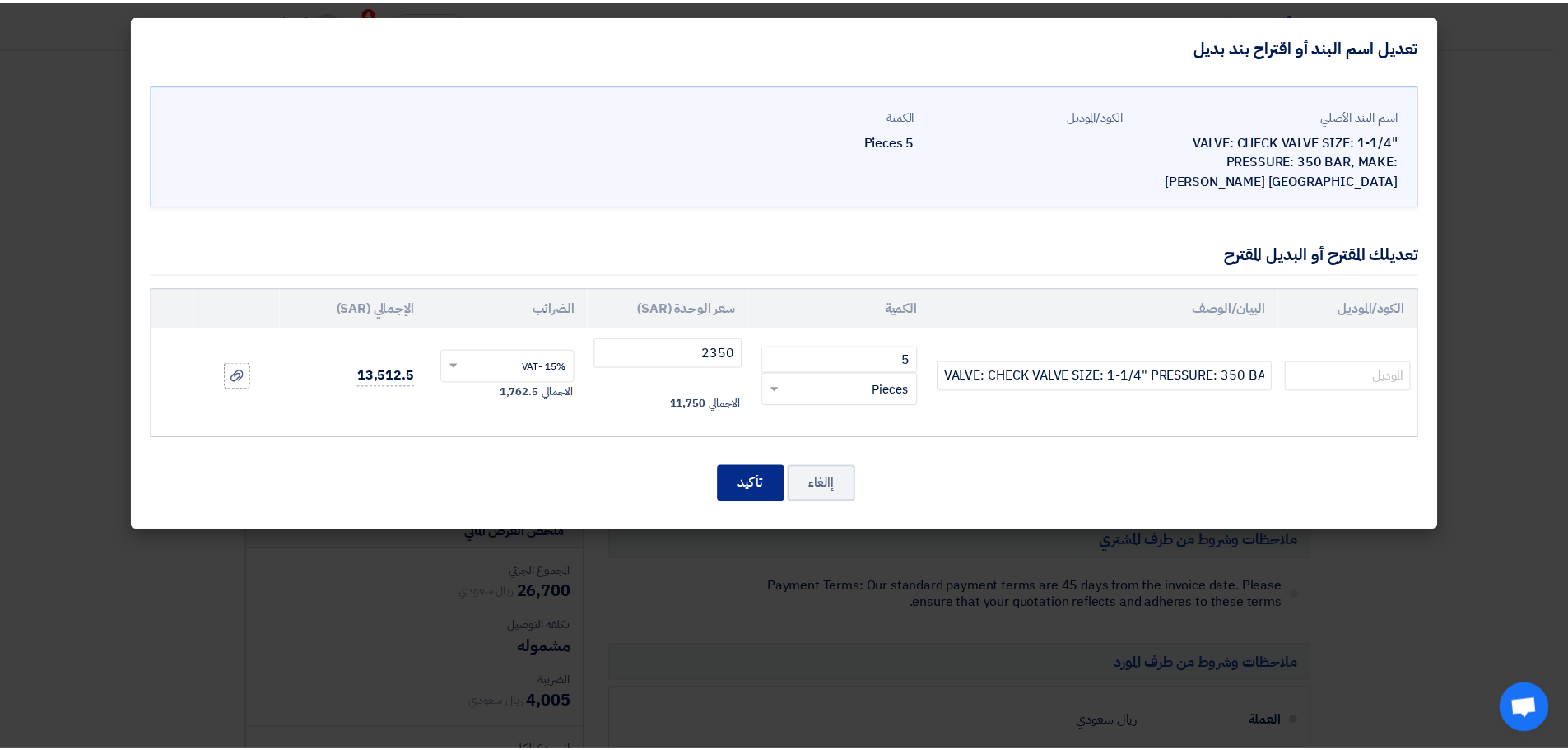
scroll to position [0, 0]
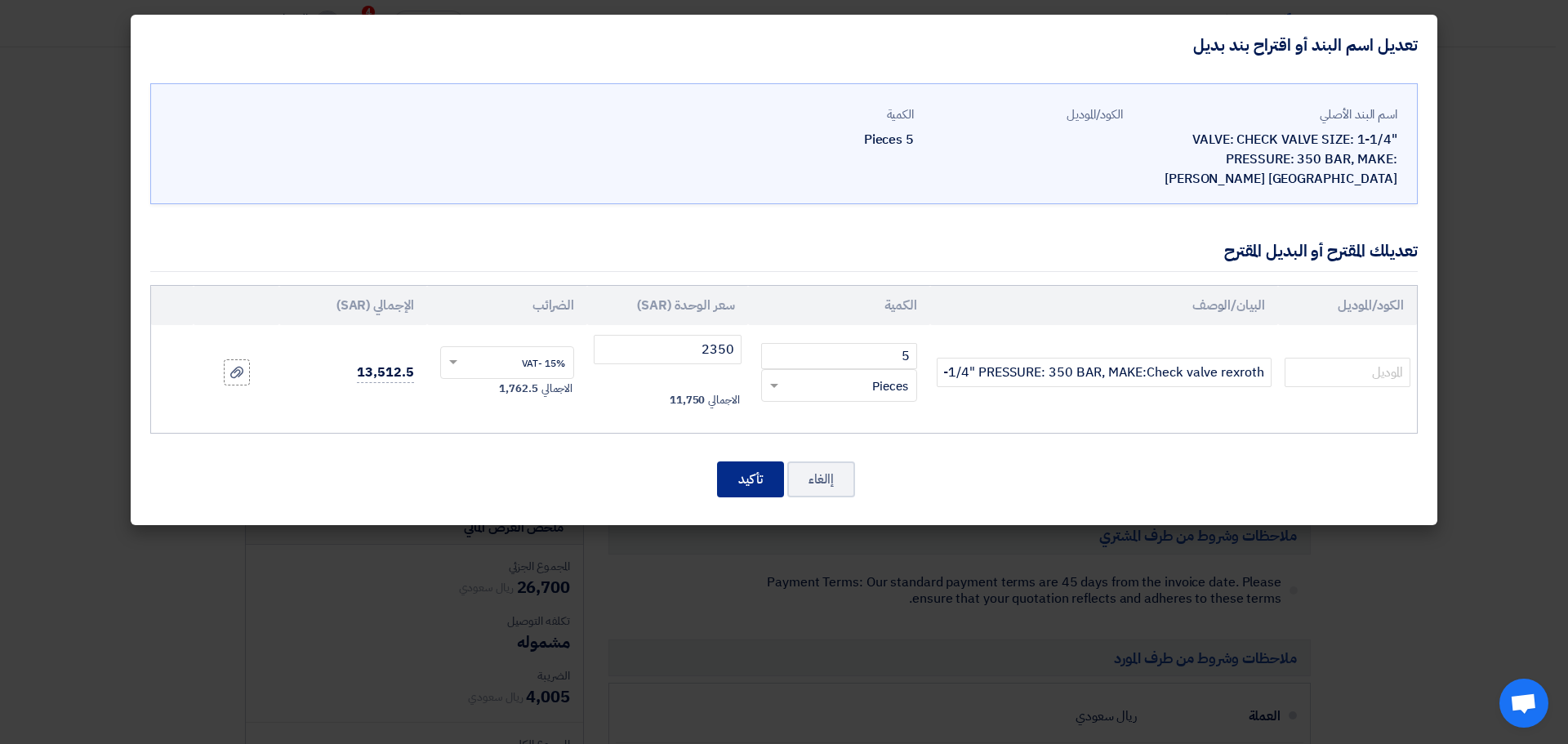
click at [764, 461] on button "تأكيد" at bounding box center [750, 479] width 67 height 36
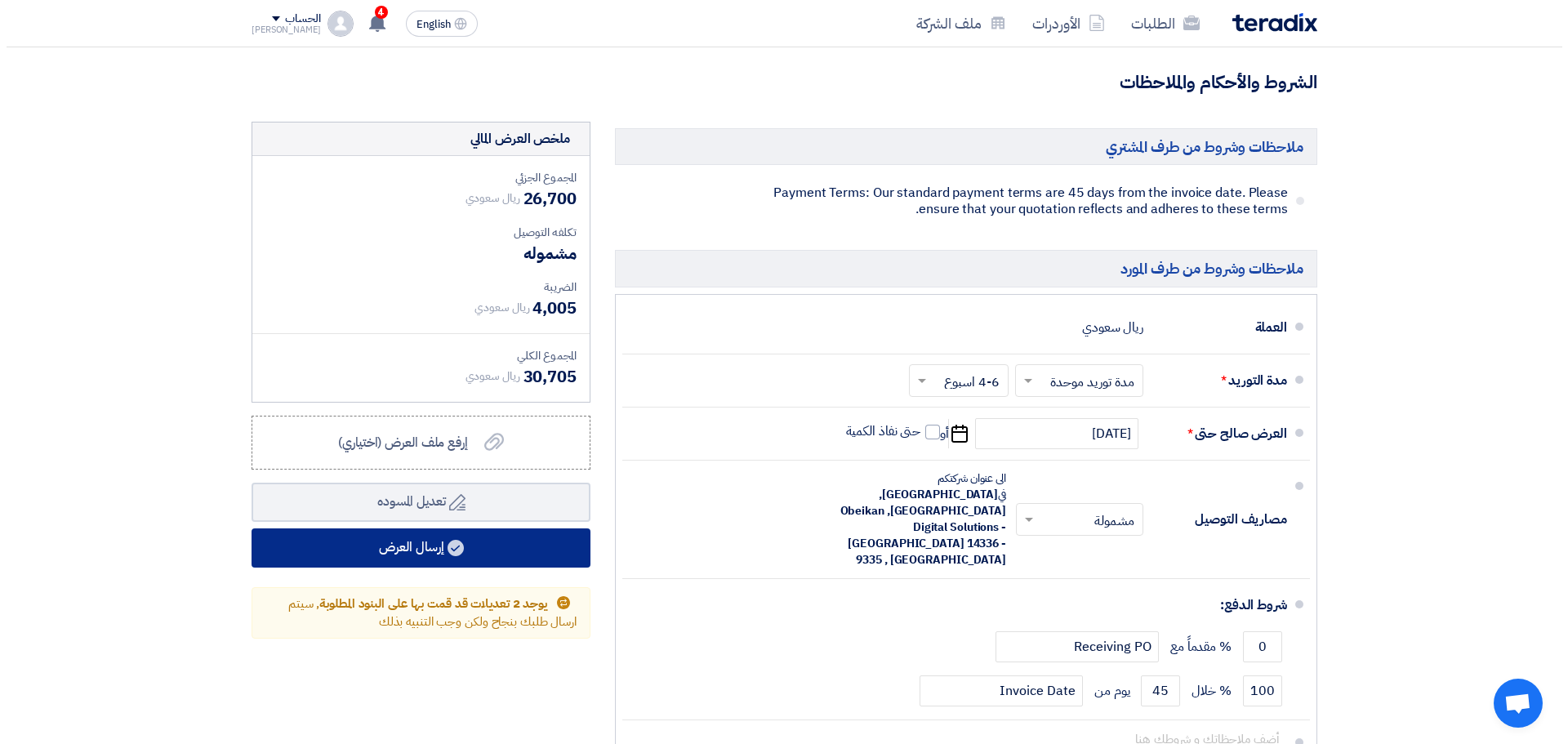
scroll to position [816, 0]
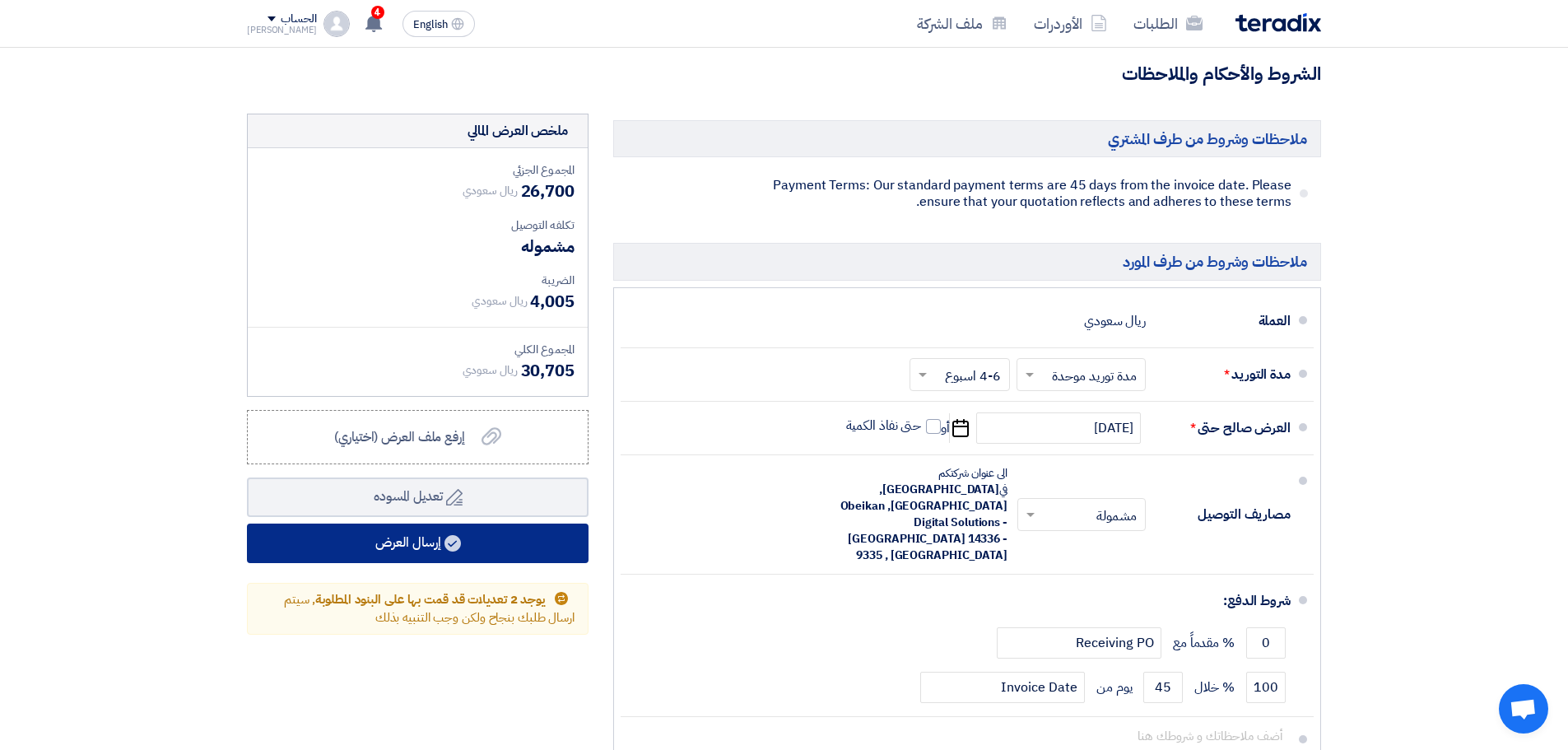
click at [463, 529] on button "إرسال العرض" at bounding box center [417, 544] width 341 height 39
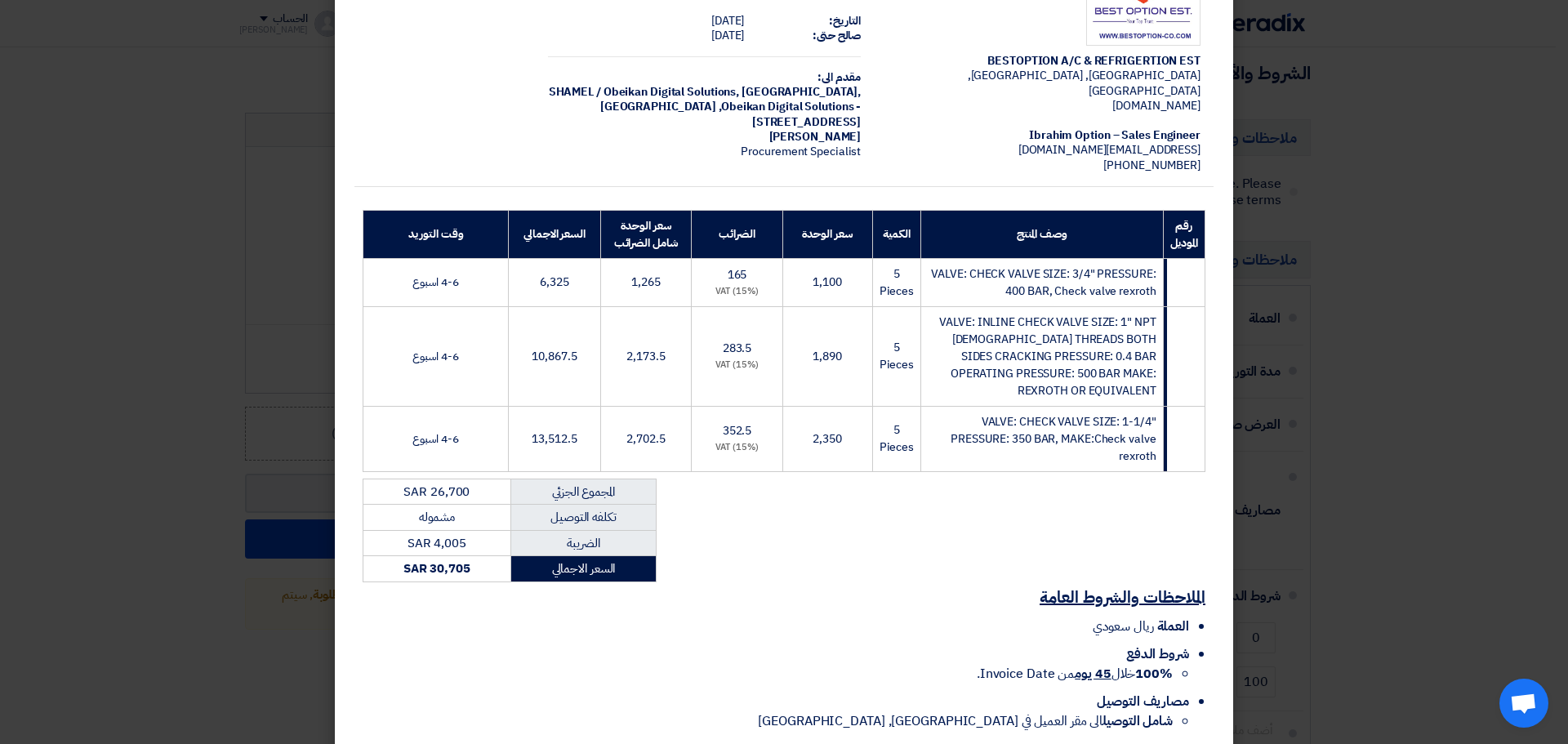
scroll to position [158, 0]
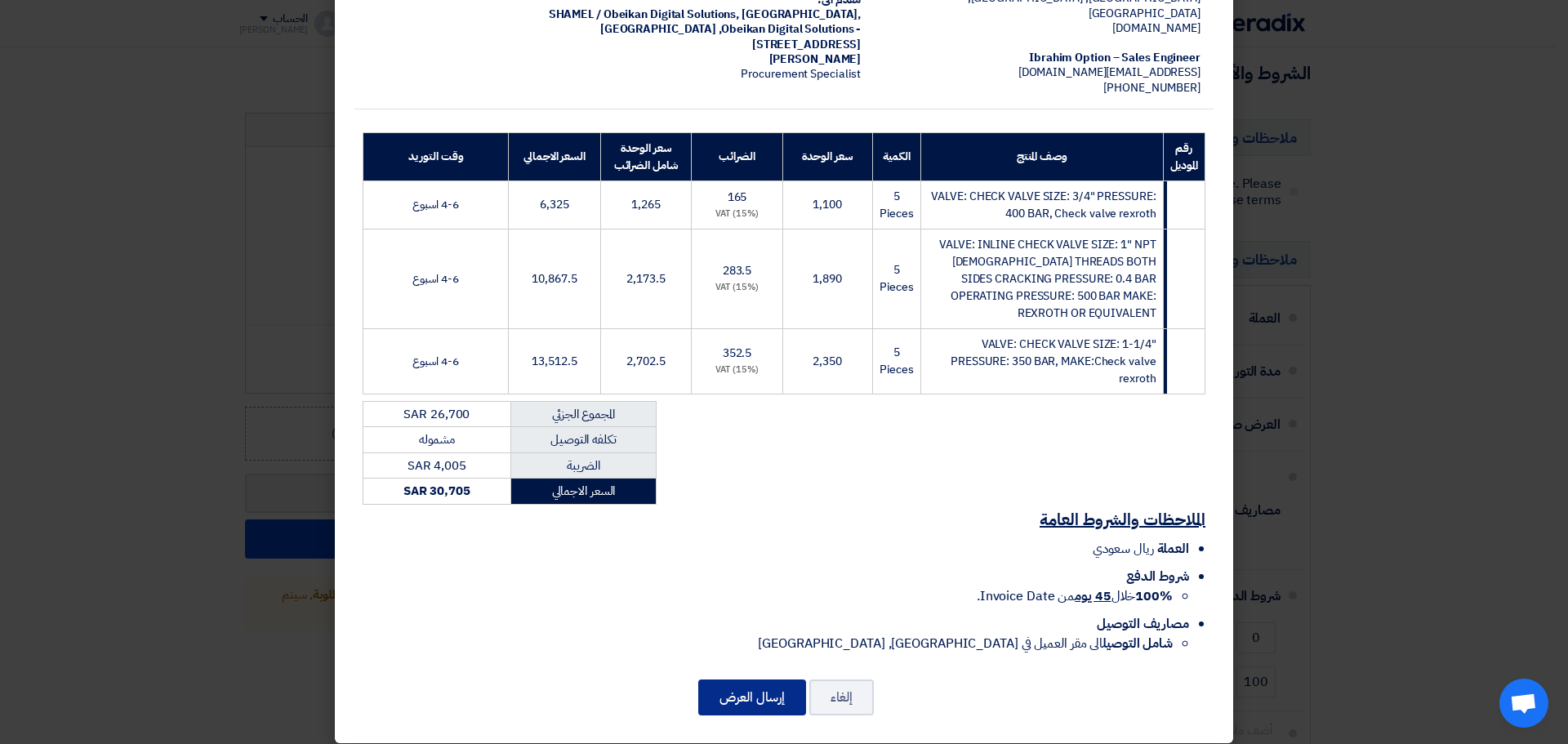
click at [775, 680] on button "إرسال العرض" at bounding box center [752, 697] width 108 height 36
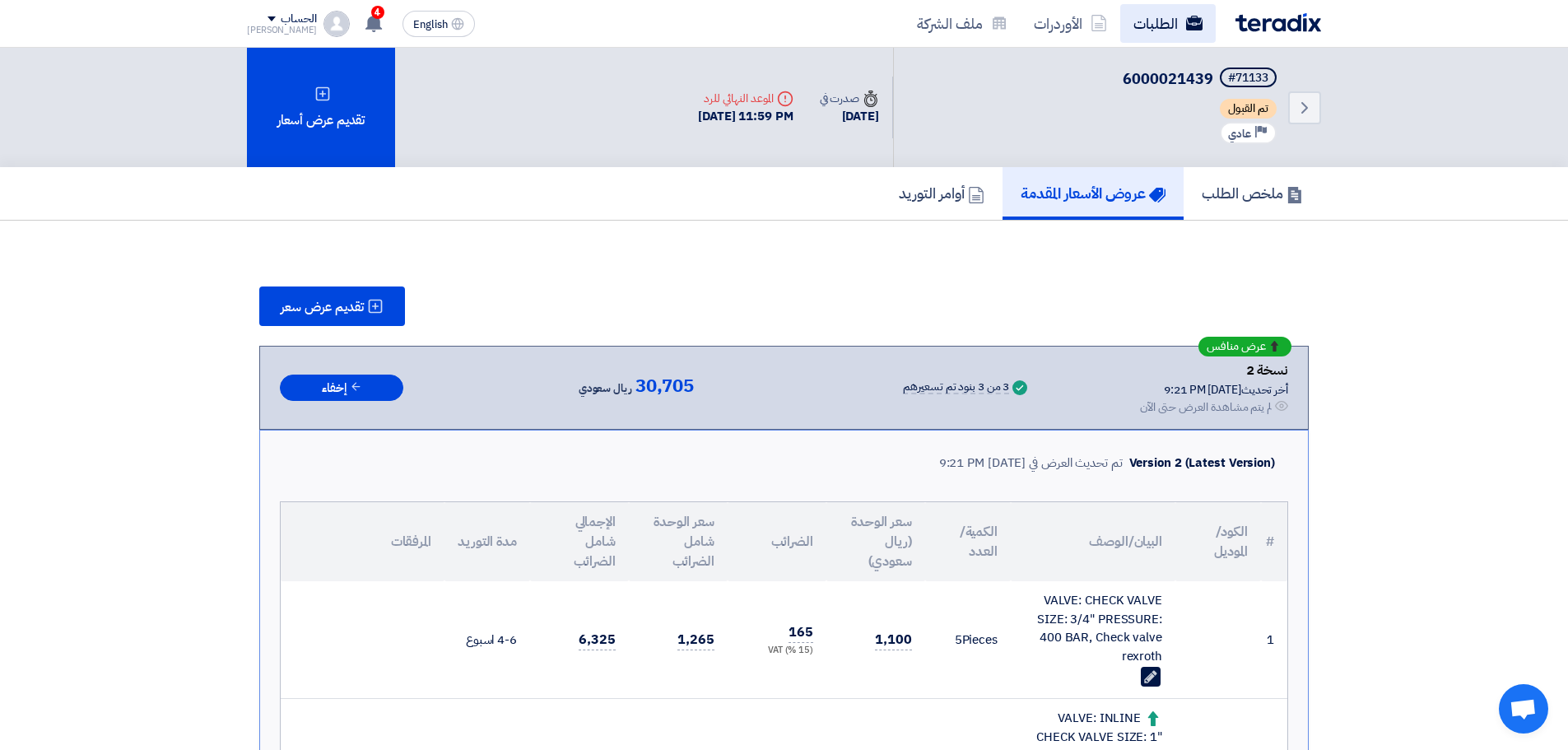
click at [1204, 33] on link "الطلبات" at bounding box center [1168, 23] width 95 height 38
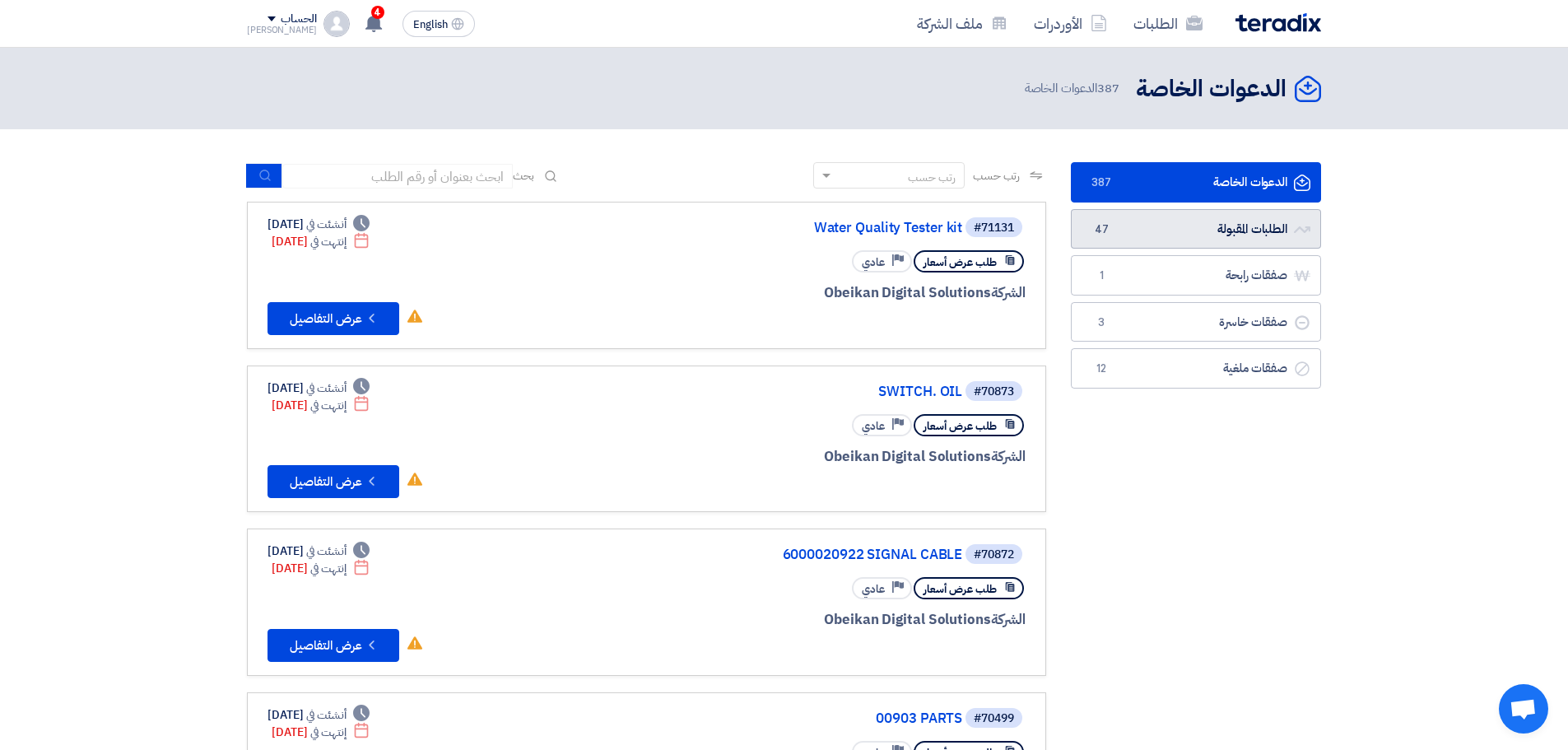
click at [1134, 224] on link "الطلبات المقبولة الطلبات المقبولة 47" at bounding box center [1195, 229] width 251 height 40
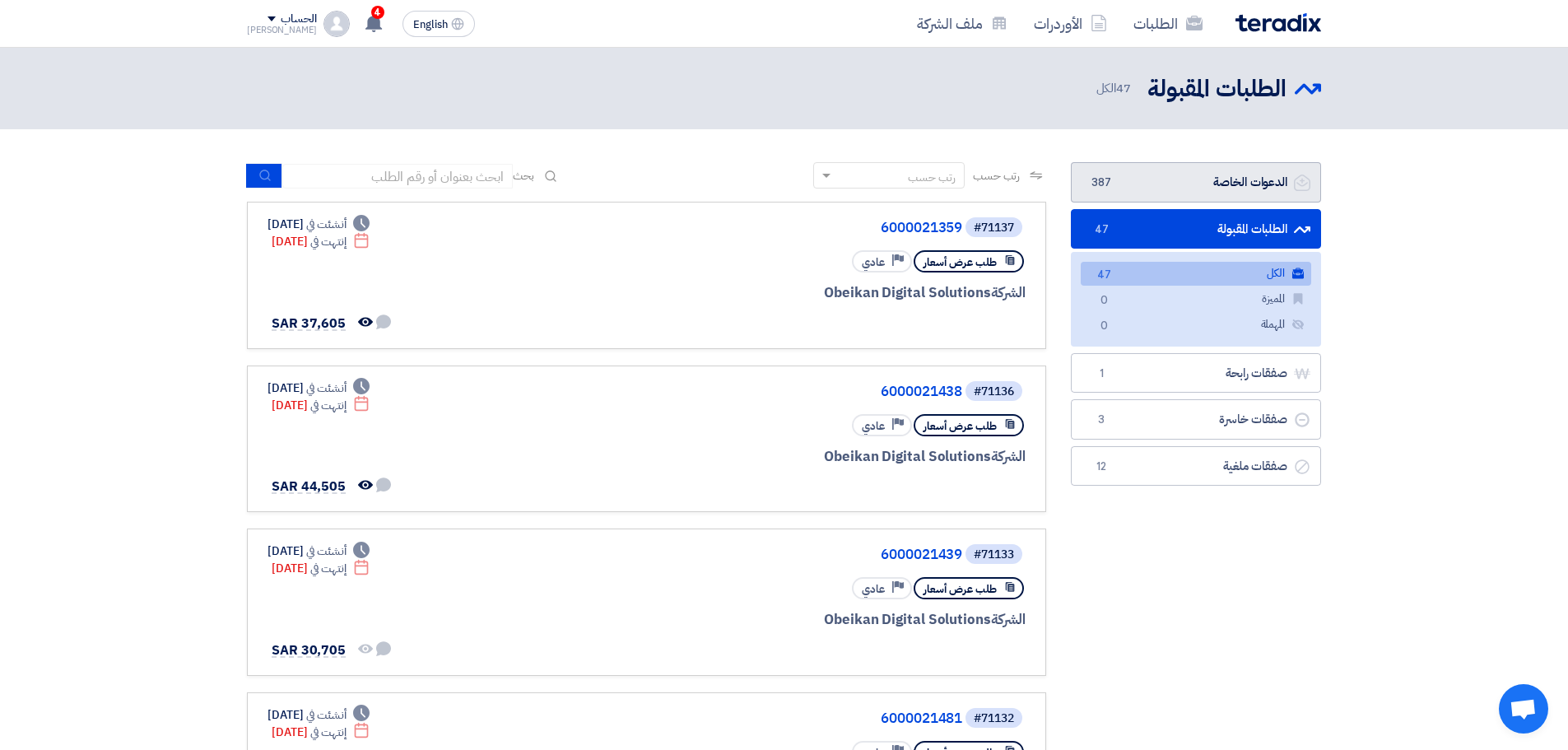
click at [1163, 175] on link "الدعوات الخاصة الدعوات الخاصة 387" at bounding box center [1195, 182] width 251 height 40
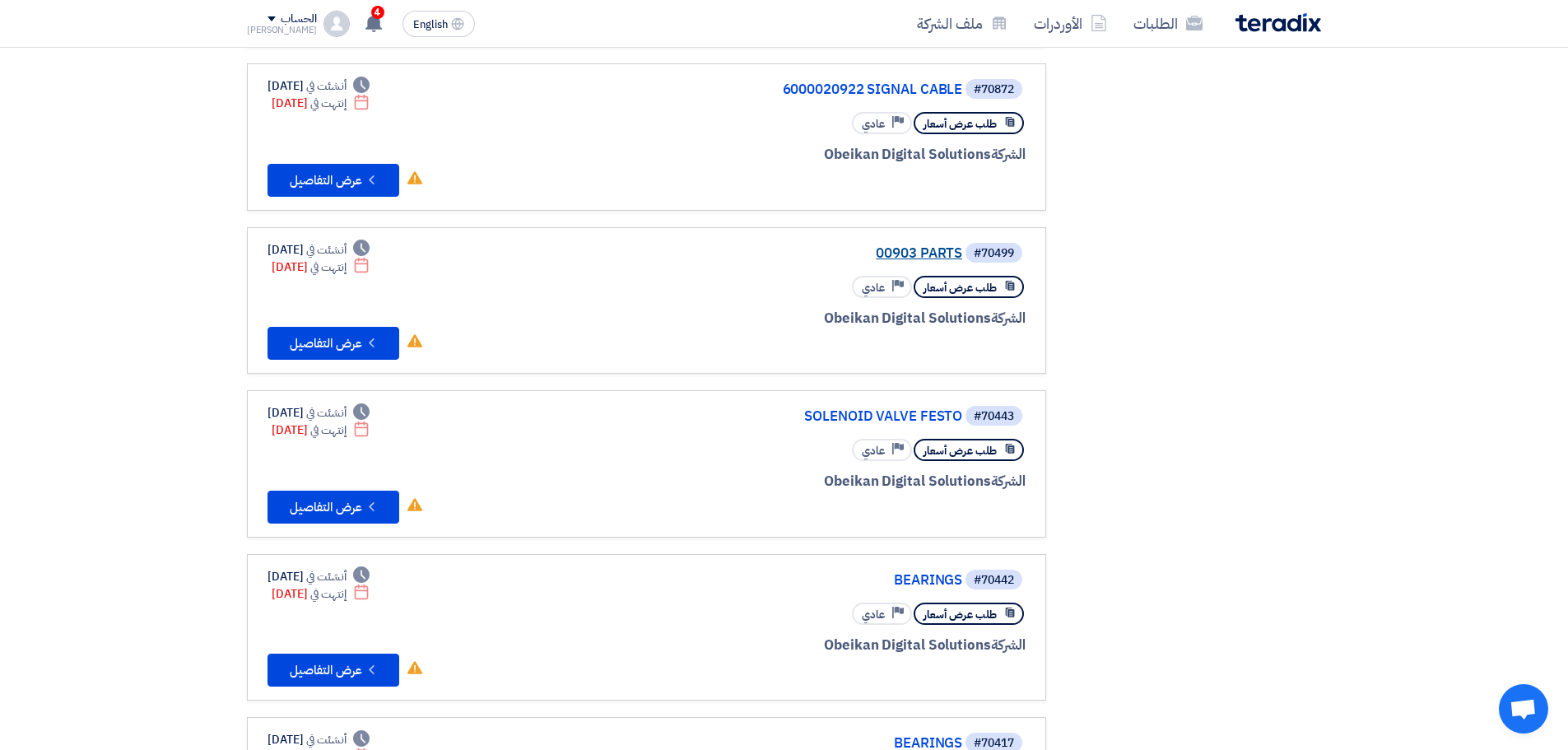
scroll to position [576, 0]
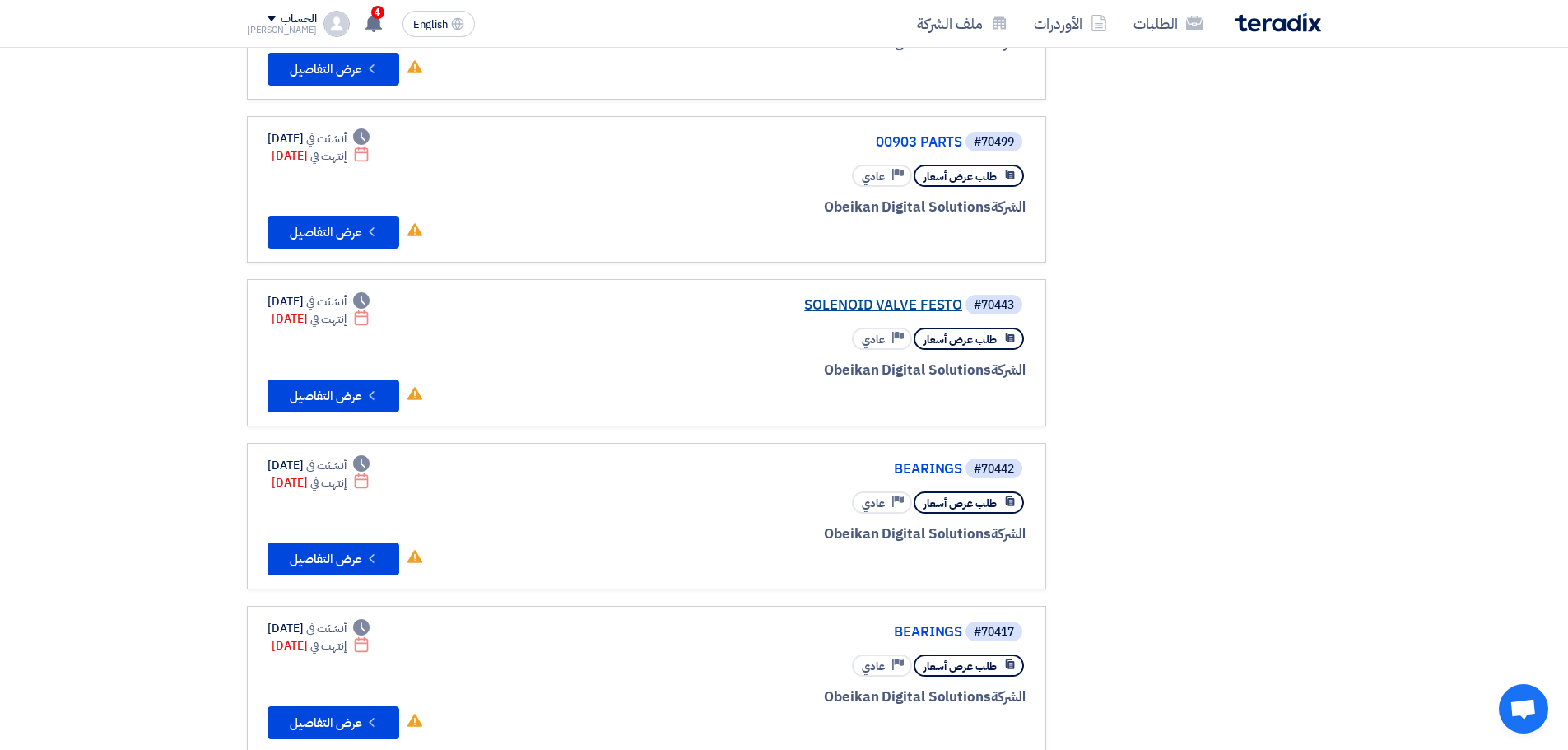
click at [909, 303] on link "SOLENOID VALVE FESTO" at bounding box center [797, 305] width 329 height 15
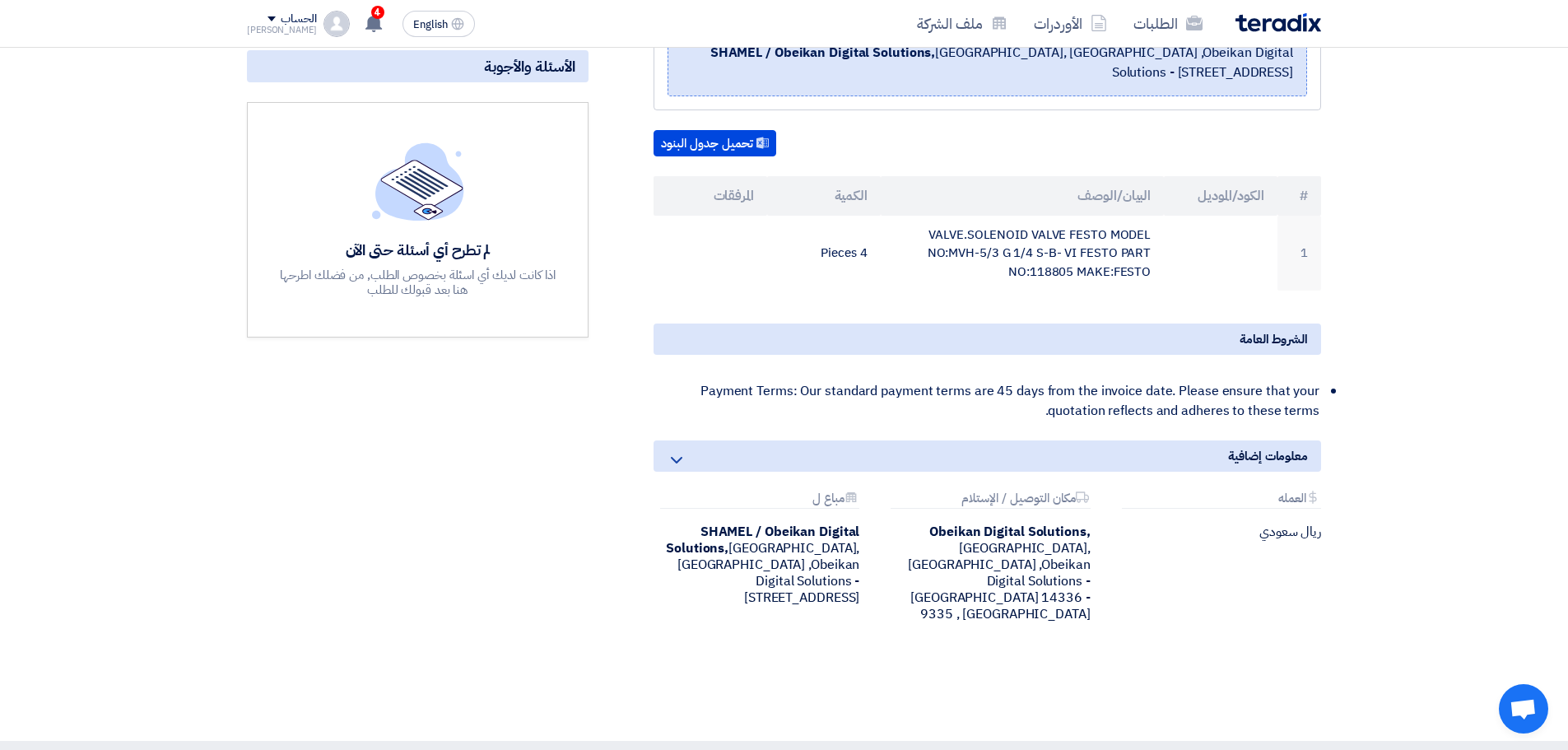
scroll to position [329, 0]
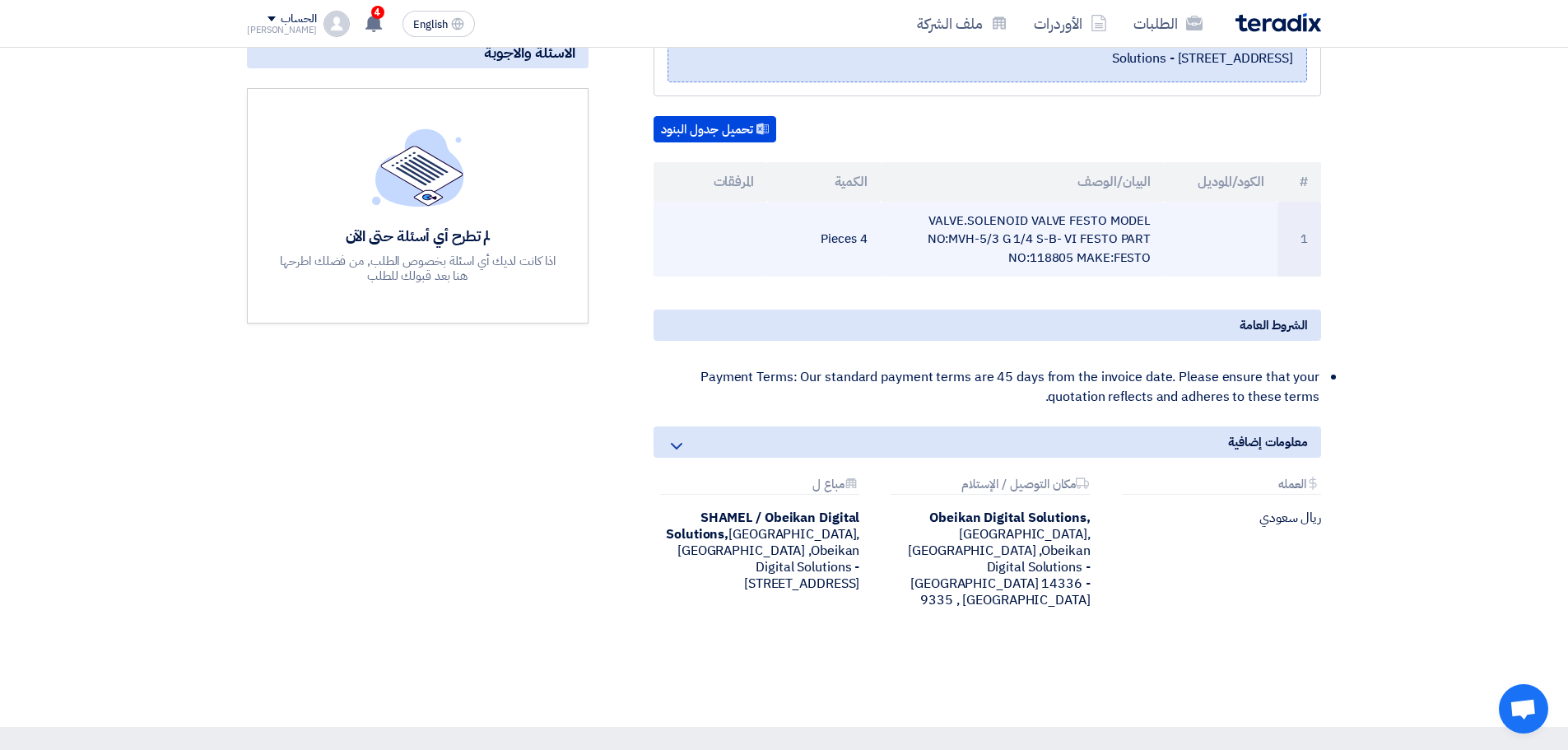
click at [992, 237] on td "VALVE.SOLENOID VALVE FESTO MODEL NO:MVH-5/3 G 1/4 S-B- VI FESTO PART NO:118805 …" at bounding box center [1022, 239] width 284 height 76
